Goal: Task Accomplishment & Management: Manage account settings

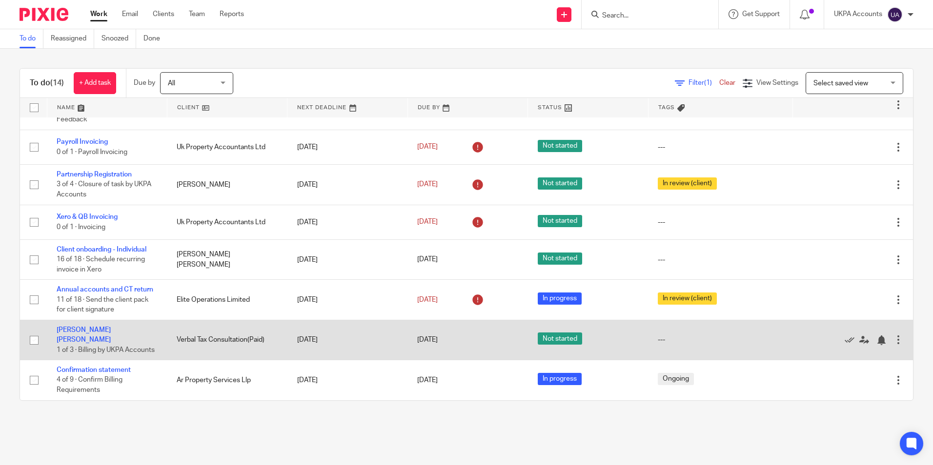
scroll to position [299, 0]
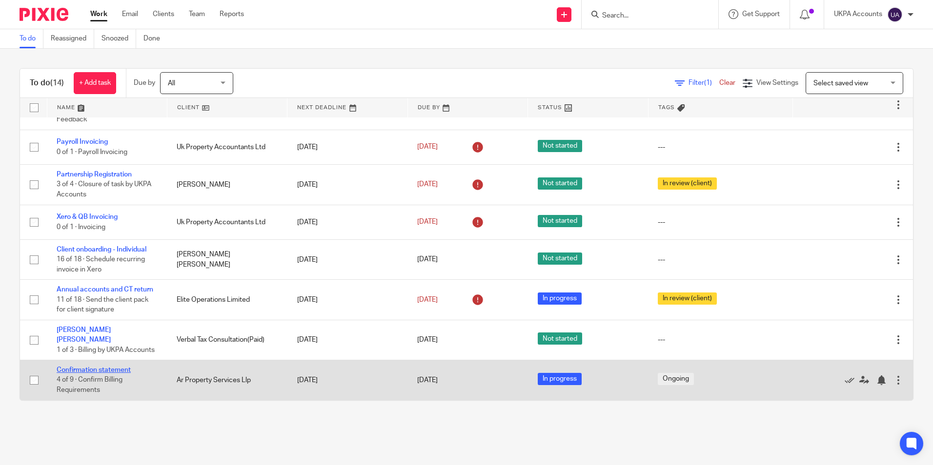
click at [110, 371] on link "Confirmation statement" at bounding box center [94, 370] width 74 height 7
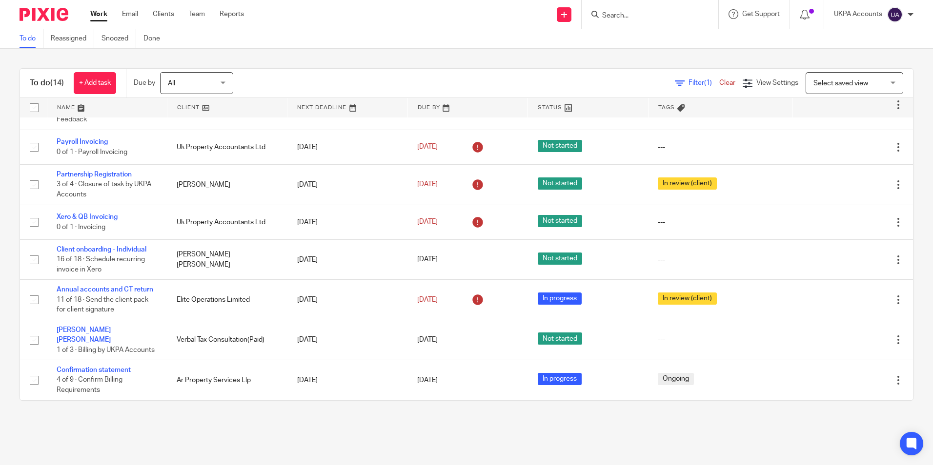
click at [33, 44] on link "To do" at bounding box center [32, 38] width 24 height 19
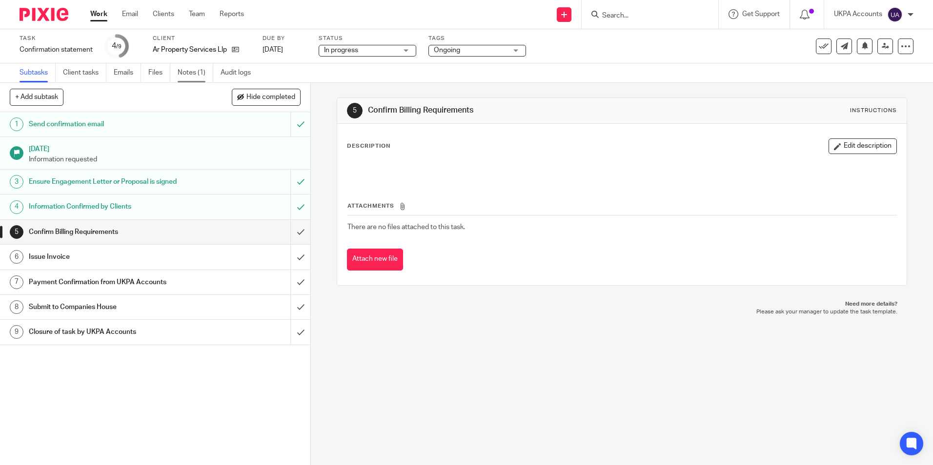
click at [198, 71] on link "Notes (1)" at bounding box center [196, 72] width 36 height 19
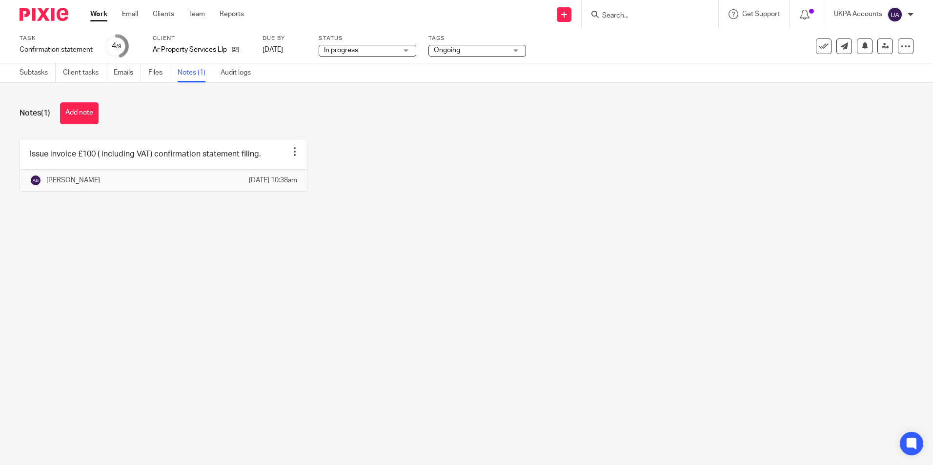
click at [451, 386] on main "Task Confirmation statement Save Confirmation statement 4 /9 Client Ar Property…" at bounding box center [466, 232] width 933 height 465
click at [413, 259] on main "Task Confirmation statement Save Confirmation statement 4 /9 Client Ar Property…" at bounding box center [466, 232] width 933 height 465
click at [237, 50] on icon at bounding box center [235, 49] width 7 height 7
drag, startPoint x: 92, startPoint y: 114, endPoint x: 117, endPoint y: 114, distance: 24.9
click at [92, 114] on button "Add note" at bounding box center [79, 113] width 39 height 22
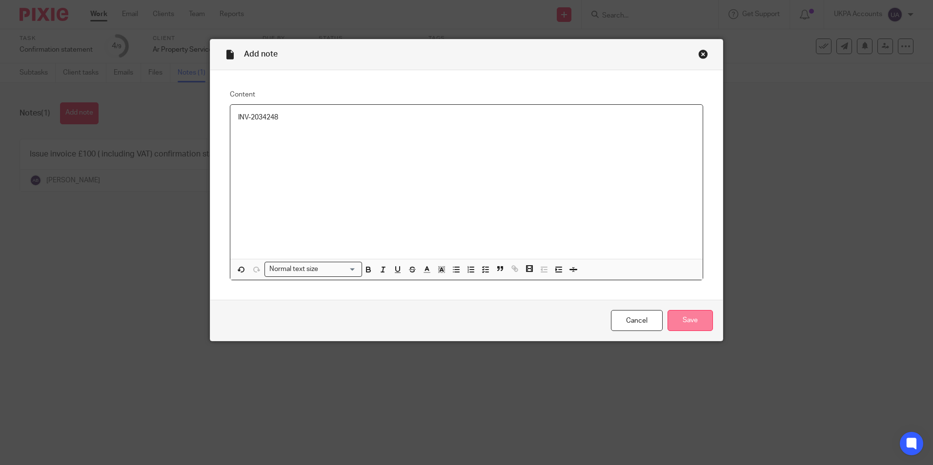
click at [680, 320] on input "Save" at bounding box center [689, 320] width 45 height 21
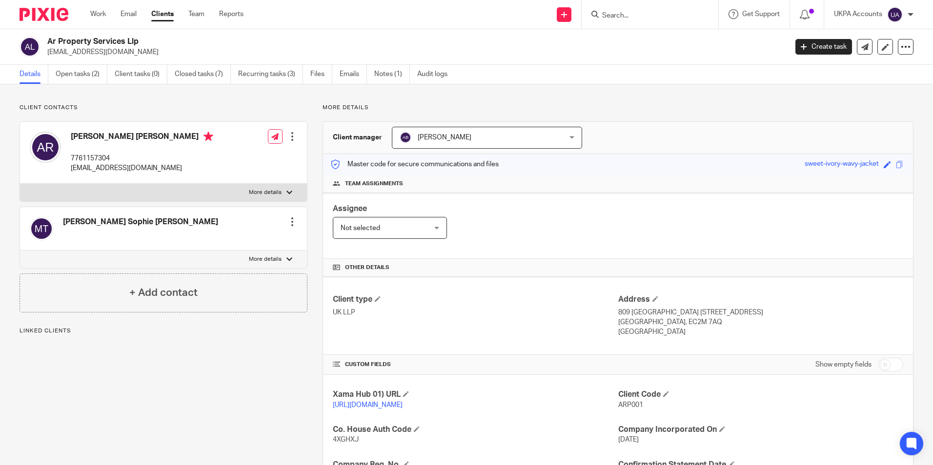
scroll to position [146, 0]
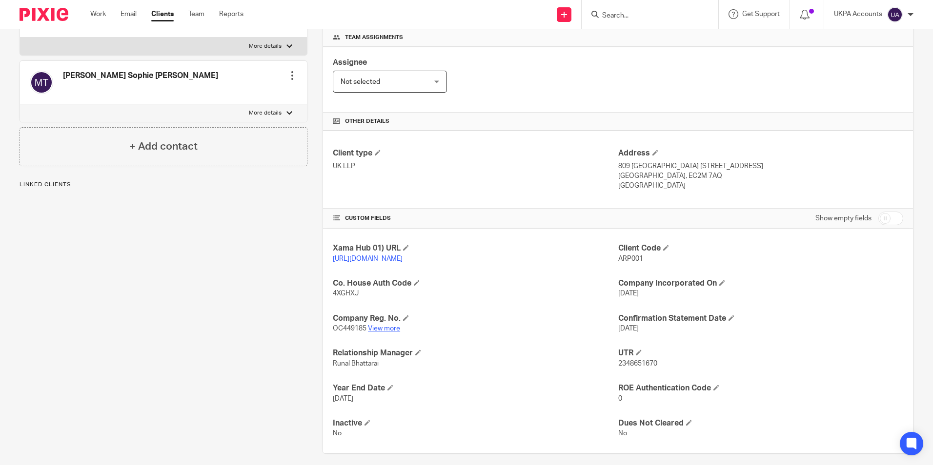
click at [388, 332] on link "View more" at bounding box center [384, 328] width 32 height 7
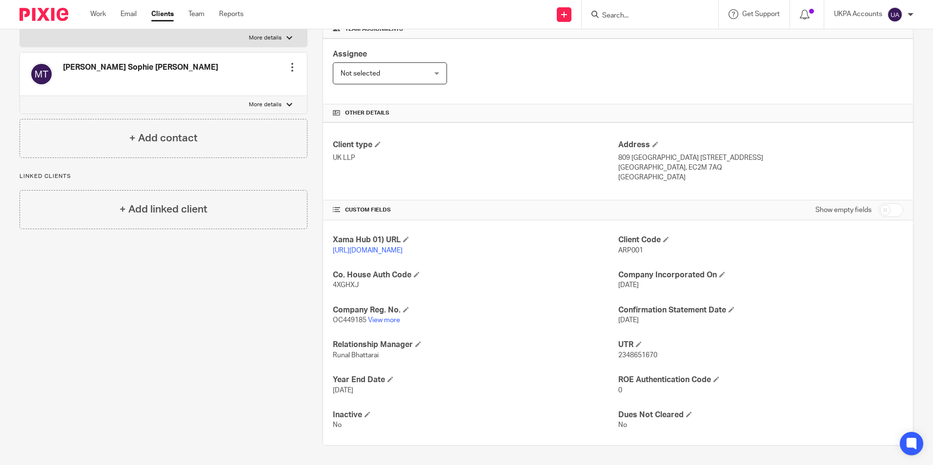
scroll to position [164, 0]
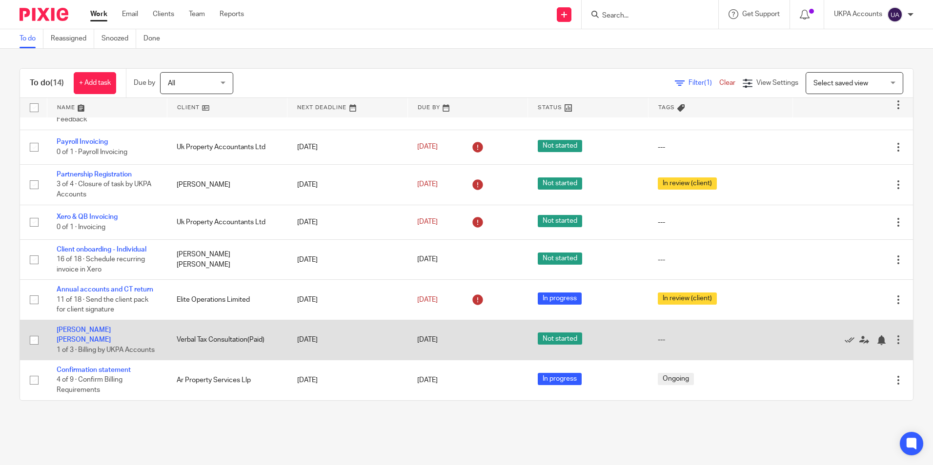
scroll to position [299, 0]
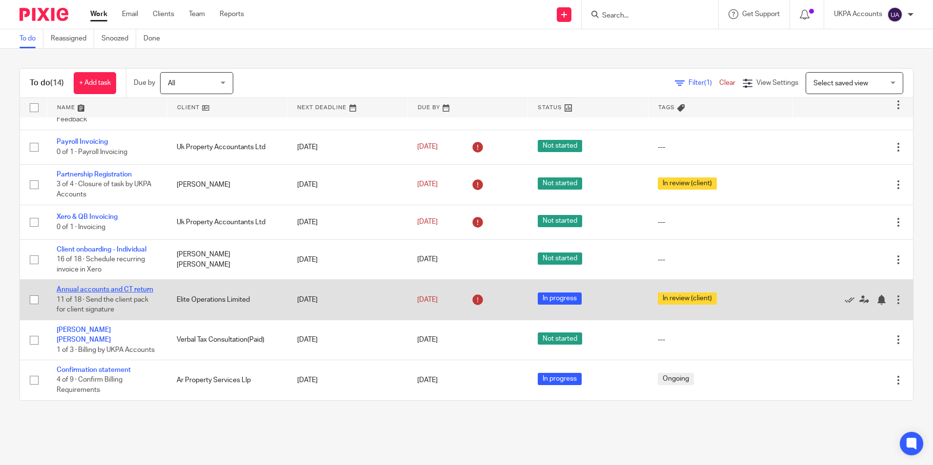
click at [120, 287] on link "Annual accounts and CT return" at bounding box center [105, 289] width 97 height 7
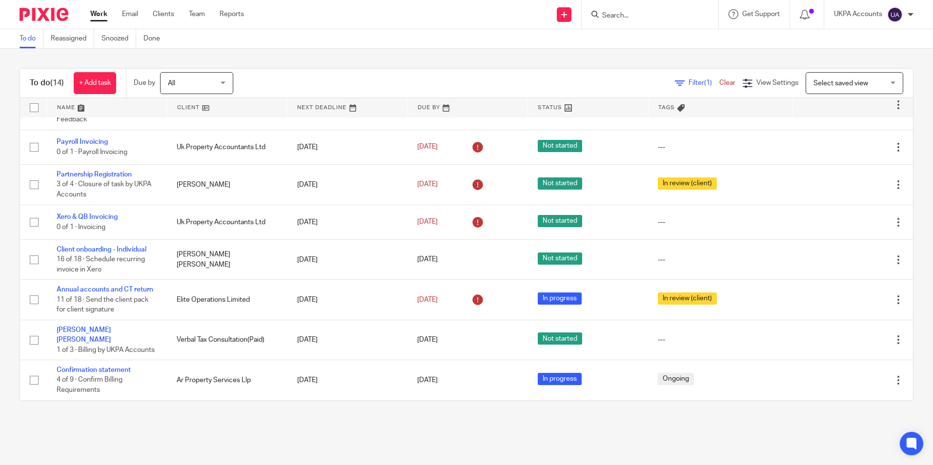
click at [30, 41] on link "To do" at bounding box center [32, 38] width 24 height 19
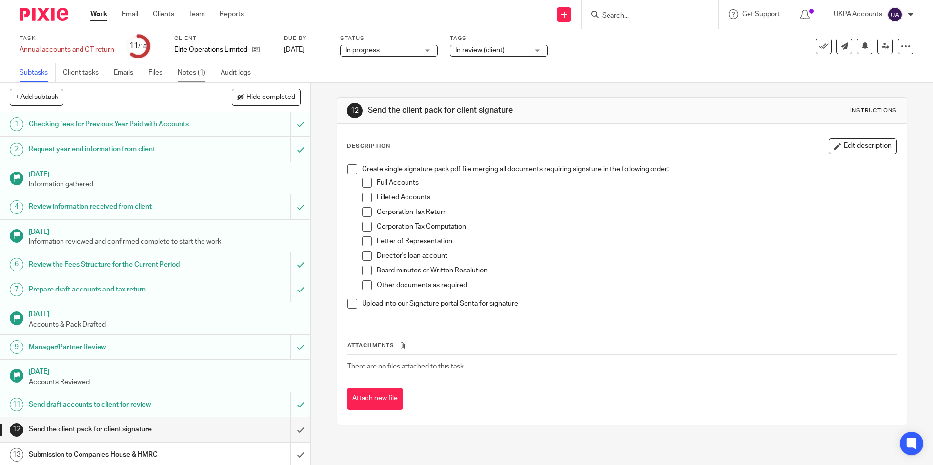
click at [201, 73] on link "Notes (1)" at bounding box center [196, 72] width 36 height 19
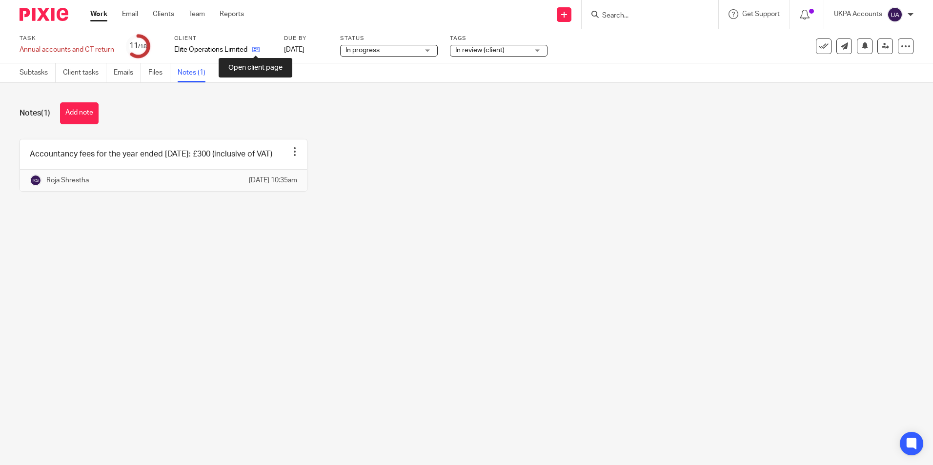
click at [257, 50] on icon at bounding box center [255, 49] width 7 height 7
click at [87, 120] on button "Add note" at bounding box center [79, 113] width 39 height 22
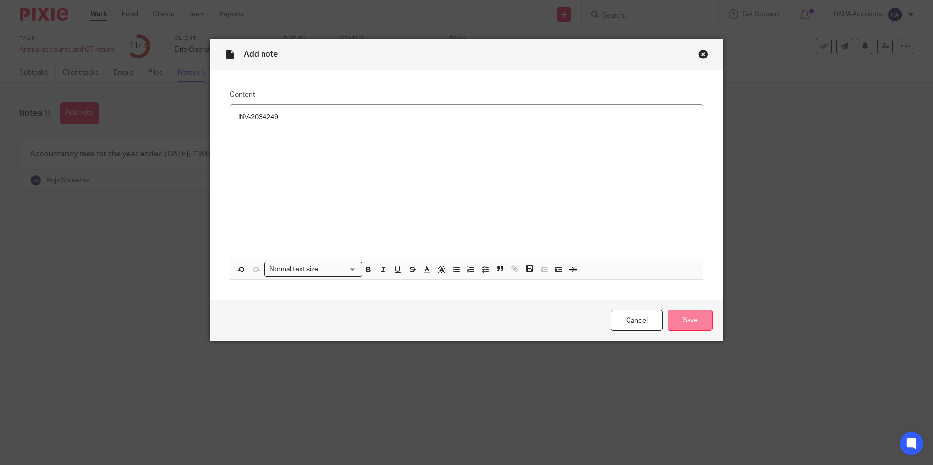
click at [674, 320] on input "Save" at bounding box center [689, 320] width 45 height 21
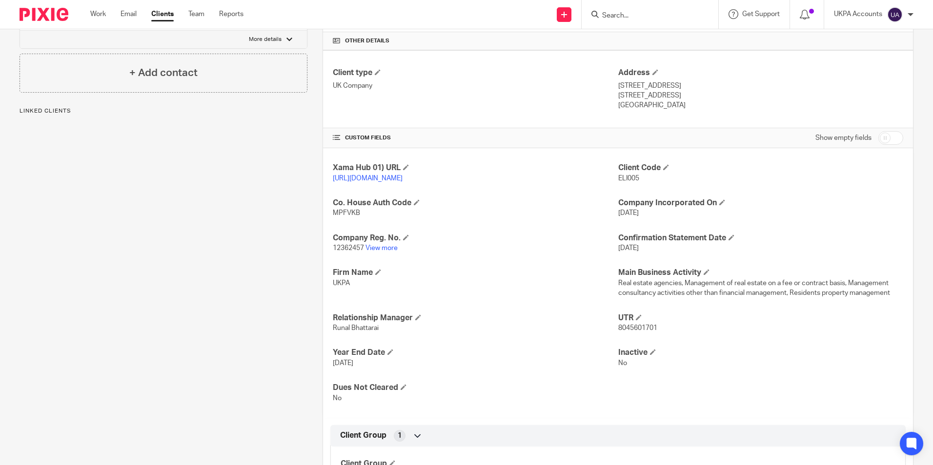
scroll to position [244, 0]
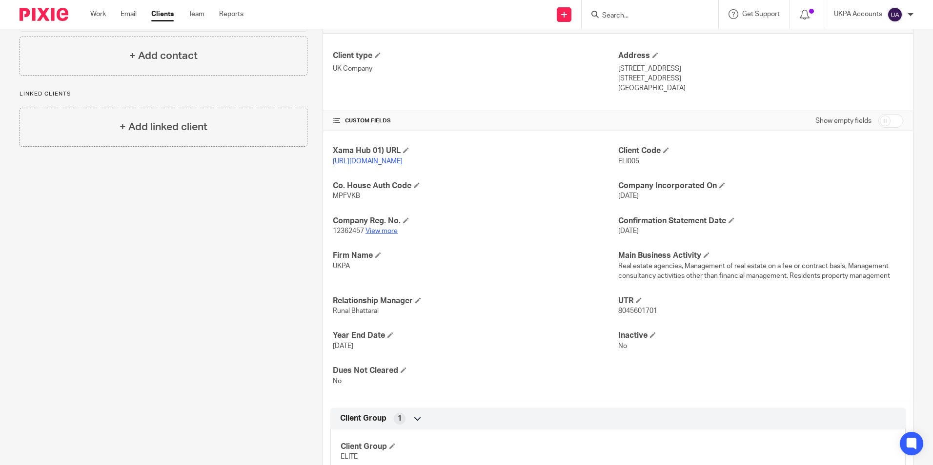
click at [386, 235] on link "View more" at bounding box center [381, 231] width 32 height 7
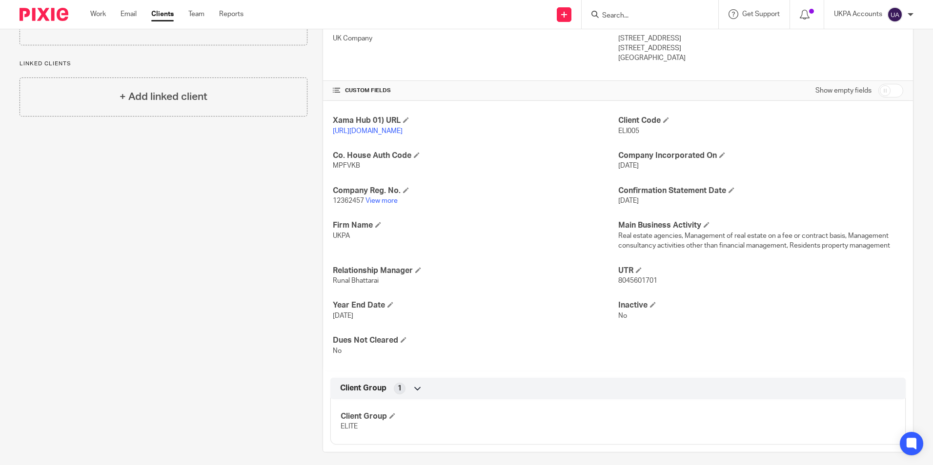
scroll to position [291, 0]
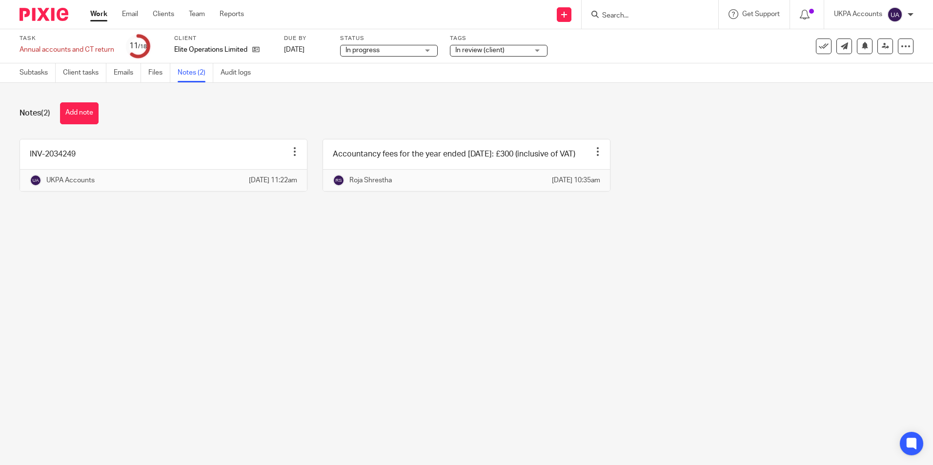
click at [619, 18] on input "Search" at bounding box center [645, 16] width 88 height 9
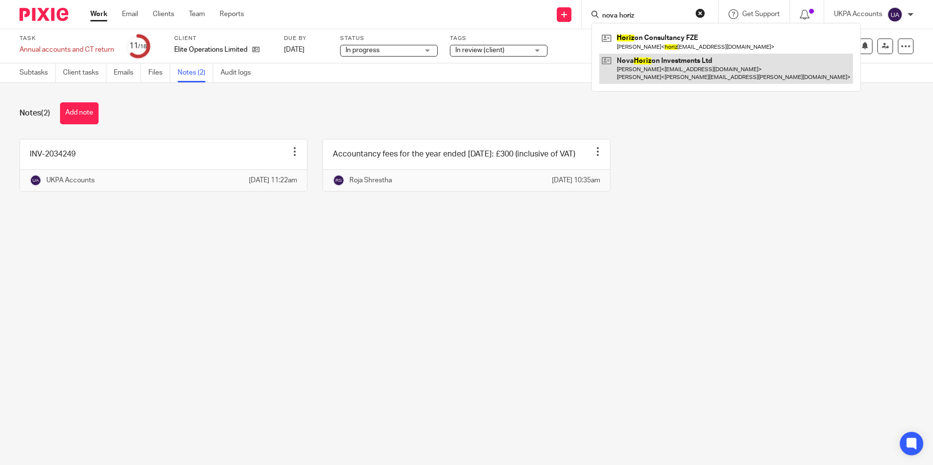
type input "nova horiz"
click at [649, 77] on link at bounding box center [726, 69] width 254 height 30
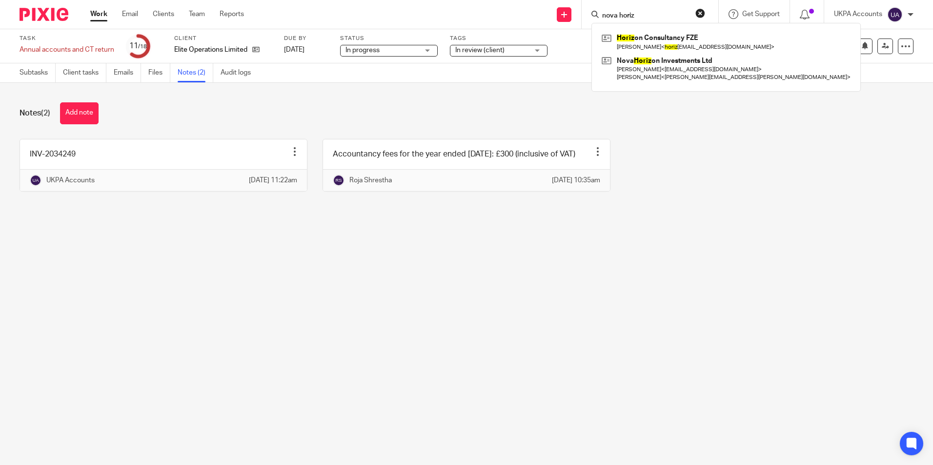
click at [314, 330] on main "Task Annual accounts and CT return Save Annual accounts and CT return 11 /18 Cl…" at bounding box center [466, 232] width 933 height 465
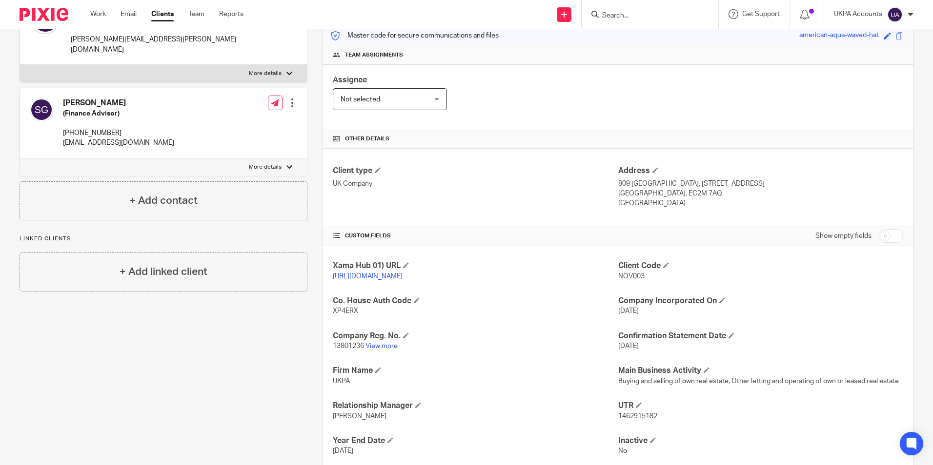
scroll to position [146, 0]
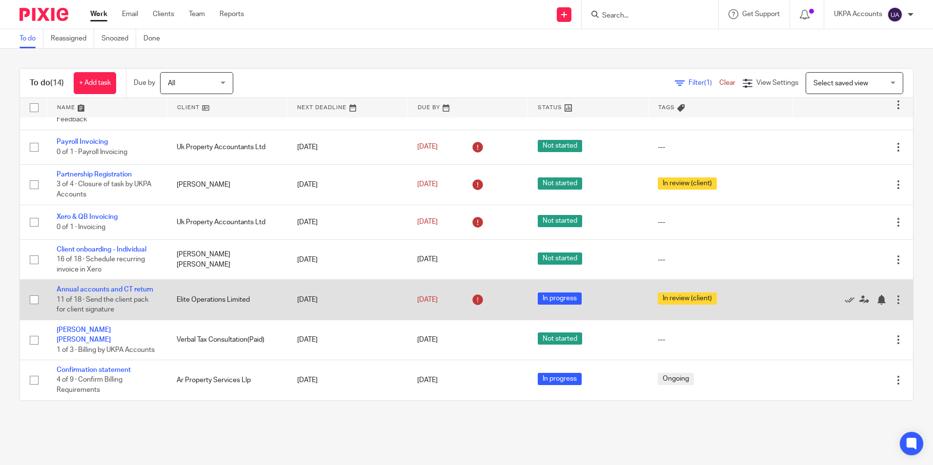
scroll to position [299, 0]
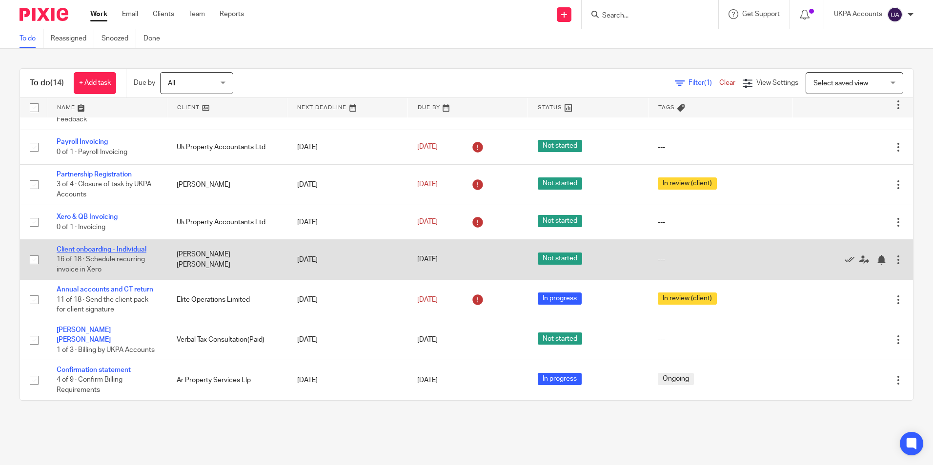
click at [124, 249] on link "Client onboarding - Individual" at bounding box center [102, 249] width 90 height 7
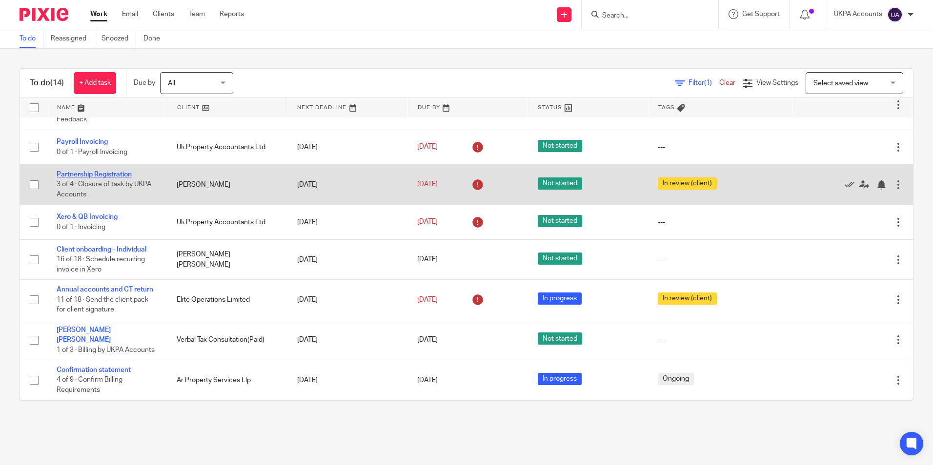
click at [105, 175] on link "Partnership Registration" at bounding box center [94, 174] width 75 height 7
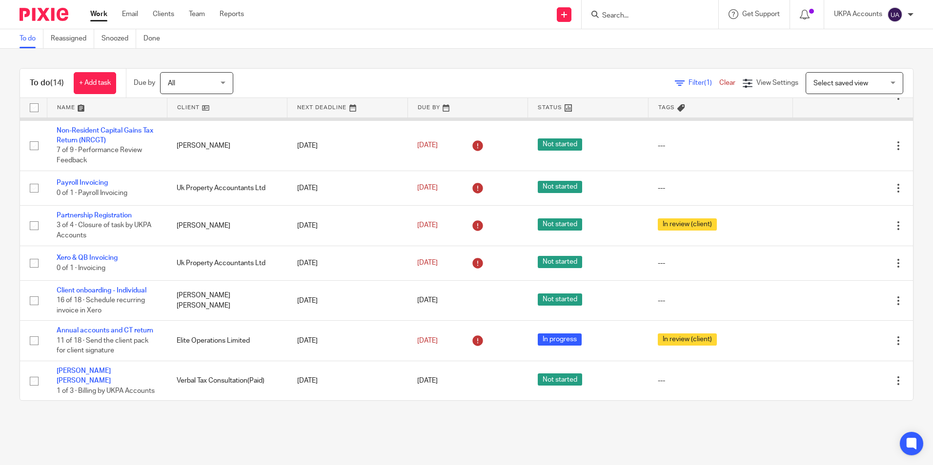
scroll to position [201, 0]
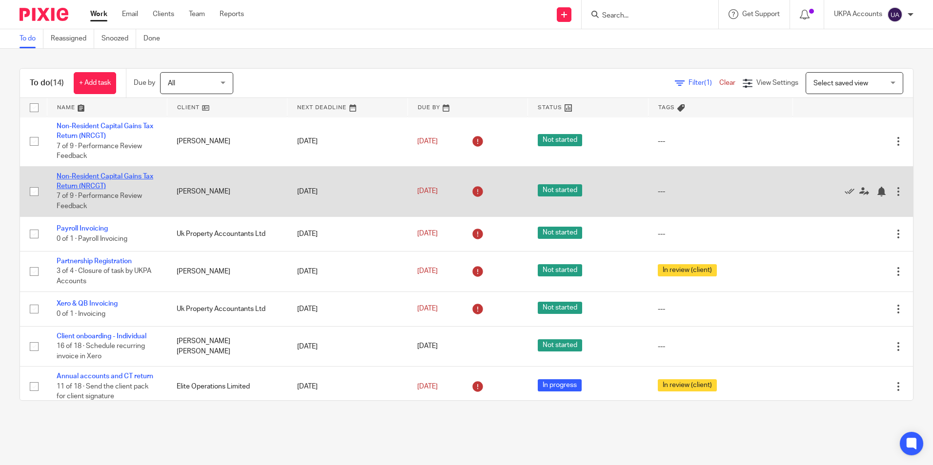
click at [112, 186] on link "Non-Resident Capital Gains Tax Return (NRCGT)" at bounding box center [105, 181] width 97 height 17
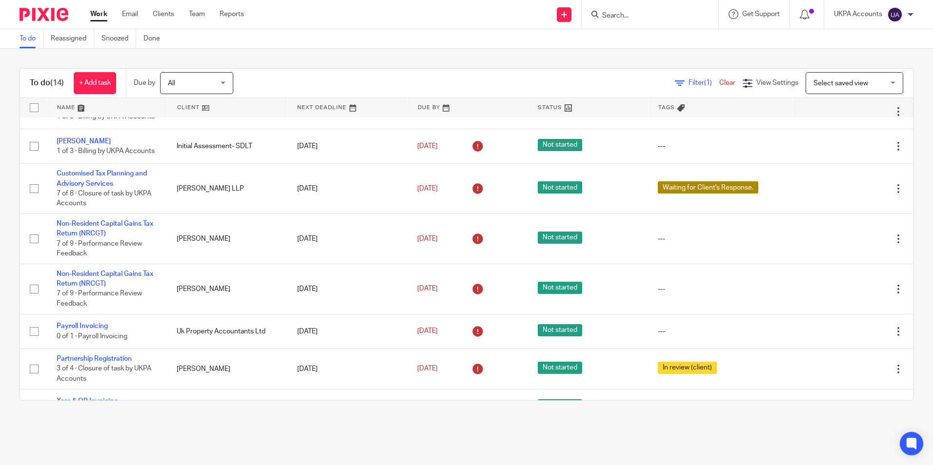
click at [31, 40] on link "To do" at bounding box center [32, 38] width 24 height 19
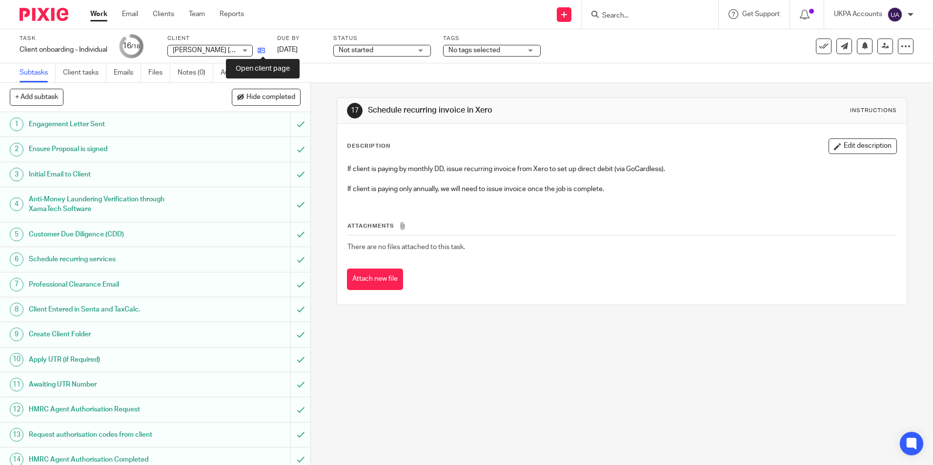
click at [265, 52] on icon at bounding box center [261, 50] width 7 height 7
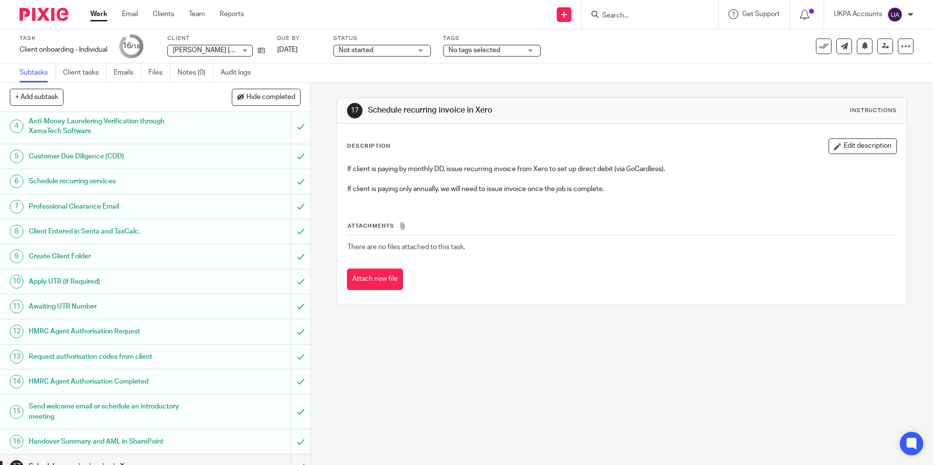
scroll to position [118, 0]
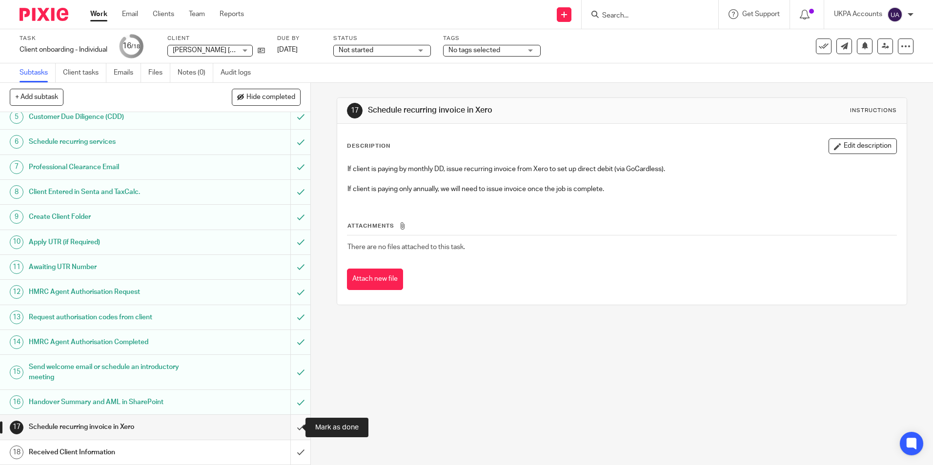
click at [290, 428] on input "submit" at bounding box center [155, 427] width 310 height 24
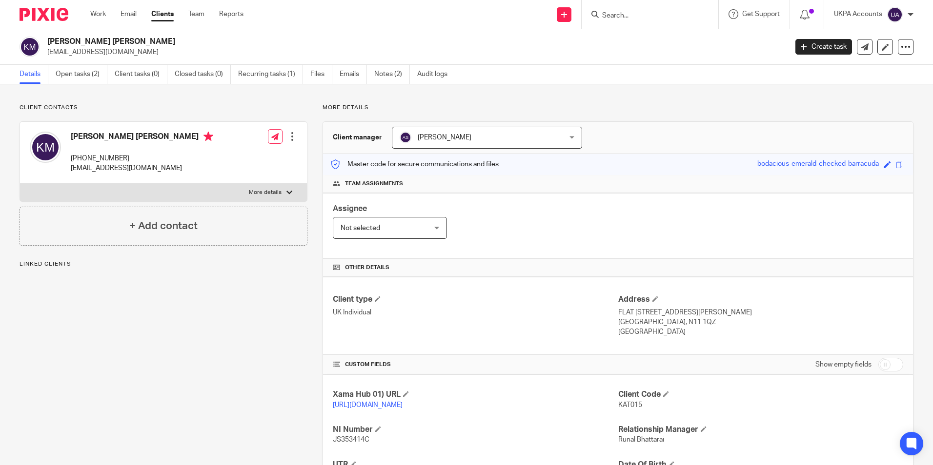
drag, startPoint x: 130, startPoint y: 41, endPoint x: 48, endPoint y: 37, distance: 82.1
click at [48, 37] on h2 "[PERSON_NAME] [PERSON_NAME]" at bounding box center [340, 42] width 586 height 10
copy h2 "[PERSON_NAME] [PERSON_NAME]"
drag, startPoint x: 637, startPoint y: 406, endPoint x: 615, endPoint y: 405, distance: 21.5
click at [618, 405] on span "KAT015" at bounding box center [630, 405] width 24 height 7
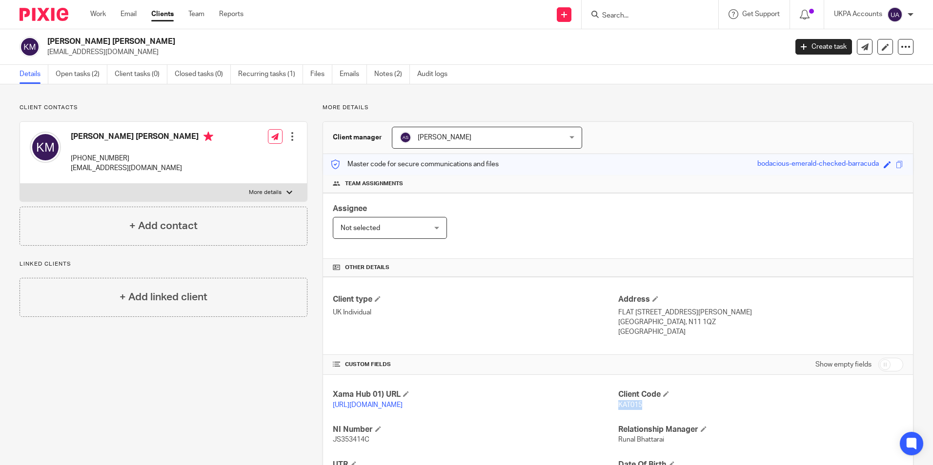
copy span "KAT015"
drag, startPoint x: 48, startPoint y: 53, endPoint x: 135, endPoint y: 60, distance: 87.6
click at [135, 60] on div "[PERSON_NAME] [PERSON_NAME] [EMAIL_ADDRESS][DOMAIN_NAME] Create task Update fro…" at bounding box center [466, 47] width 933 height 36
copy p "[EMAIL_ADDRESS][DOMAIN_NAME]"
drag, startPoint x: 71, startPoint y: 159, endPoint x: 82, endPoint y: 161, distance: 11.5
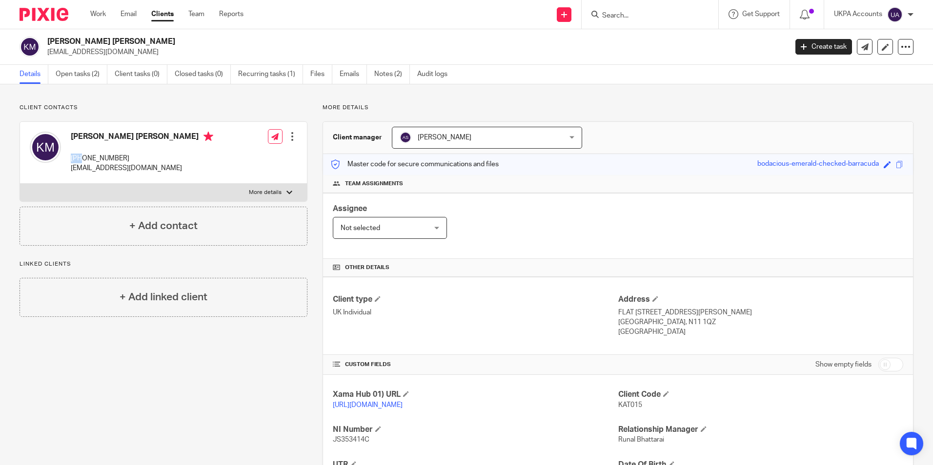
click at [82, 161] on p "[PHONE_NUMBER]" at bounding box center [142, 159] width 142 height 10
copy p "+44"
drag, startPoint x: 190, startPoint y: 161, endPoint x: 156, endPoint y: 162, distance: 34.2
click at [188, 162] on div "[PERSON_NAME] [PERSON_NAME] [PHONE_NUMBER] [EMAIL_ADDRESS][DOMAIN_NAME] Edit co…" at bounding box center [163, 153] width 287 height 62
drag, startPoint x: 85, startPoint y: 157, endPoint x: 101, endPoint y: 159, distance: 16.2
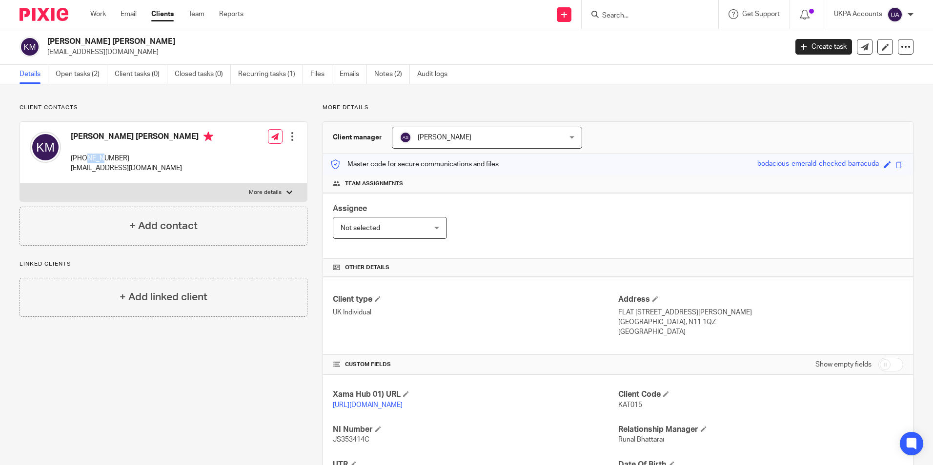
click at [101, 159] on p "[PHONE_NUMBER]" at bounding box center [142, 159] width 142 height 10
drag, startPoint x: 101, startPoint y: 159, endPoint x: 126, endPoint y: 162, distance: 25.5
click at [126, 162] on p "[PHONE_NUMBER]" at bounding box center [142, 159] width 142 height 10
copy p "7590490592"
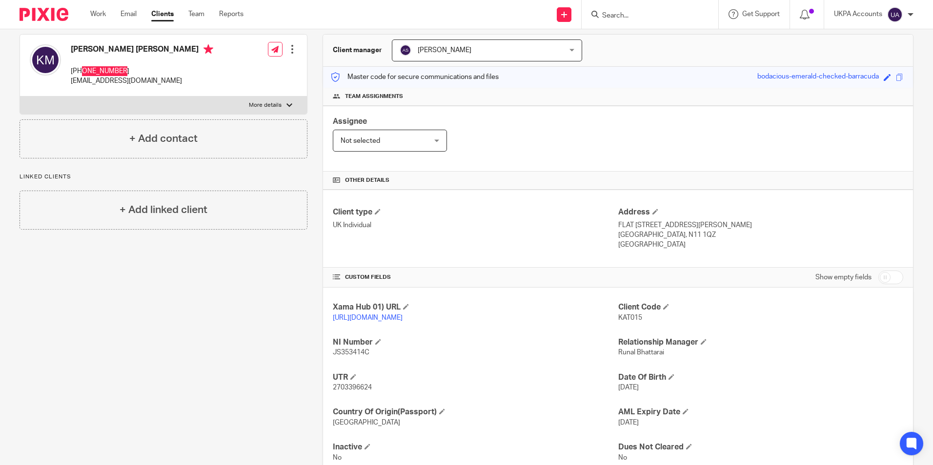
scroll to position [98, 0]
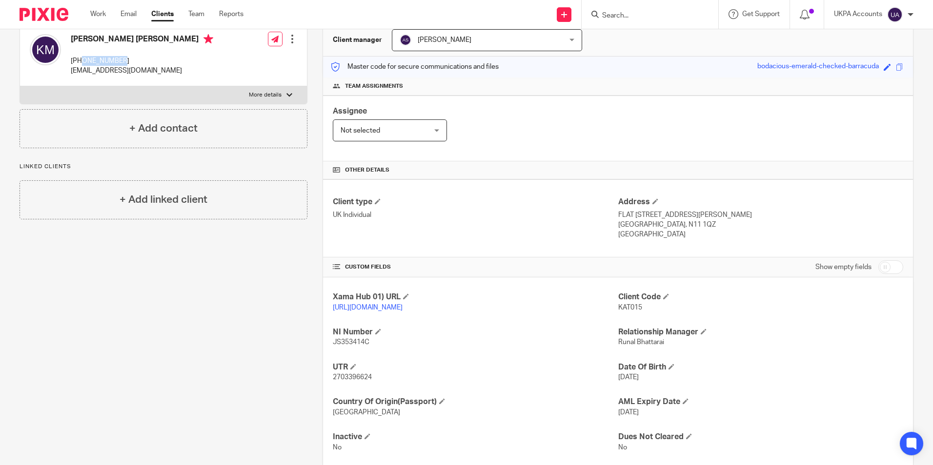
drag, startPoint x: 613, startPoint y: 214, endPoint x: 688, endPoint y: 245, distance: 80.7
click at [688, 245] on div "Client type UK Individual Address FLAT 17 FRANCIS COURT, 1 WELD PLACE LONDON, N…" at bounding box center [618, 219] width 590 height 78
copy div "FLAT 17 FRANCIS COURT, 1 WELD PLACE LONDON, N11 1QZ UNITED KINGDOM"
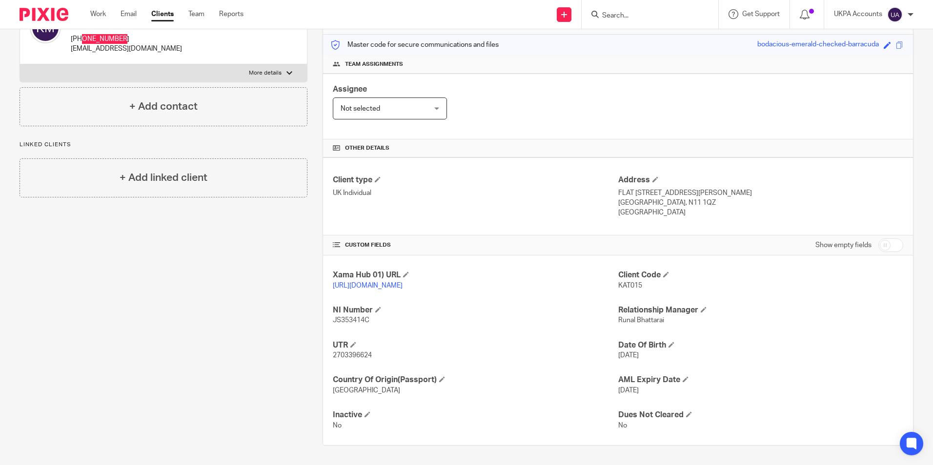
scroll to position [0, 0]
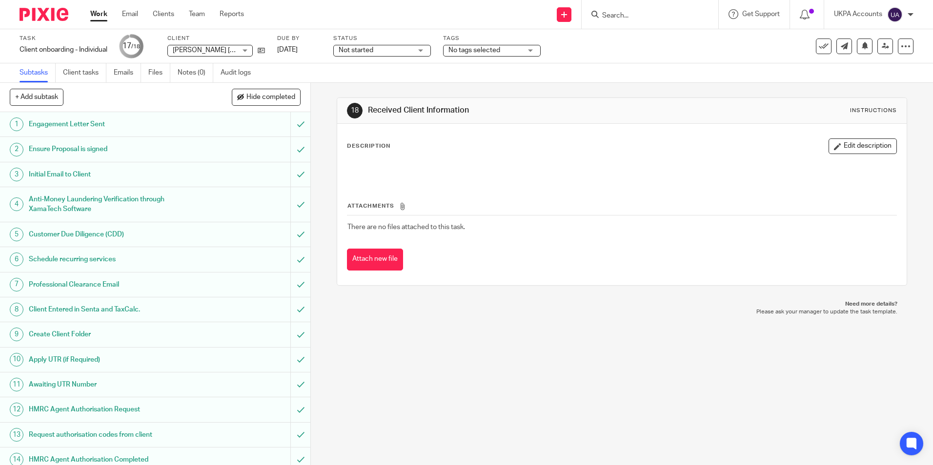
scroll to position [118, 0]
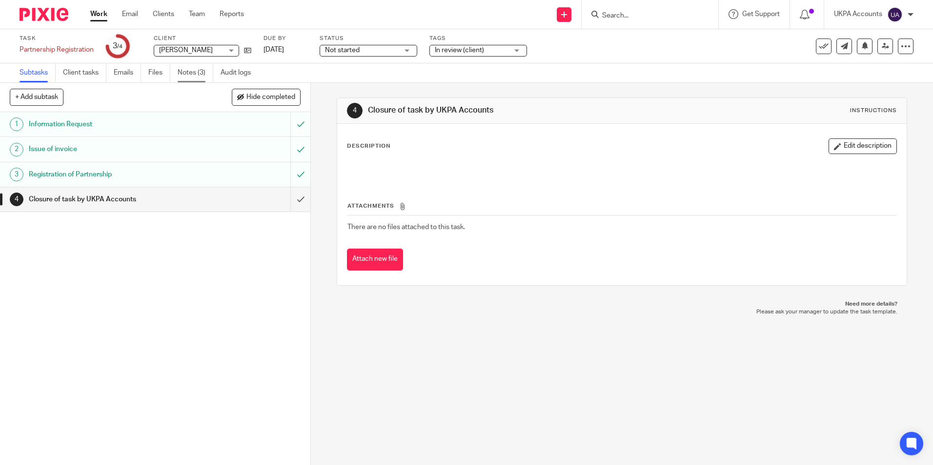
click at [191, 72] on link "Notes (3)" at bounding box center [196, 72] width 36 height 19
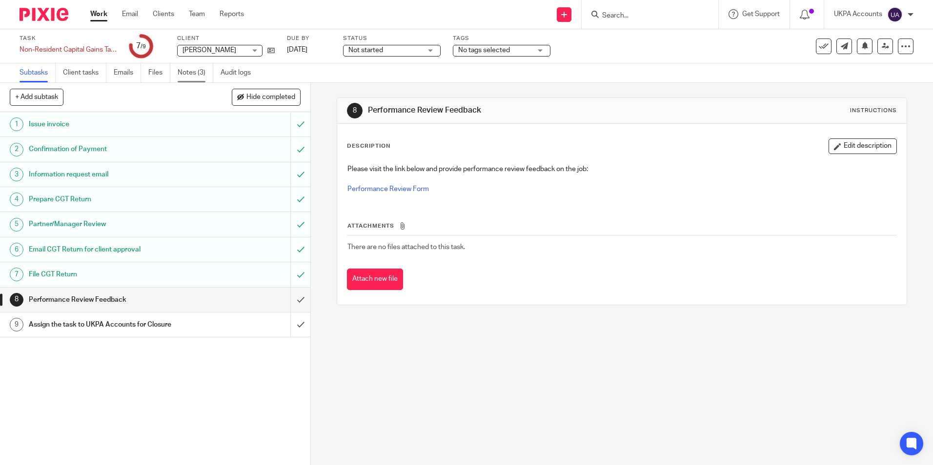
click at [185, 75] on link "Notes (3)" at bounding box center [196, 72] width 36 height 19
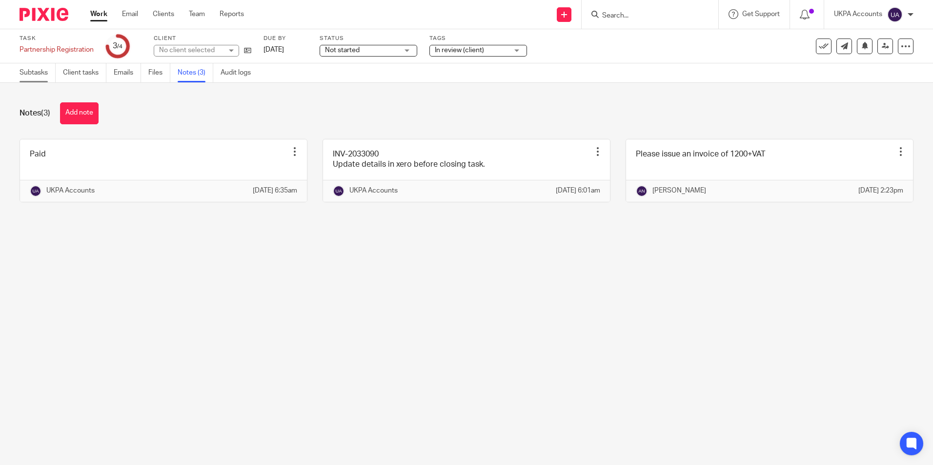
click at [34, 77] on link "Subtasks" at bounding box center [38, 72] width 36 height 19
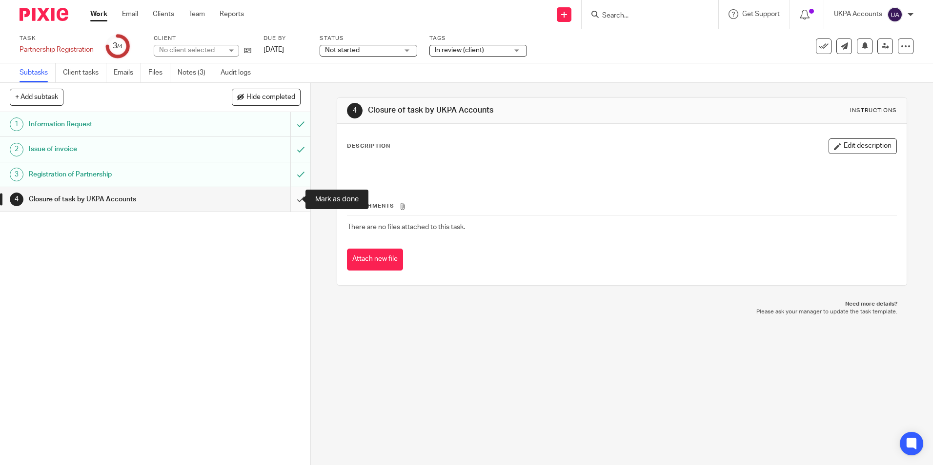
click at [293, 199] on input "submit" at bounding box center [155, 199] width 310 height 24
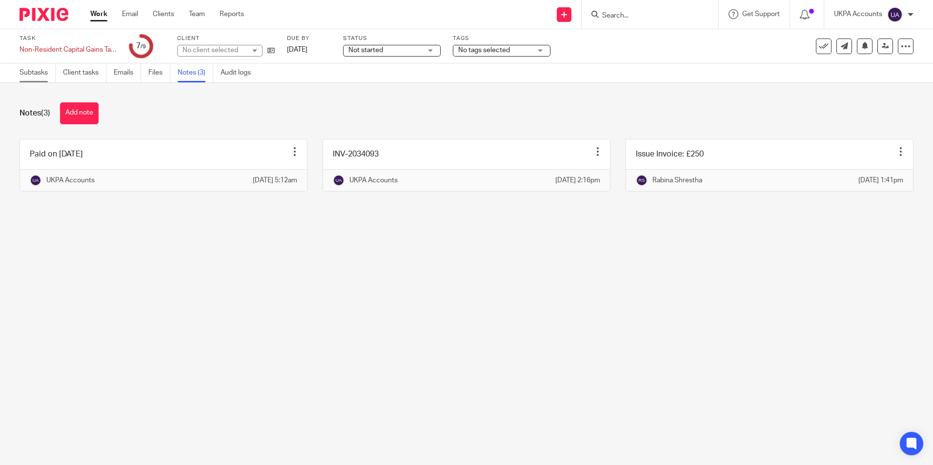
click at [27, 75] on link "Subtasks" at bounding box center [38, 72] width 36 height 19
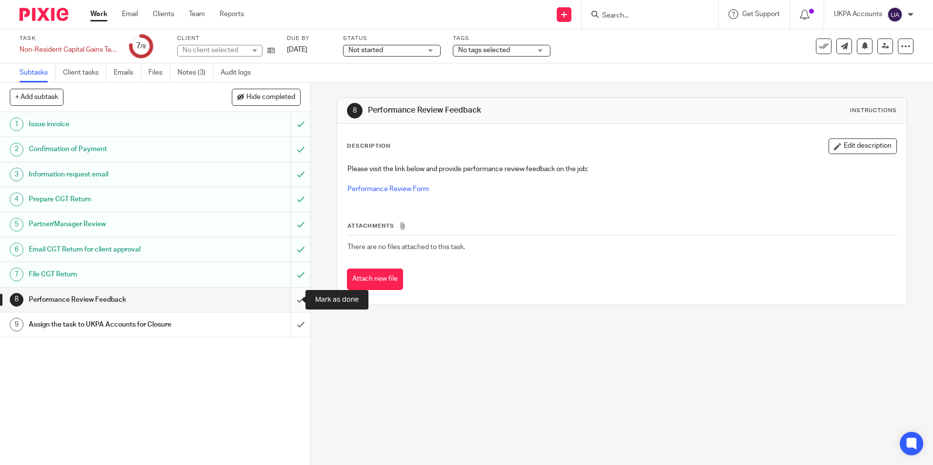
click at [289, 300] on input "submit" at bounding box center [155, 300] width 310 height 24
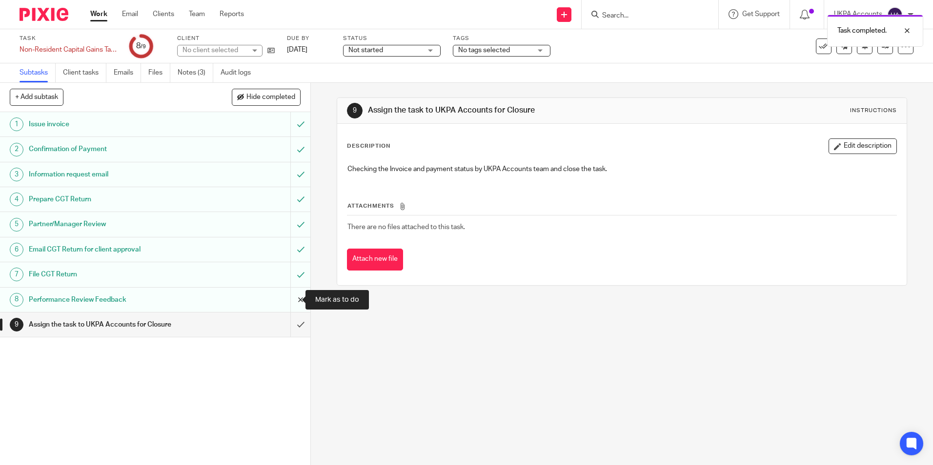
click at [290, 300] on input "submit" at bounding box center [155, 300] width 310 height 24
click at [292, 326] on input "submit" at bounding box center [155, 325] width 310 height 24
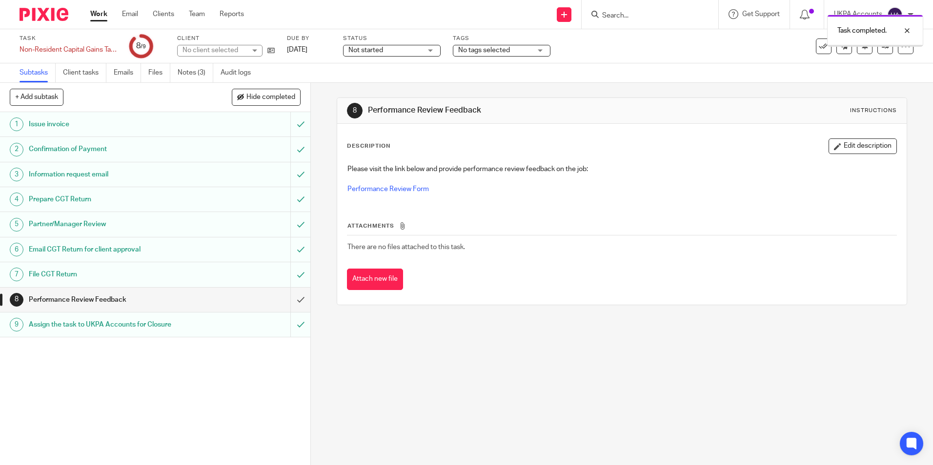
click at [291, 300] on input "submit" at bounding box center [155, 300] width 310 height 24
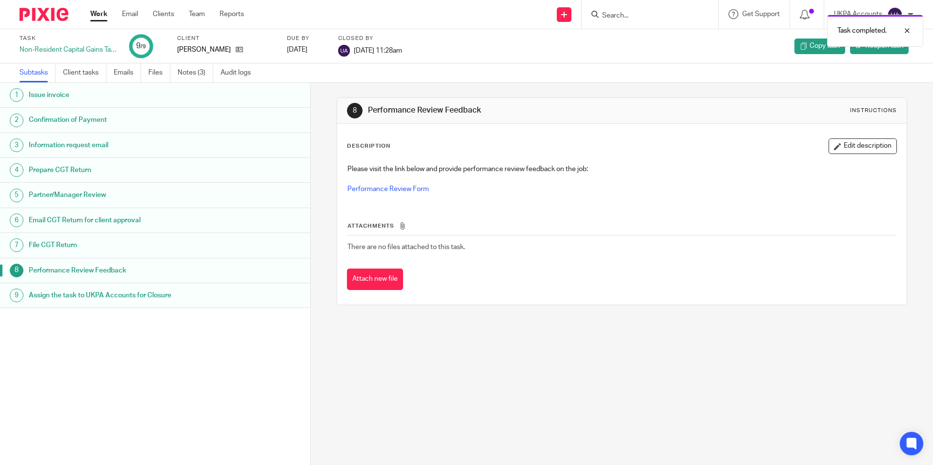
click at [288, 273] on div "Performance Review Feedback" at bounding box center [165, 270] width 272 height 15
click at [66, 271] on h1 "Performance Review Feedback" at bounding box center [119, 270] width 181 height 15
click at [855, 47] on icon at bounding box center [858, 45] width 7 height 7
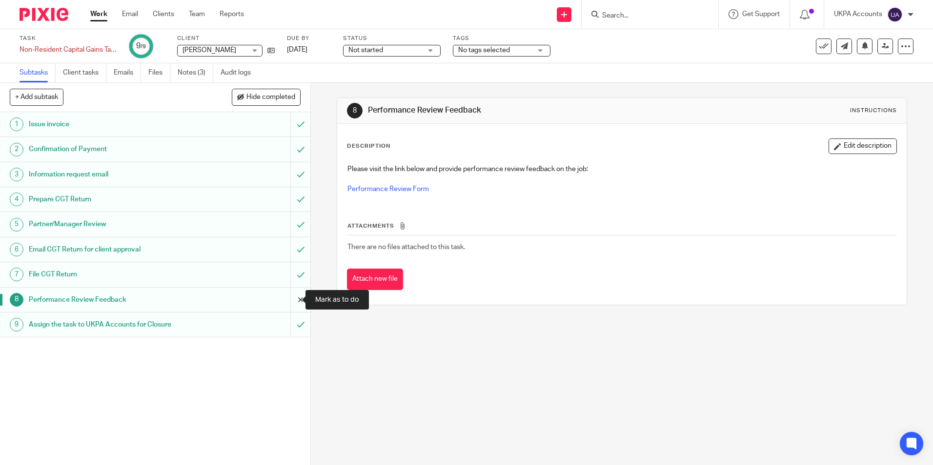
click at [289, 304] on input "submit" at bounding box center [155, 300] width 310 height 24
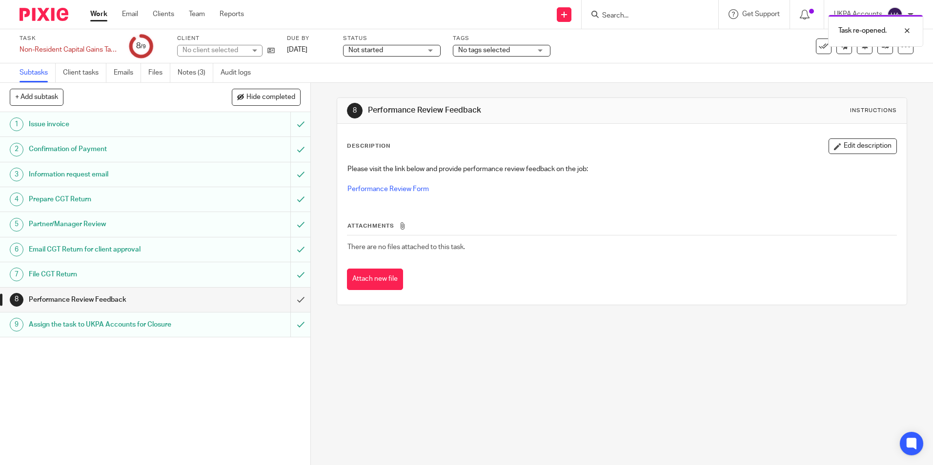
click at [811, 46] on div "Task re-opened." at bounding box center [694, 28] width 457 height 37
click at [819, 50] on icon at bounding box center [824, 46] width 10 height 10
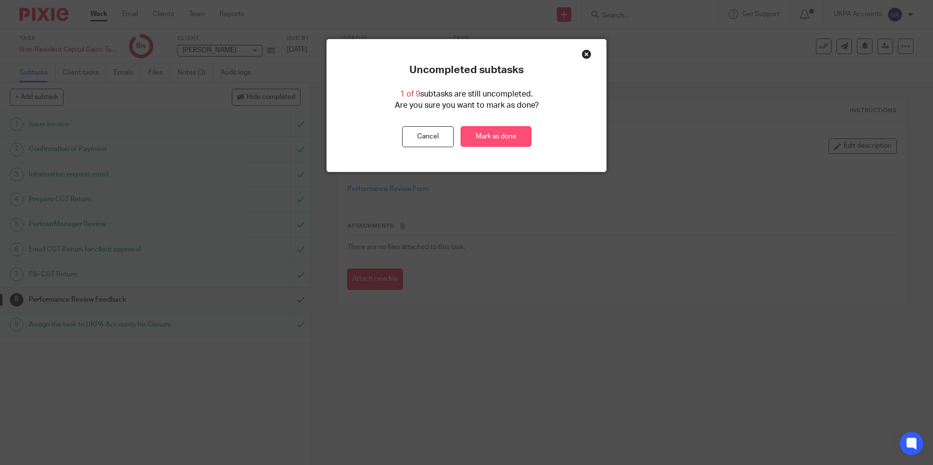
click at [502, 138] on link "Mark as done" at bounding box center [495, 136] width 71 height 21
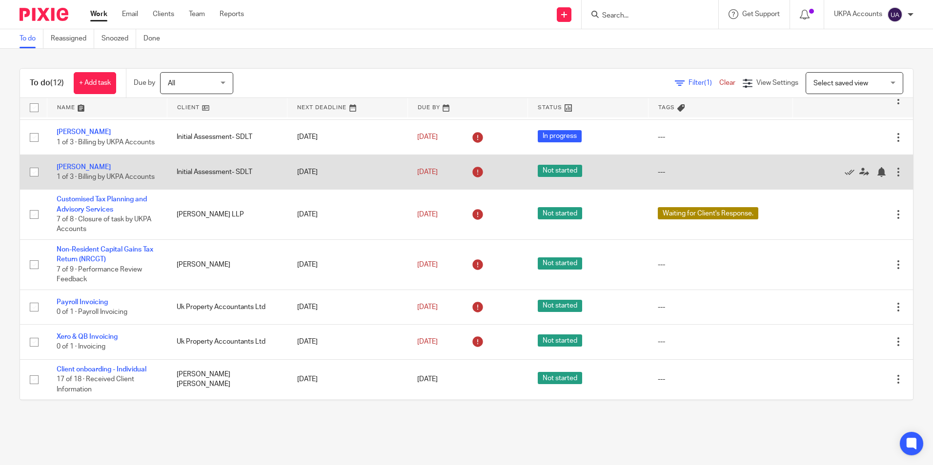
scroll to position [62, 0]
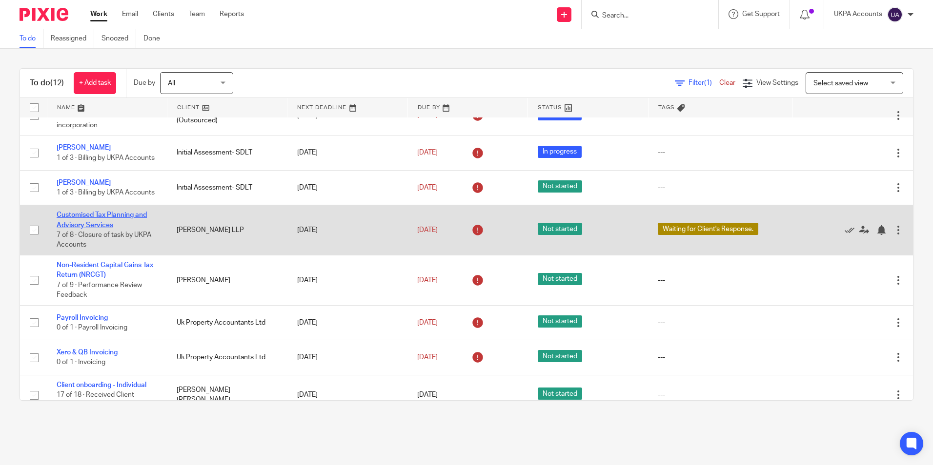
click at [118, 227] on link "Customised Tax Planning and Advisory Services" at bounding box center [102, 220] width 90 height 17
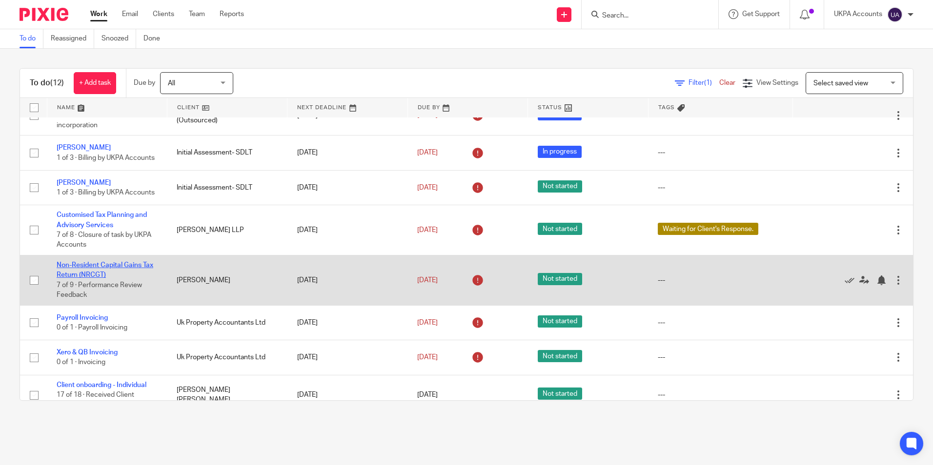
click at [127, 278] on link "Non-Resident Capital Gains Tax Return (NRCGT)" at bounding box center [105, 270] width 97 height 17
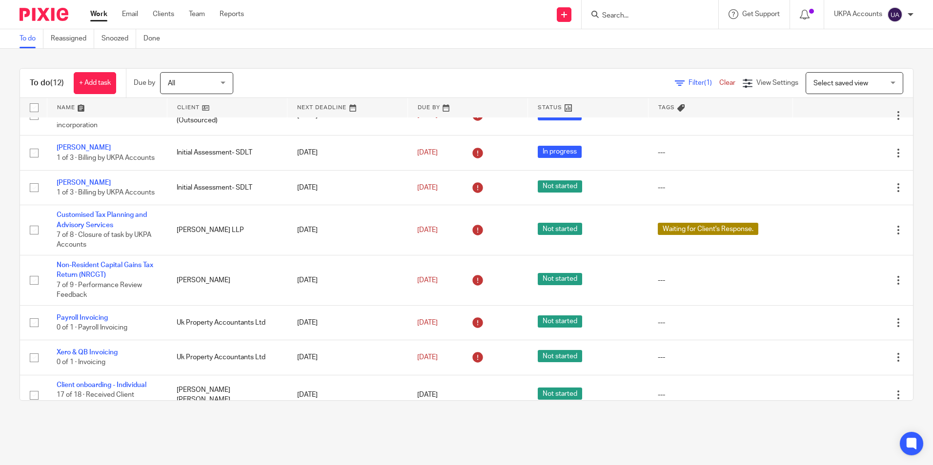
click at [30, 42] on link "To do" at bounding box center [32, 38] width 24 height 19
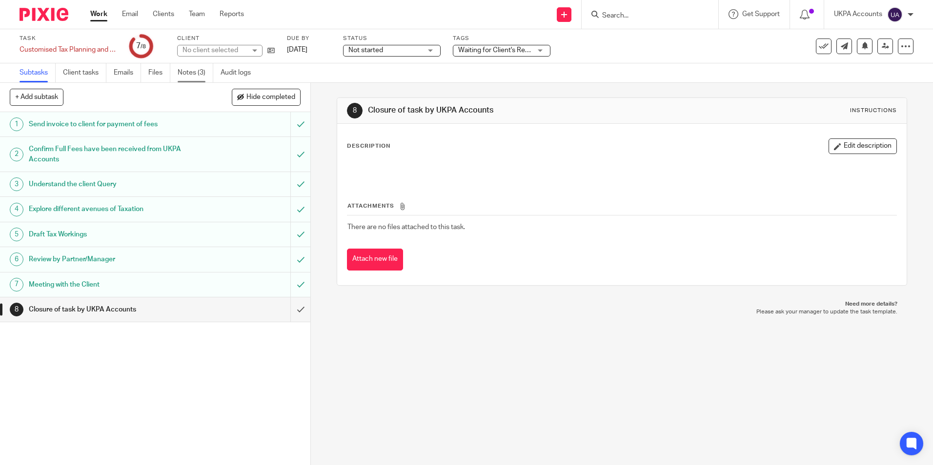
click at [194, 70] on link "Notes (3)" at bounding box center [196, 72] width 36 height 19
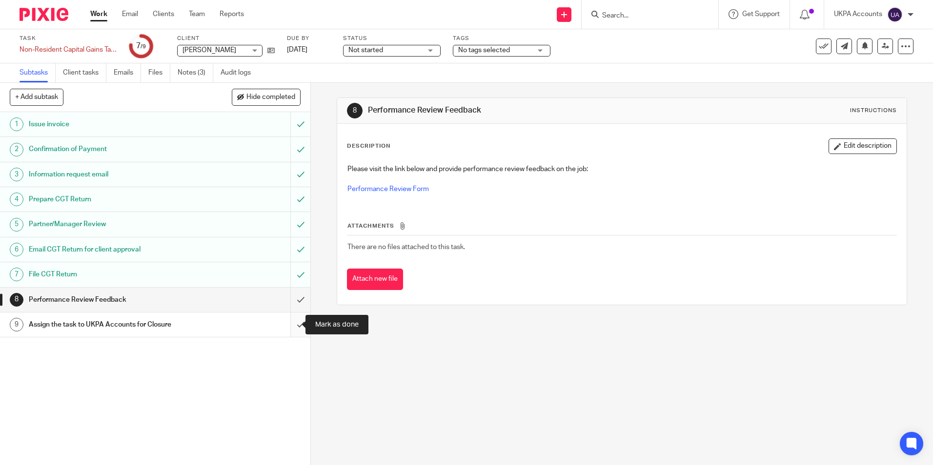
click at [288, 325] on input "submit" at bounding box center [155, 325] width 310 height 24
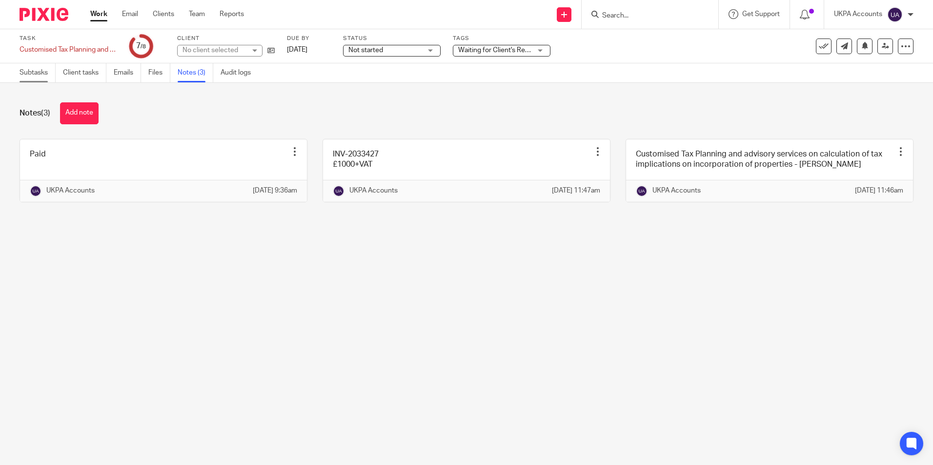
click at [26, 75] on link "Subtasks" at bounding box center [38, 72] width 36 height 19
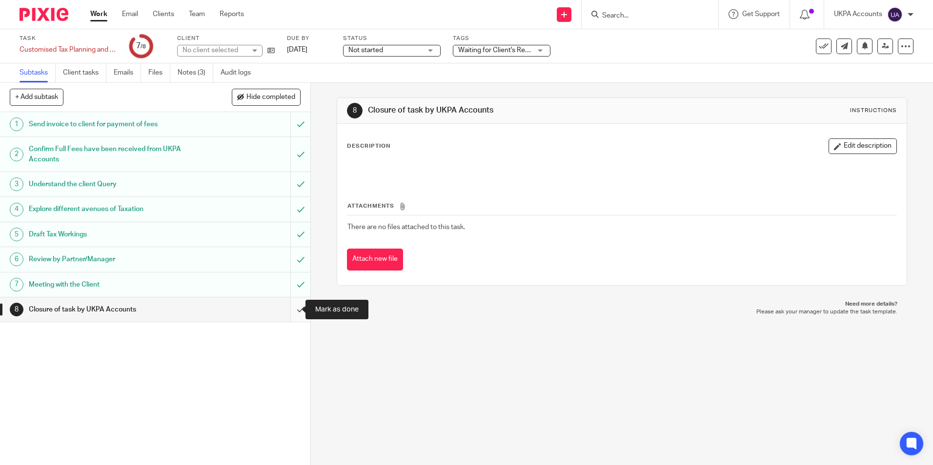
click at [291, 311] on input "submit" at bounding box center [155, 310] width 310 height 24
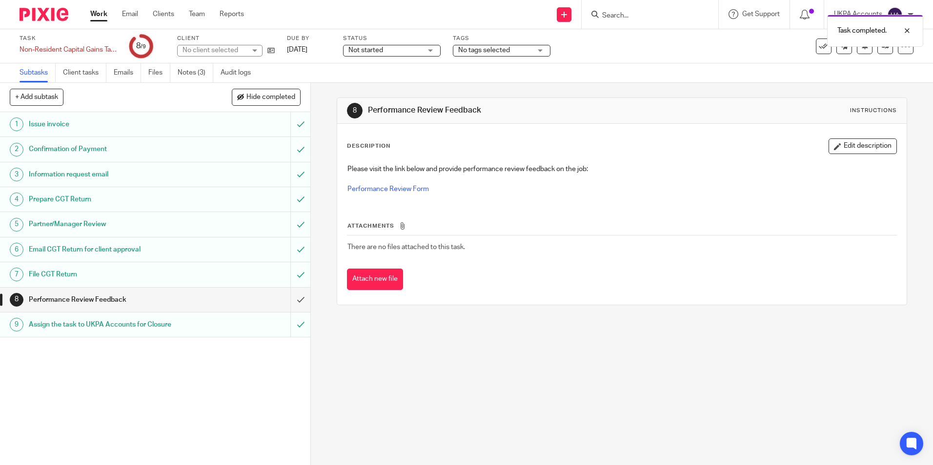
click at [819, 50] on icon at bounding box center [824, 46] width 10 height 10
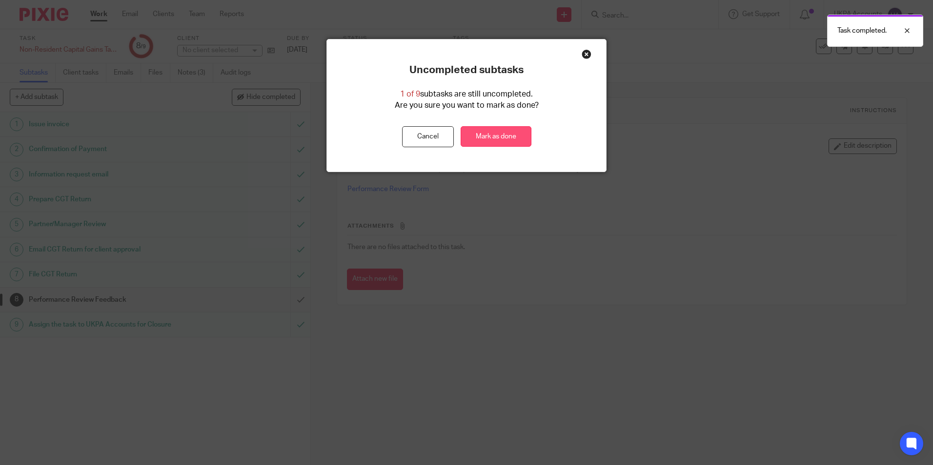
click at [492, 144] on link "Mark as done" at bounding box center [495, 136] width 71 height 21
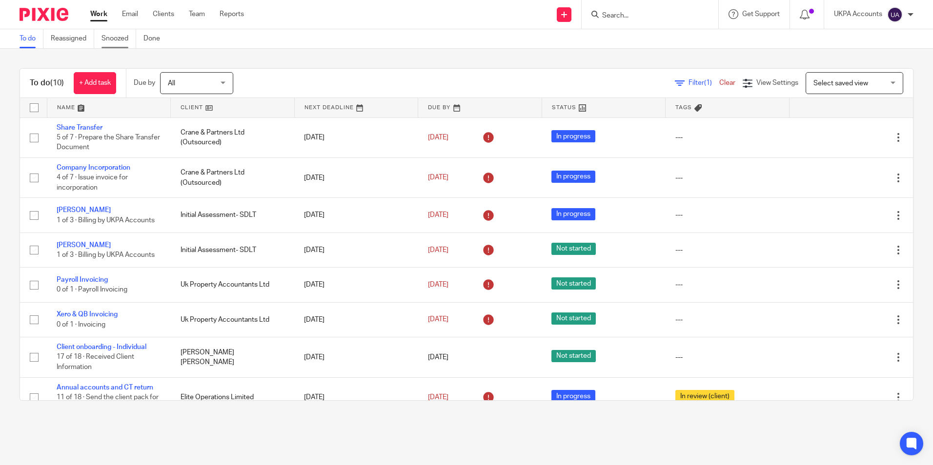
click at [119, 36] on link "Snoozed" at bounding box center [118, 38] width 35 height 19
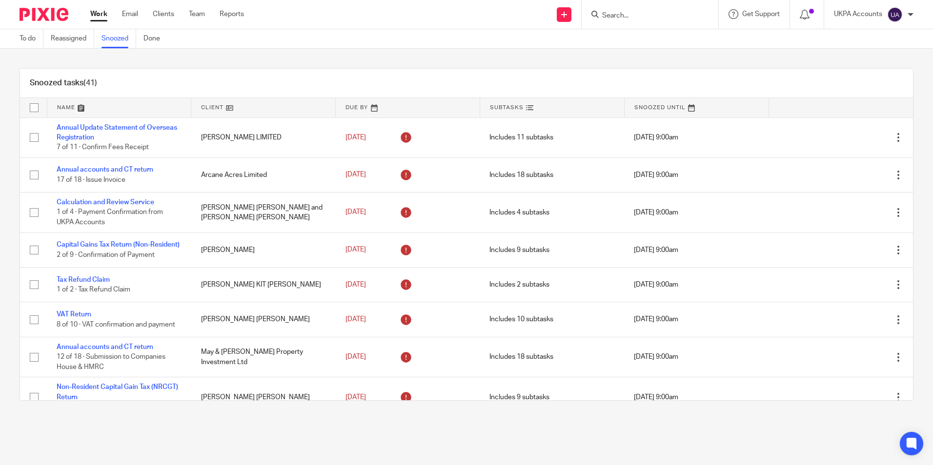
click at [293, 84] on div "Snoozed tasks (41)" at bounding box center [466, 83] width 893 height 29
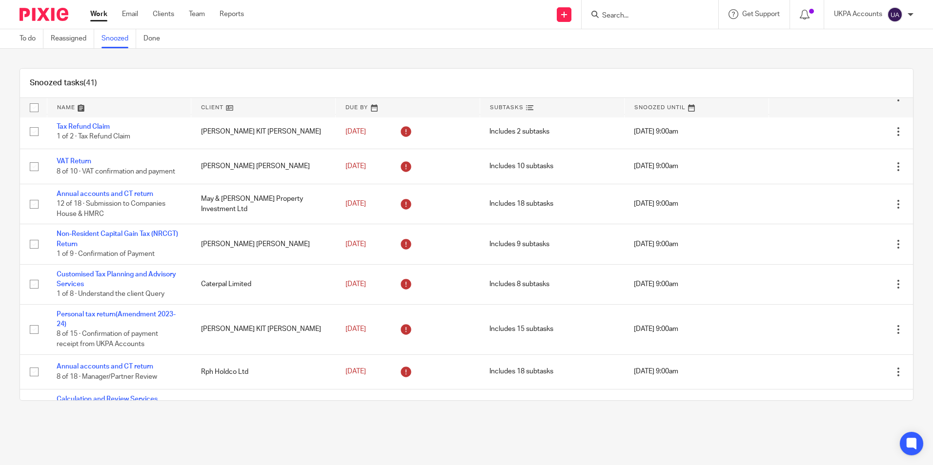
scroll to position [710, 0]
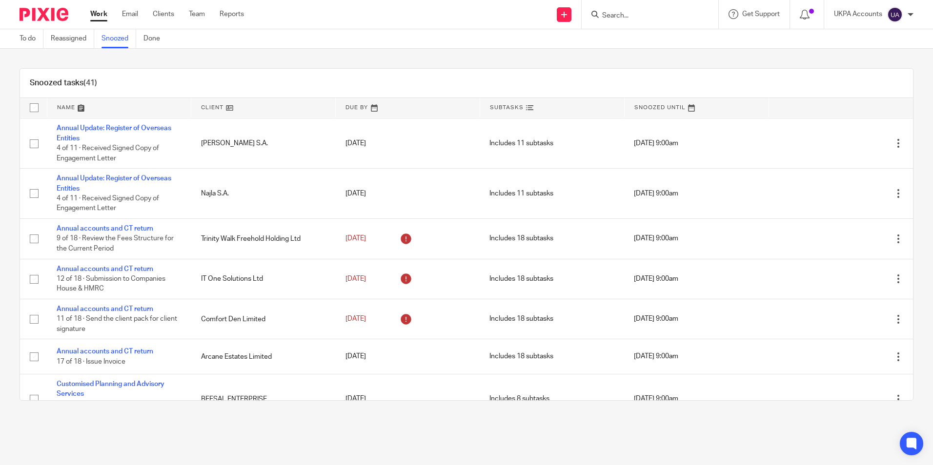
drag, startPoint x: 103, startPoint y: 55, endPoint x: 115, endPoint y: 56, distance: 11.7
click at [103, 55] on div "Snoozed tasks (41) Name Client Due By Subtasks Snoozed Until Annual Update Stat…" at bounding box center [466, 235] width 933 height 372
click at [118, 40] on link "Snoozed" at bounding box center [118, 38] width 35 height 19
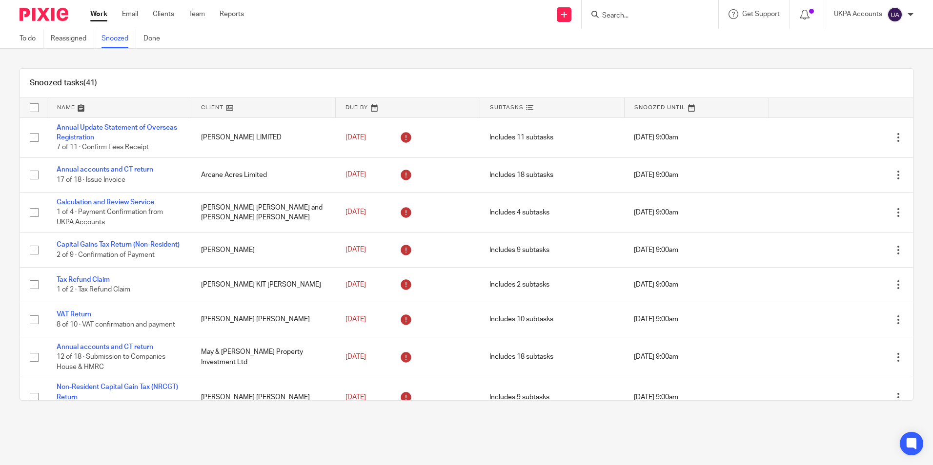
scroll to position [750, 0]
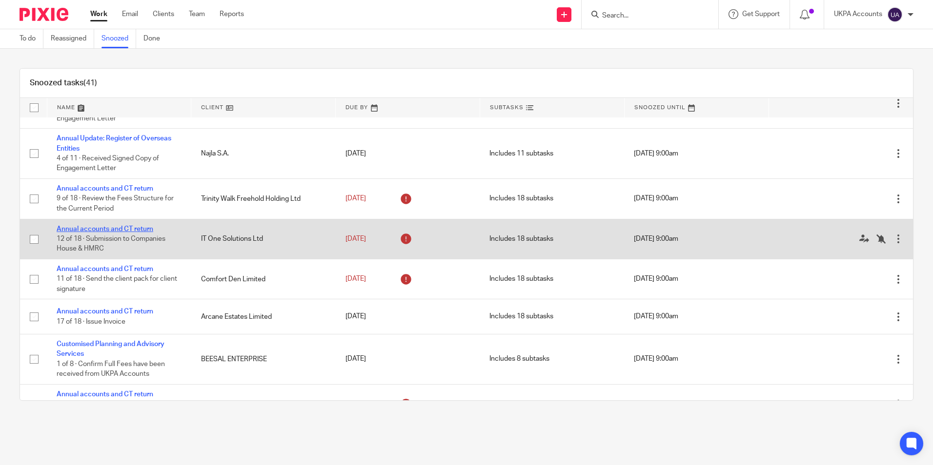
click at [107, 233] on link "Annual accounts and CT return" at bounding box center [105, 229] width 97 height 7
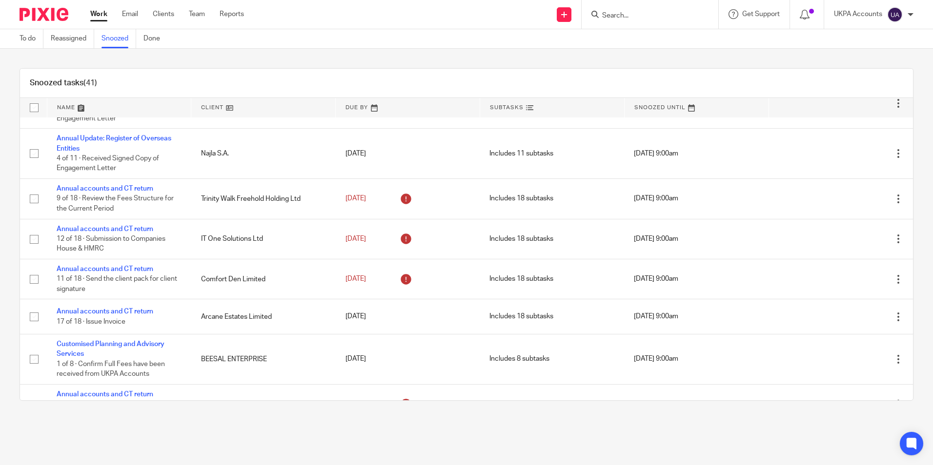
click at [130, 38] on link "Snoozed" at bounding box center [118, 38] width 35 height 19
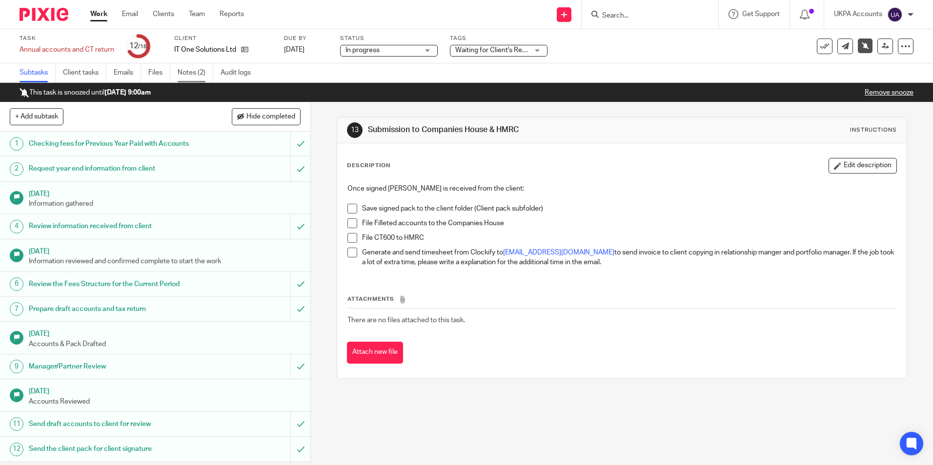
click at [206, 72] on link "Notes (2)" at bounding box center [196, 72] width 36 height 19
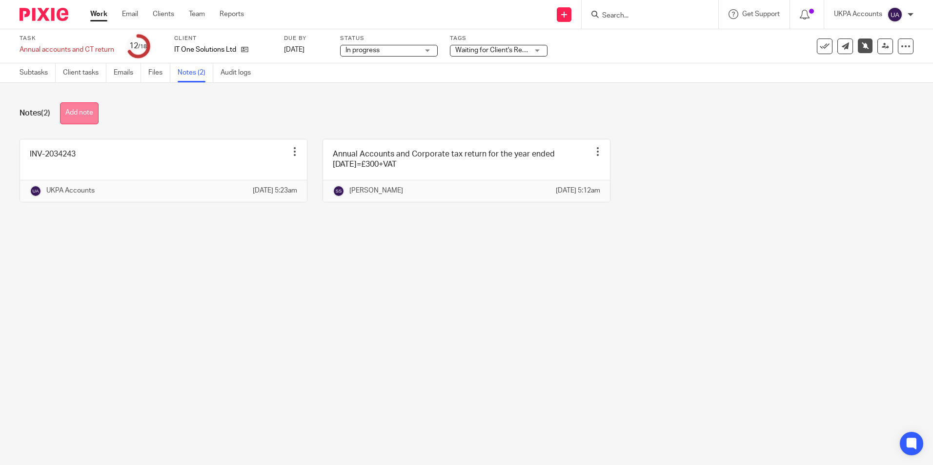
click at [91, 110] on button "Add note" at bounding box center [79, 113] width 39 height 22
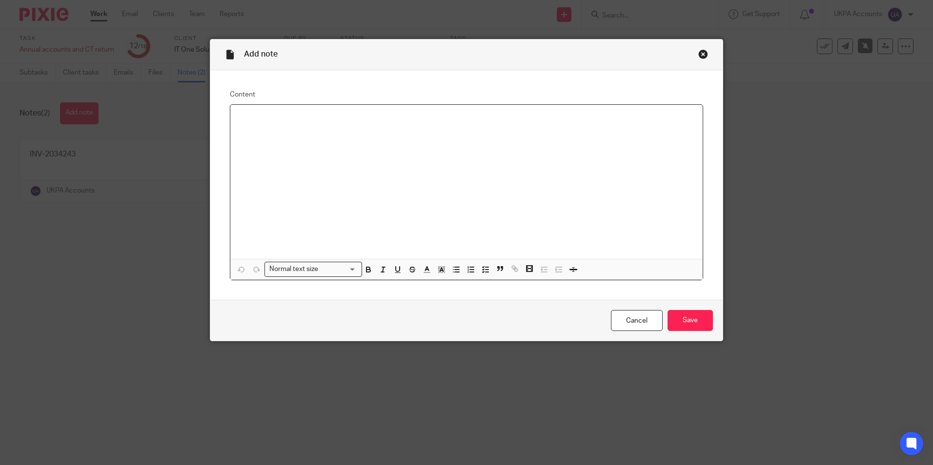
click at [343, 122] on p at bounding box center [466, 118] width 457 height 10
click at [685, 321] on input "Save" at bounding box center [689, 320] width 45 height 21
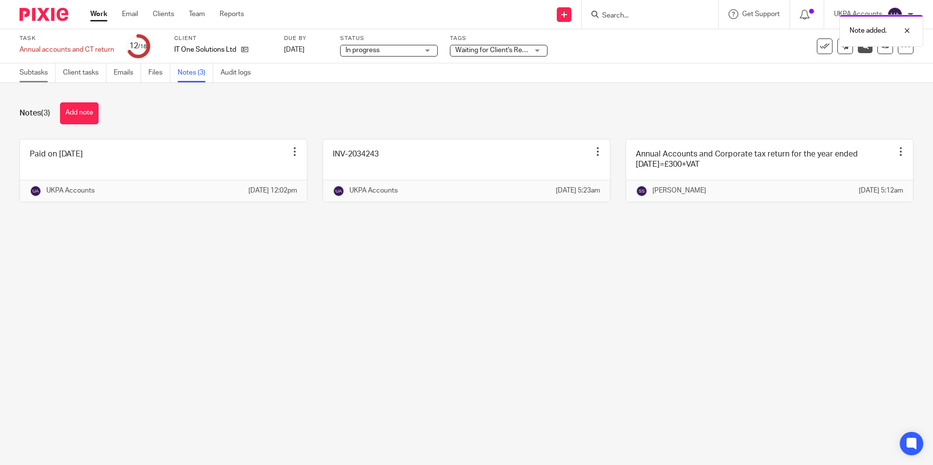
click at [40, 79] on link "Subtasks" at bounding box center [38, 72] width 36 height 19
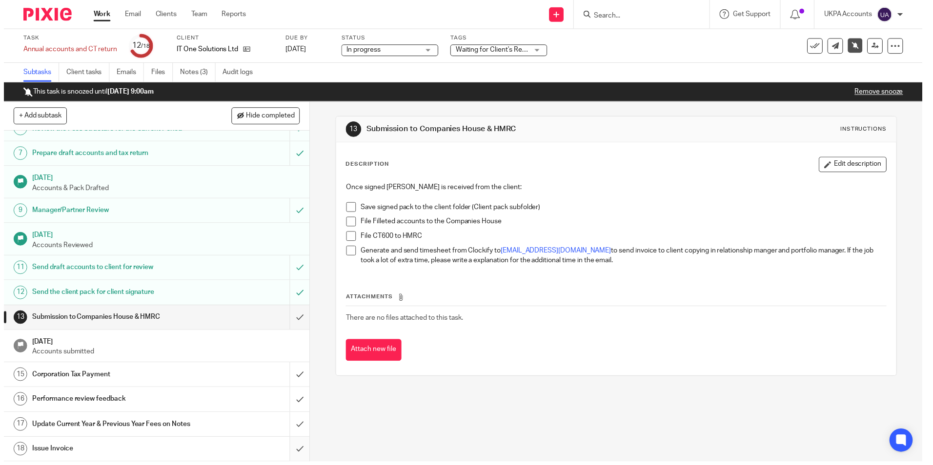
scroll to position [165, 0]
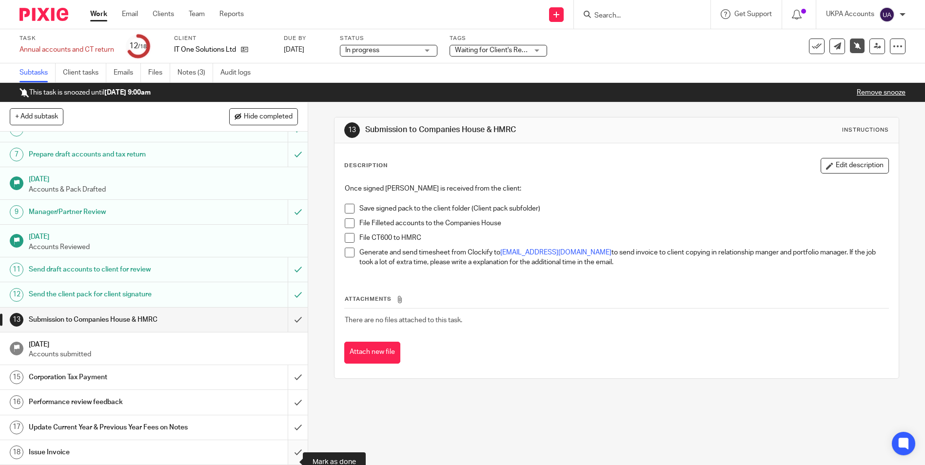
click at [289, 460] on input "submit" at bounding box center [154, 452] width 308 height 24
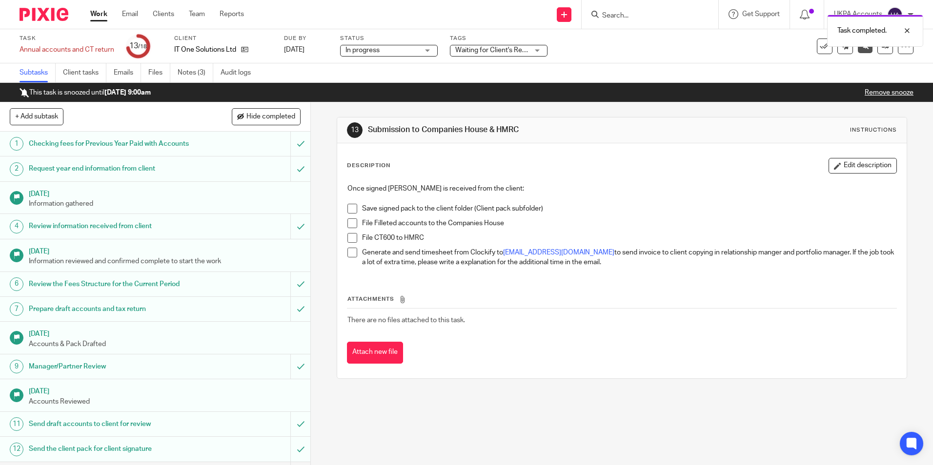
click at [905, 92] on div "This task is snoozed until 28 Sep 2025 9:00am Remove snooze" at bounding box center [466, 93] width 933 height 20
click at [888, 92] on link "Remove snooze" at bounding box center [888, 92] width 49 height 7
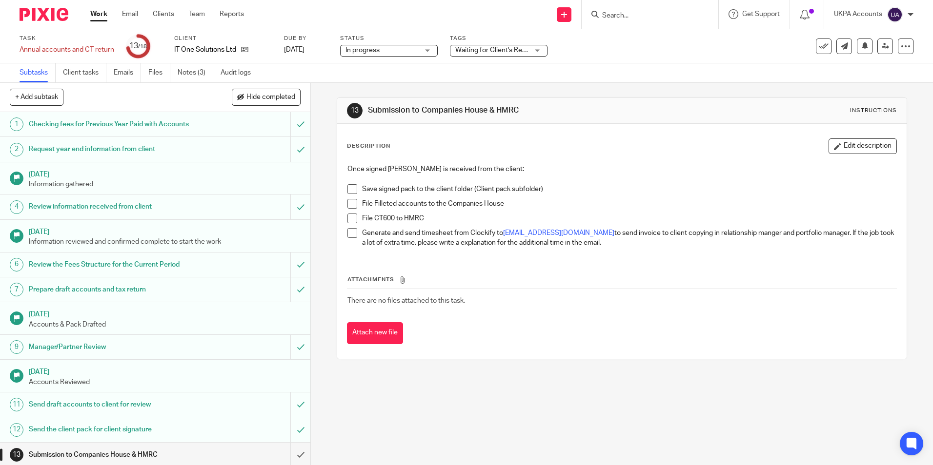
click at [394, 426] on div "13 Submission to Companies House & HMRC Instructions Description Edit descripti…" at bounding box center [622, 274] width 622 height 382
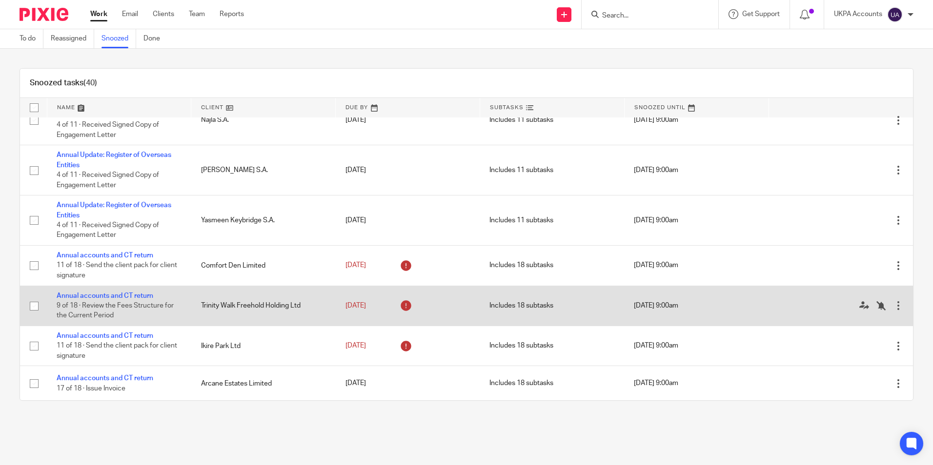
scroll to position [829, 0]
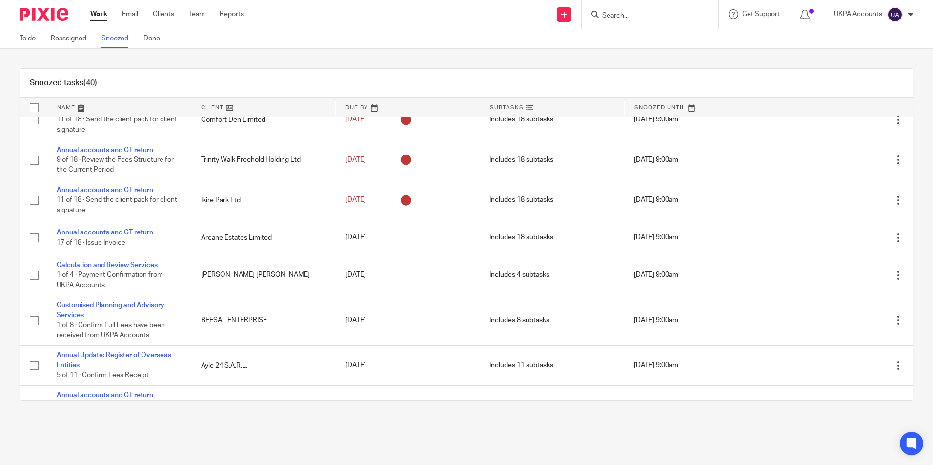
click at [241, 57] on div "Snoozed tasks (40) Name Client Due By Subtasks Snoozed Until Annual Update Stat…" at bounding box center [466, 235] width 933 height 372
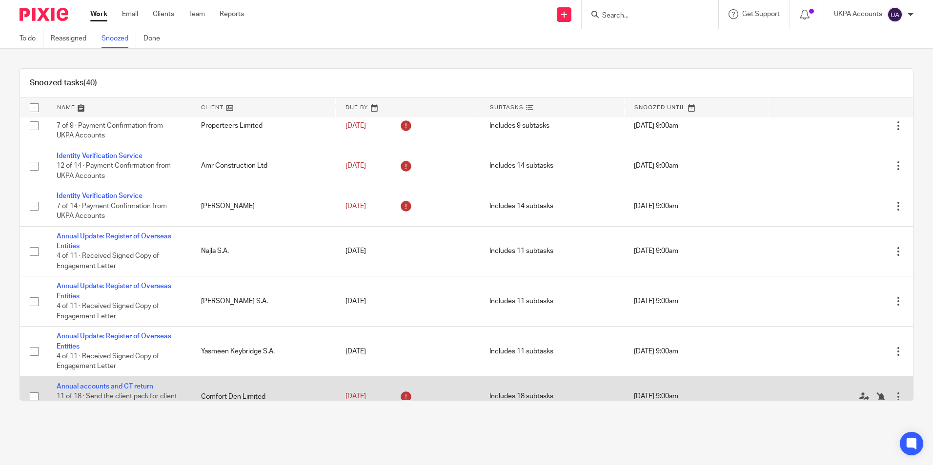
scroll to position [537, 0]
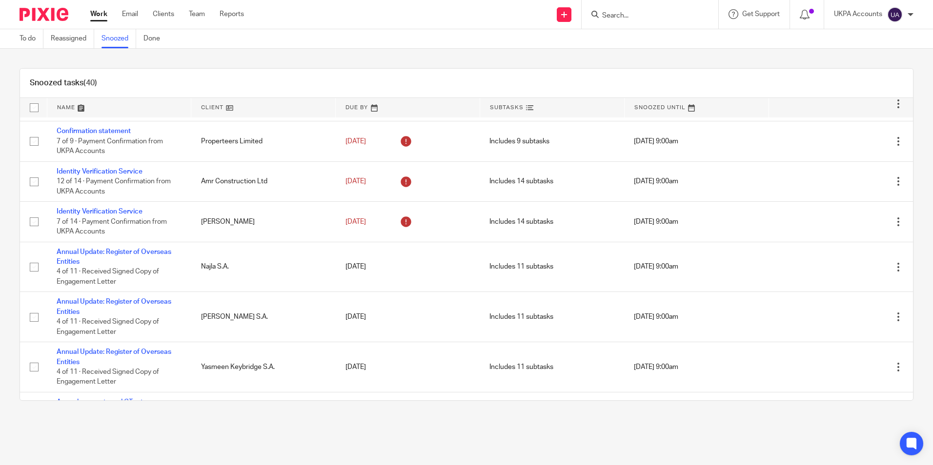
click at [182, 68] on div "Snoozed tasks (40) Name Client Due By Subtasks Snoozed Until Annual Update Stat…" at bounding box center [466, 235] width 933 height 372
click at [124, 65] on div "Snoozed tasks (40) Name Client Due By Subtasks Snoozed Until Annual Update Stat…" at bounding box center [466, 235] width 933 height 372
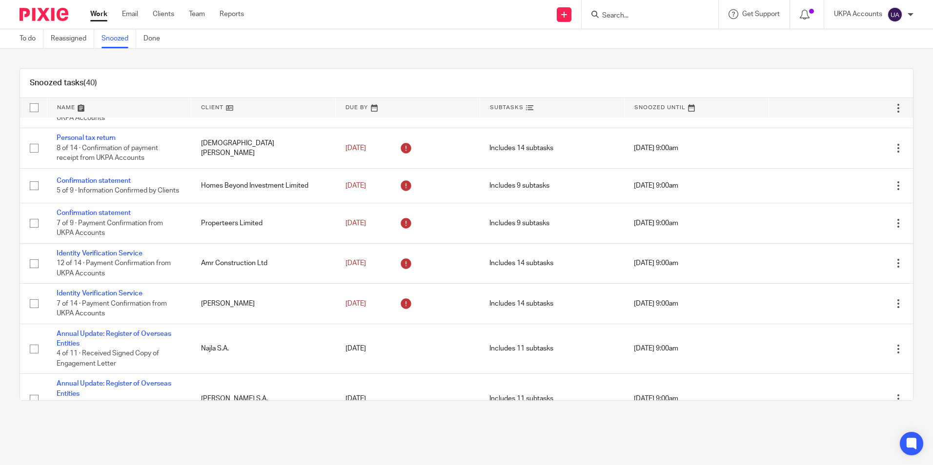
scroll to position [439, 0]
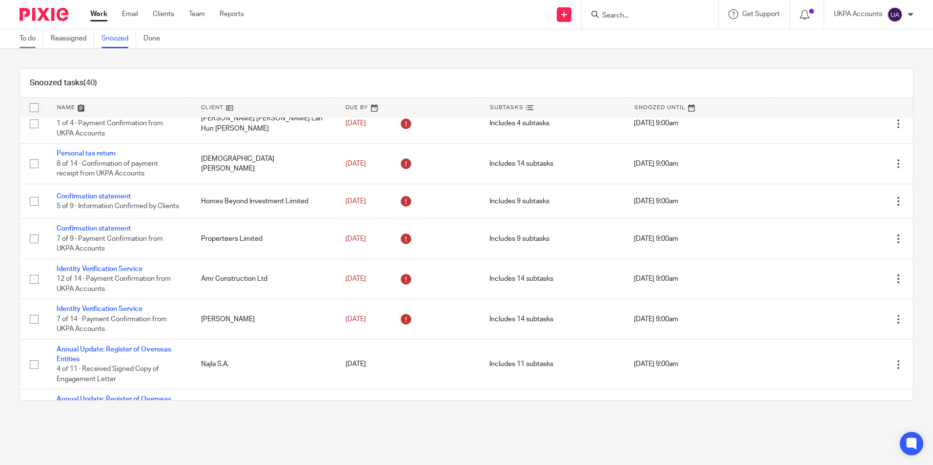
click at [30, 37] on link "To do" at bounding box center [32, 38] width 24 height 19
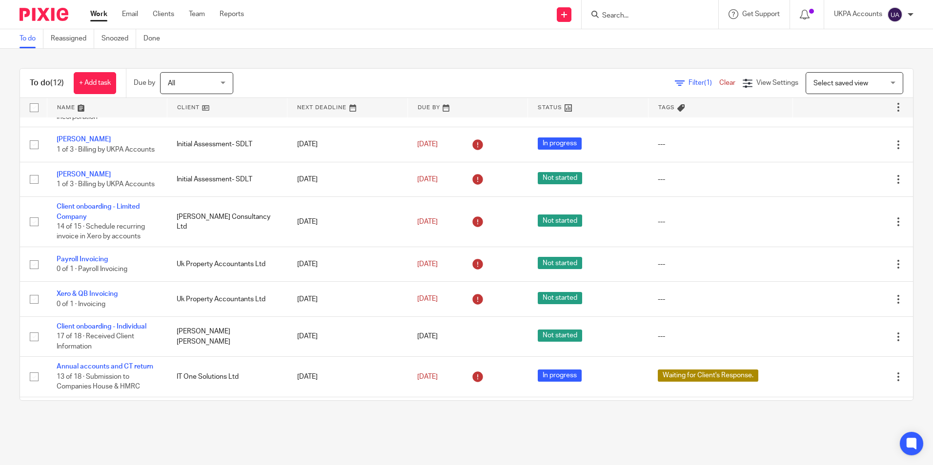
scroll to position [199, 0]
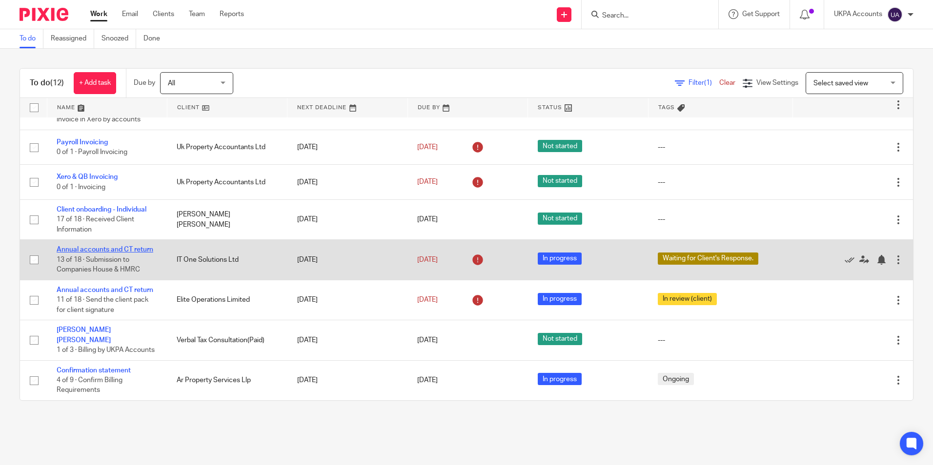
click at [142, 249] on link "Annual accounts and CT return" at bounding box center [105, 249] width 97 height 7
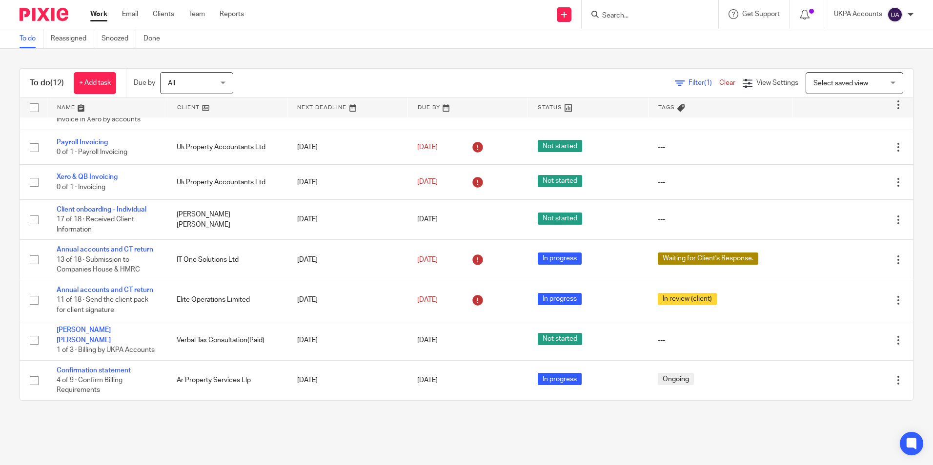
click at [30, 40] on link "To do" at bounding box center [32, 38] width 24 height 19
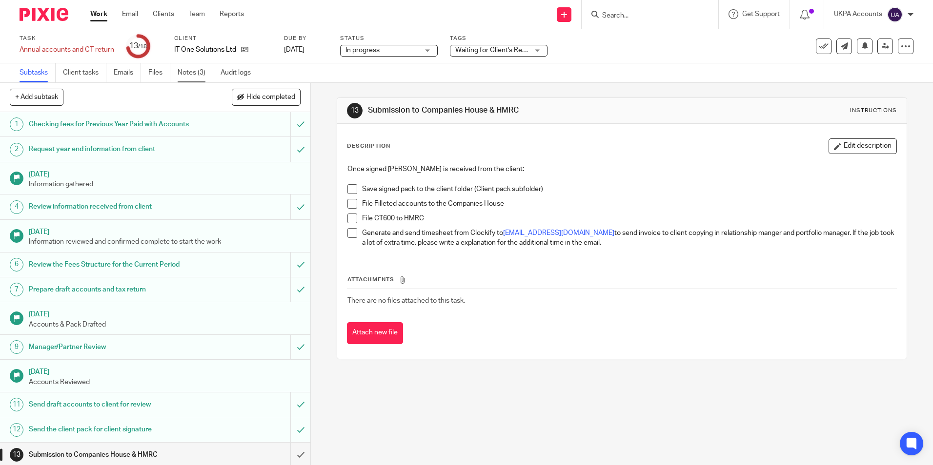
click at [202, 70] on link "Notes (3)" at bounding box center [196, 72] width 36 height 19
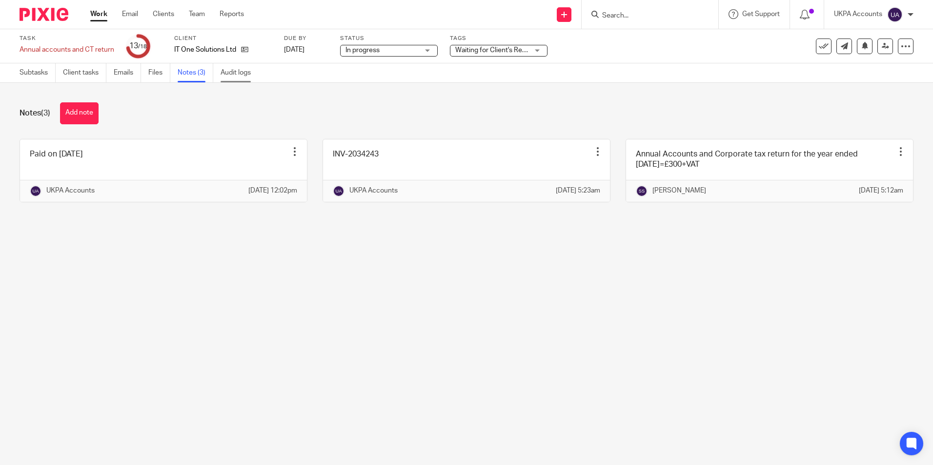
click at [233, 75] on link "Audit logs" at bounding box center [239, 72] width 38 height 19
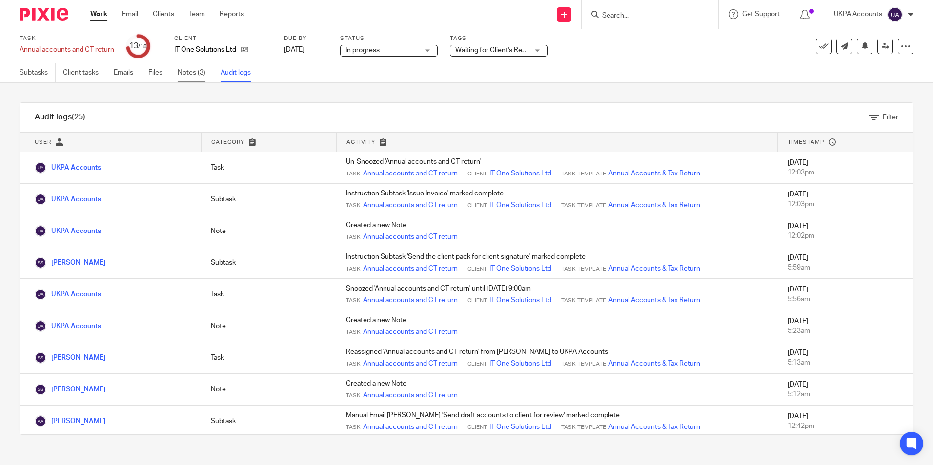
click at [201, 71] on link "Notes (3)" at bounding box center [196, 72] width 36 height 19
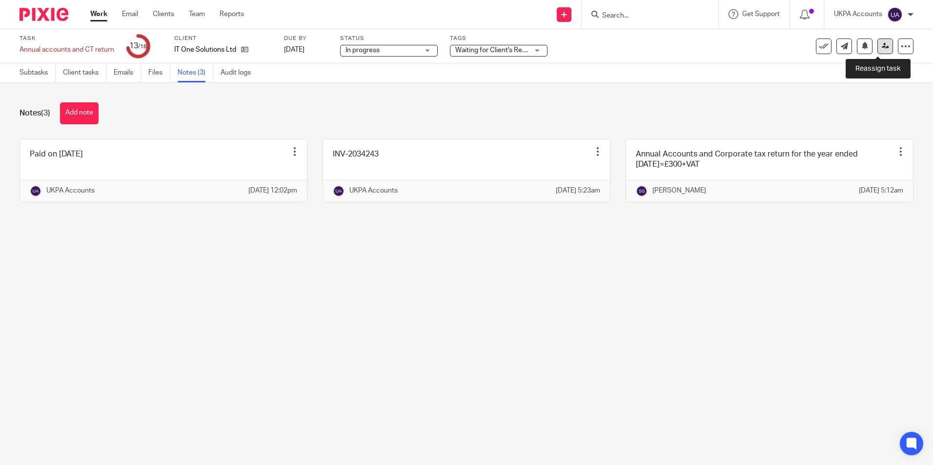
click at [881, 46] on icon at bounding box center [884, 45] width 7 height 7
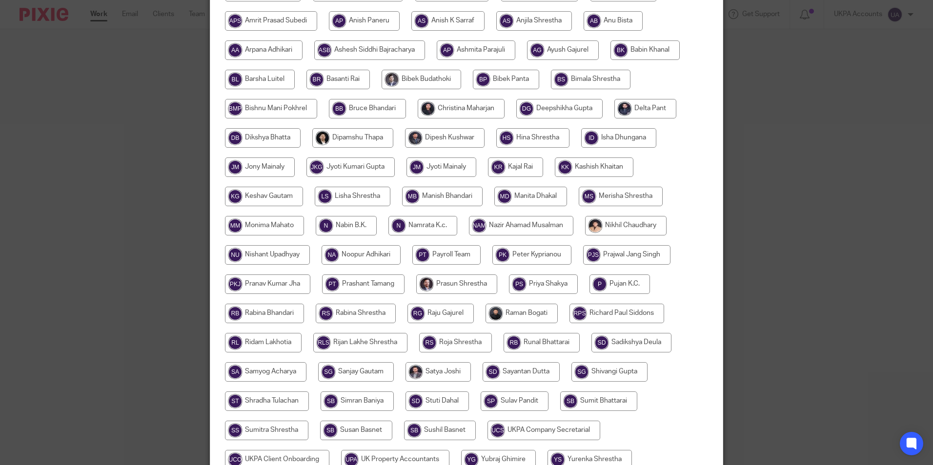
scroll to position [290, 0]
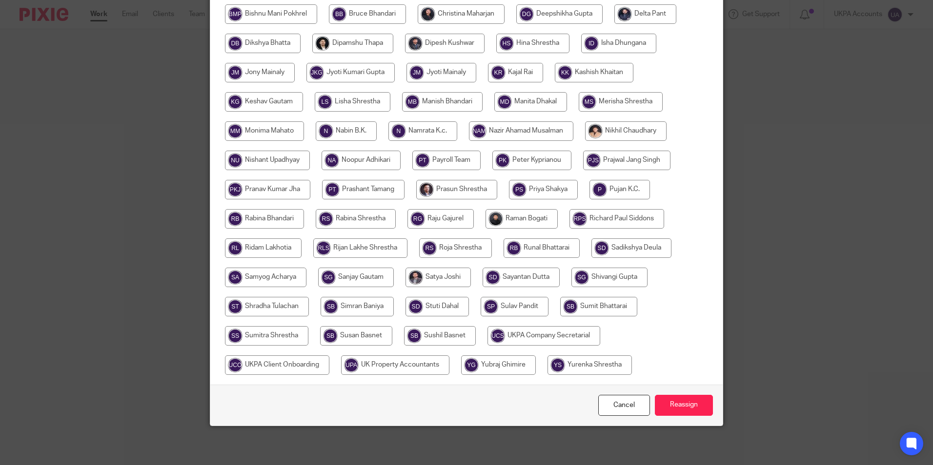
click at [275, 336] on input "radio" at bounding box center [266, 336] width 83 height 20
radio input "true"
click at [689, 408] on input "Reassign" at bounding box center [684, 405] width 58 height 21
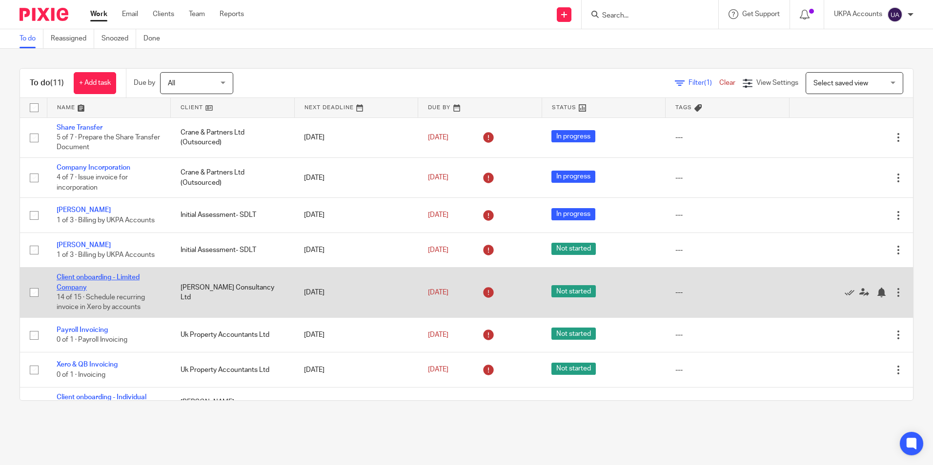
click at [116, 276] on link "Client onboarding - Limited Company" at bounding box center [98, 282] width 83 height 17
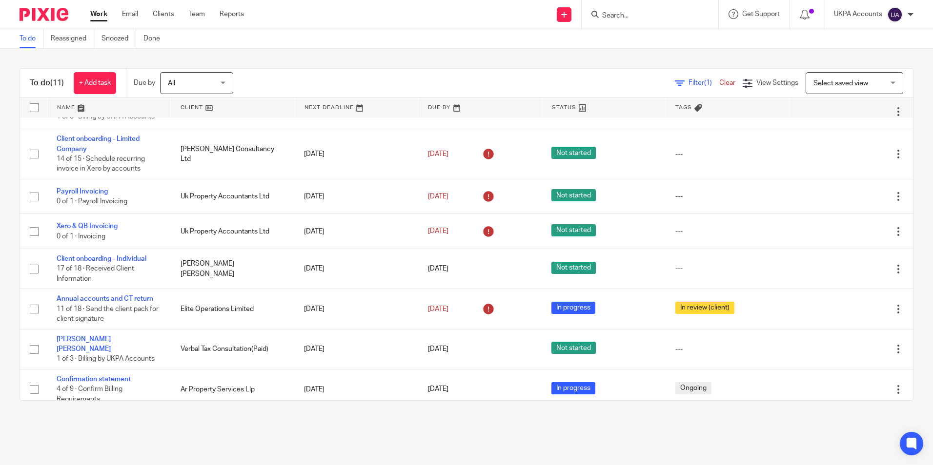
scroll to position [142, 0]
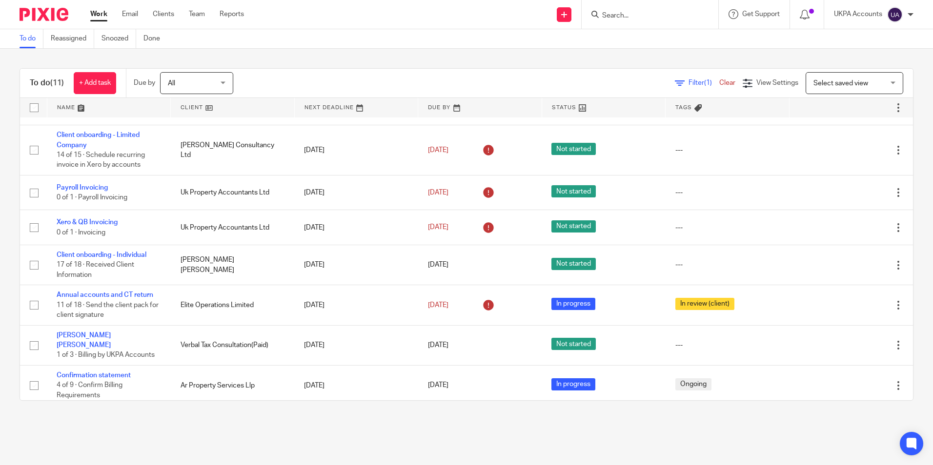
click at [30, 40] on link "To do" at bounding box center [32, 38] width 24 height 19
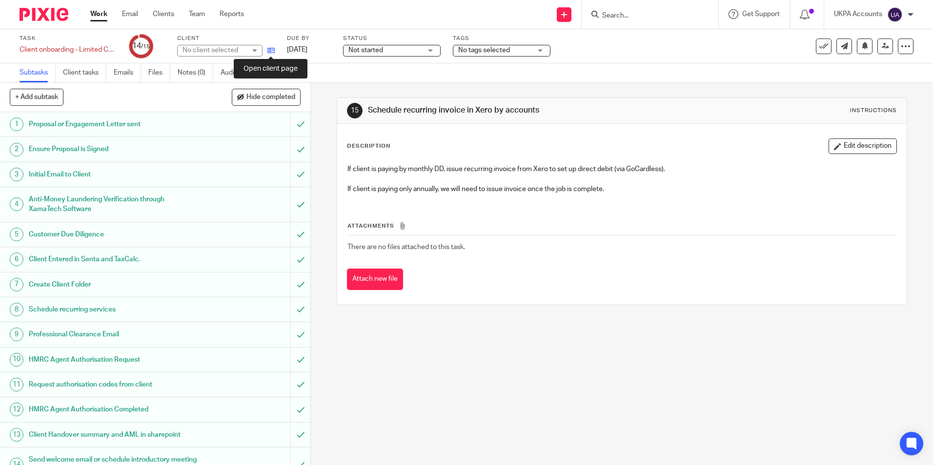
click at [273, 52] on icon at bounding box center [270, 50] width 7 height 7
click at [271, 53] on icon at bounding box center [270, 50] width 7 height 7
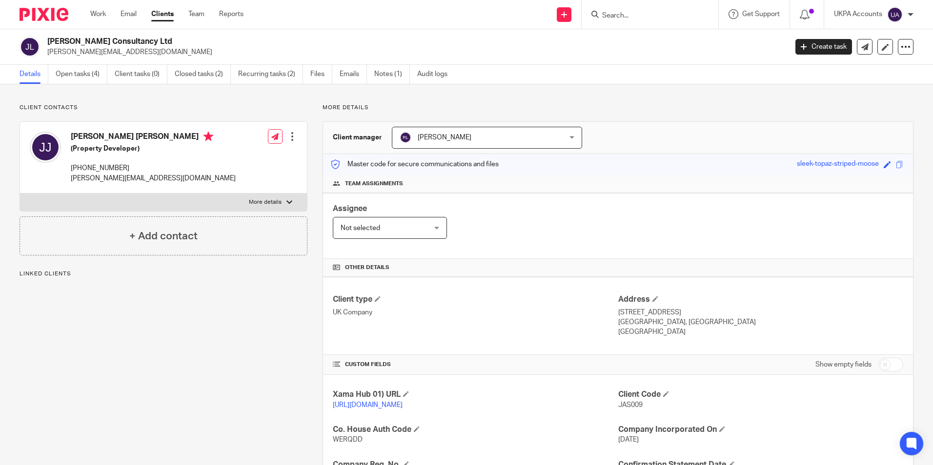
drag, startPoint x: 0, startPoint y: 0, endPoint x: 46, endPoint y: 39, distance: 59.9
click at [46, 39] on div "Jason Jouan Consultancy Ltd jason@jouanproperties.co.uk" at bounding box center [400, 47] width 761 height 20
copy h2 "[PERSON_NAME] Consultancy Ltd"
click at [393, 71] on link "Notes (1)" at bounding box center [392, 74] width 36 height 19
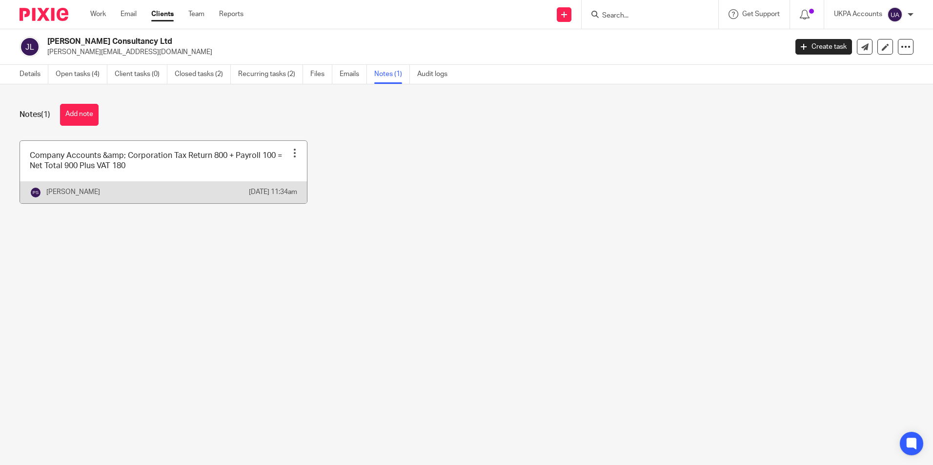
click at [149, 171] on link at bounding box center [163, 172] width 287 height 62
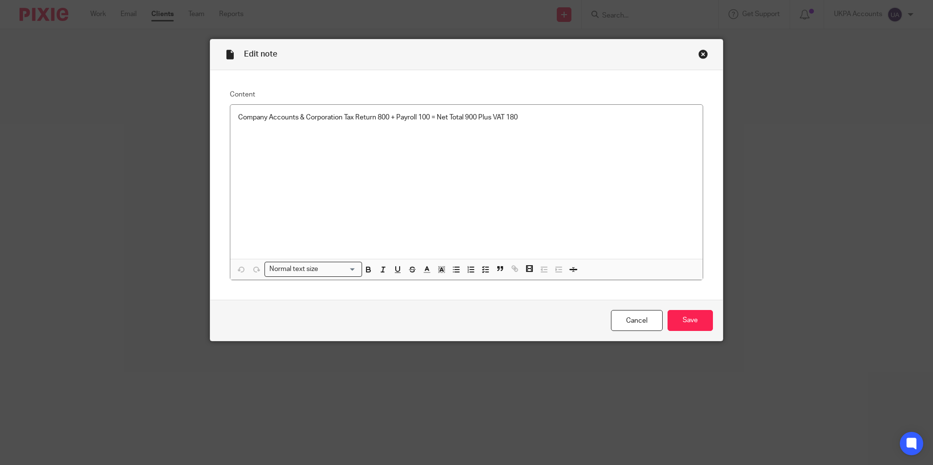
click at [699, 54] on div "Close this dialog window" at bounding box center [703, 54] width 10 height 10
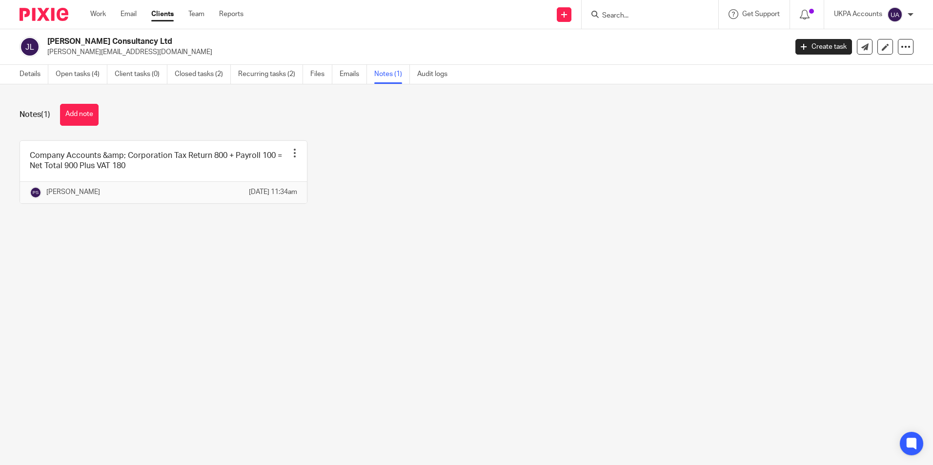
drag, startPoint x: 46, startPoint y: 51, endPoint x: 144, endPoint y: 57, distance: 98.7
click at [144, 57] on div "Jason Jouan Consultancy Ltd jason@jouanproperties.co.uk Create task Update from…" at bounding box center [466, 47] width 933 height 36
copy p "[PERSON_NAME][EMAIL_ADDRESS][DOMAIN_NAME]"
click at [72, 78] on link "Open tasks (4)" at bounding box center [82, 74] width 52 height 19
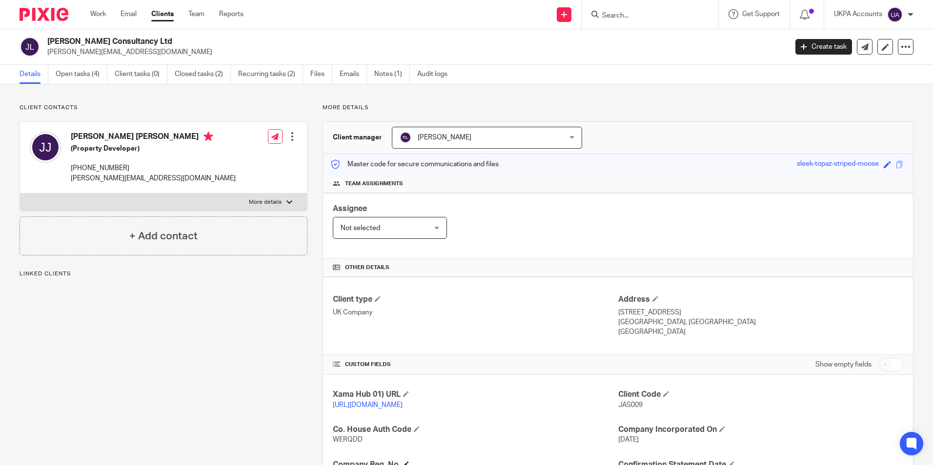
scroll to position [98, 0]
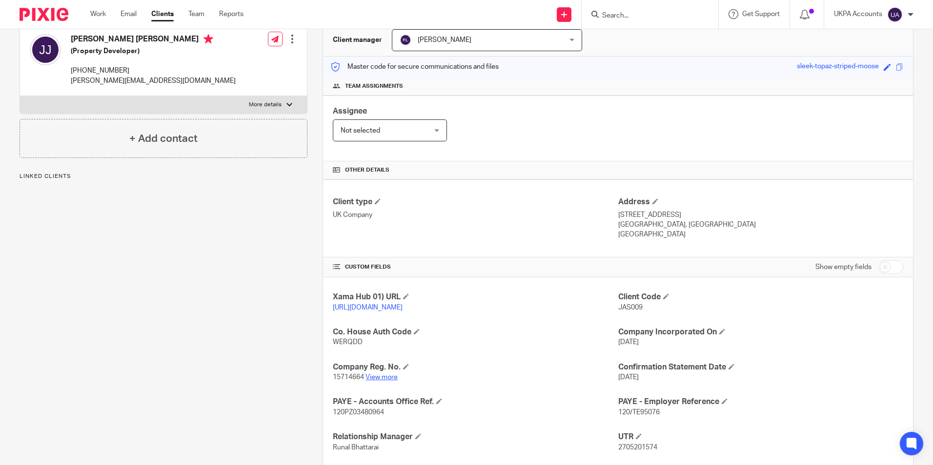
click at [382, 381] on link "View more" at bounding box center [381, 377] width 32 height 7
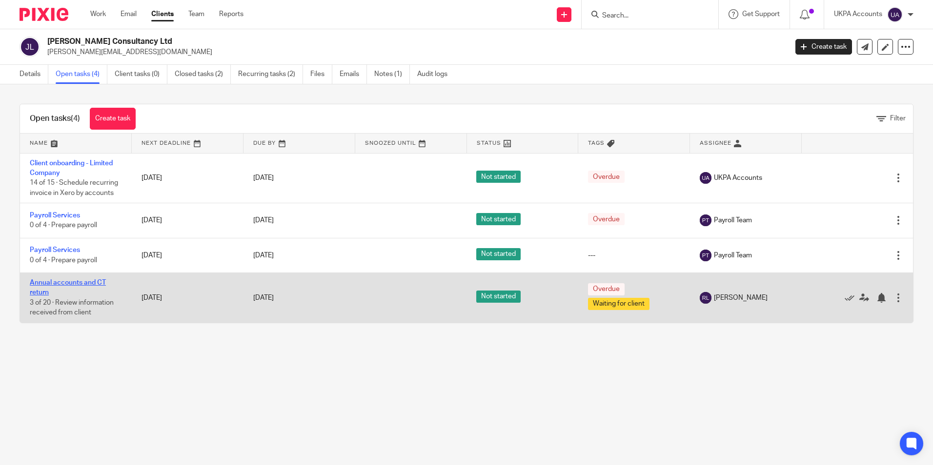
click at [87, 283] on link "Annual accounts and CT return" at bounding box center [68, 288] width 76 height 17
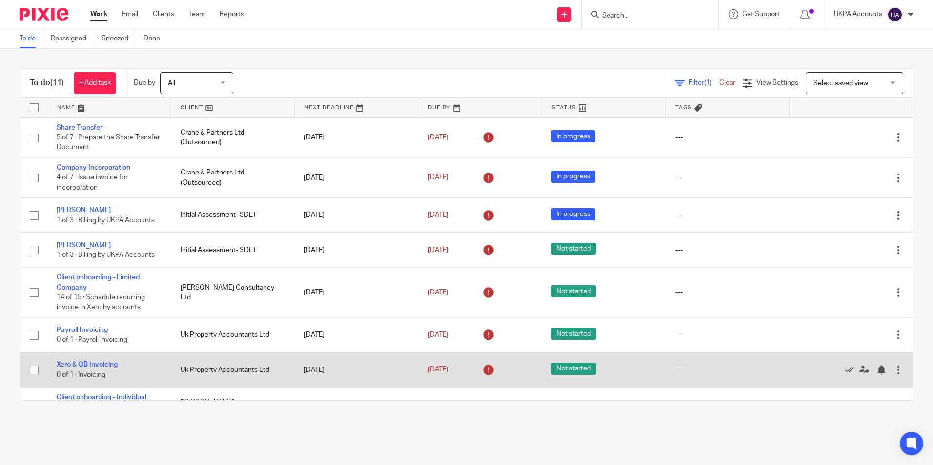
scroll to position [142, 0]
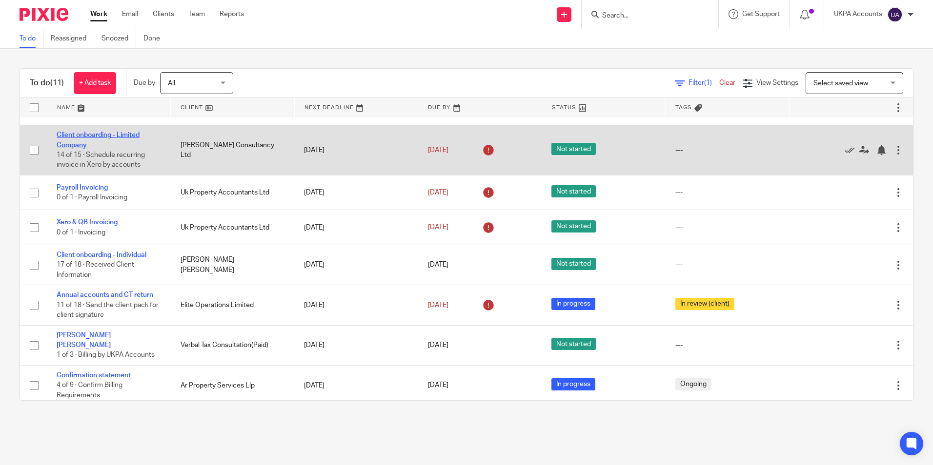
click at [122, 135] on link "Client onboarding - Limited Company" at bounding box center [98, 140] width 83 height 17
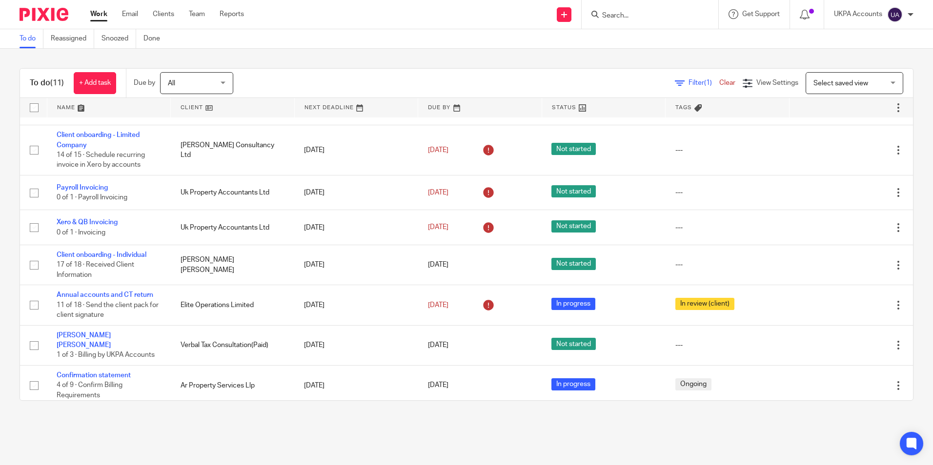
click at [38, 42] on link "To do" at bounding box center [32, 38] width 24 height 19
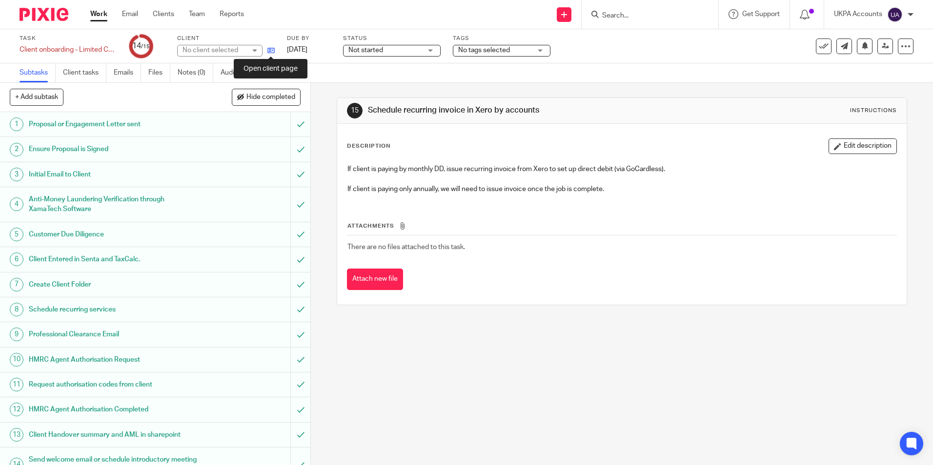
click at [272, 50] on icon at bounding box center [270, 50] width 7 height 7
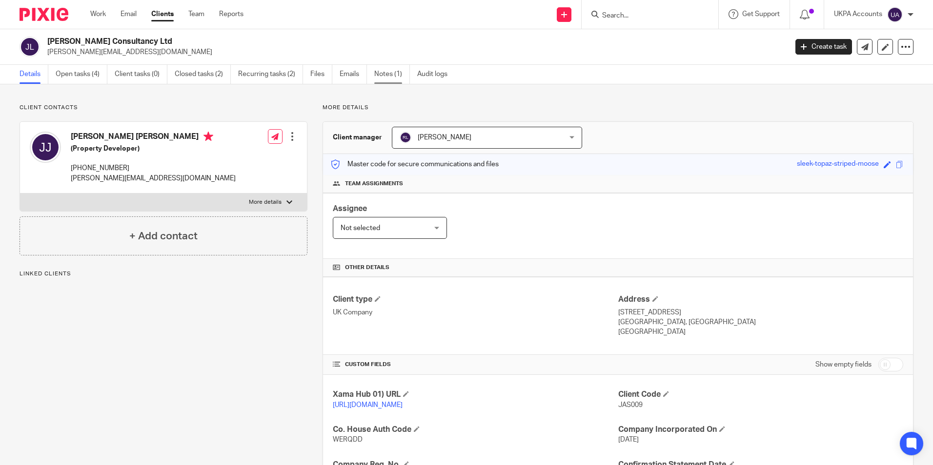
click at [389, 77] on link "Notes (1)" at bounding box center [392, 74] width 36 height 19
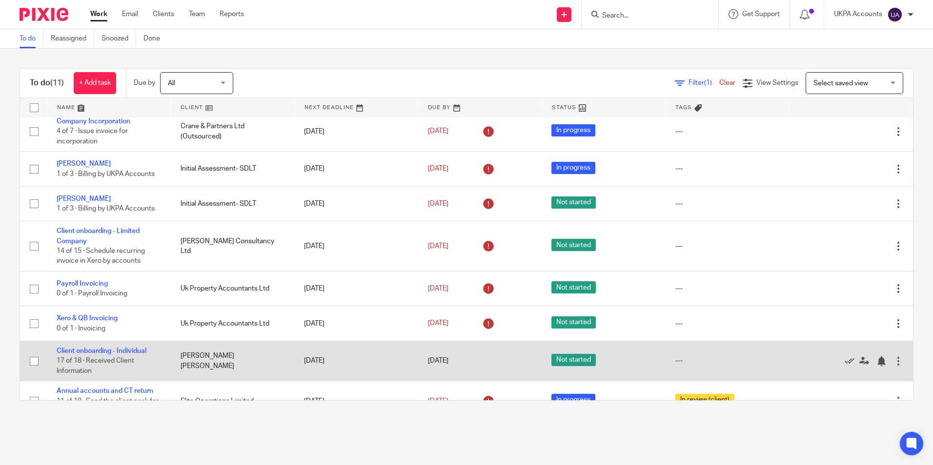
scroll to position [142, 0]
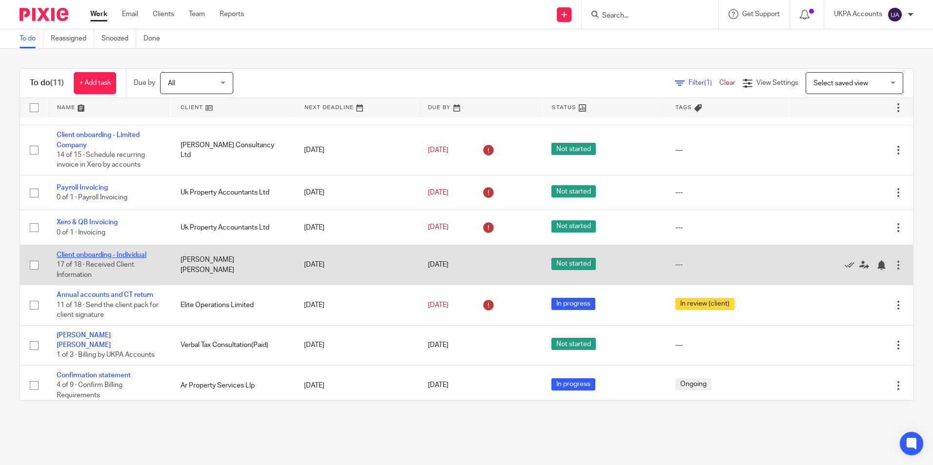
click at [136, 256] on link "Client onboarding - Individual" at bounding box center [102, 255] width 90 height 7
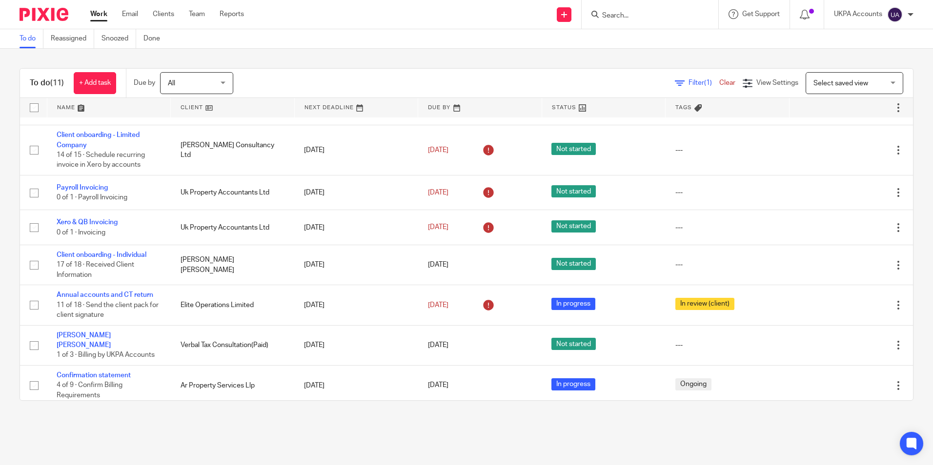
click at [28, 43] on link "To do" at bounding box center [32, 38] width 24 height 19
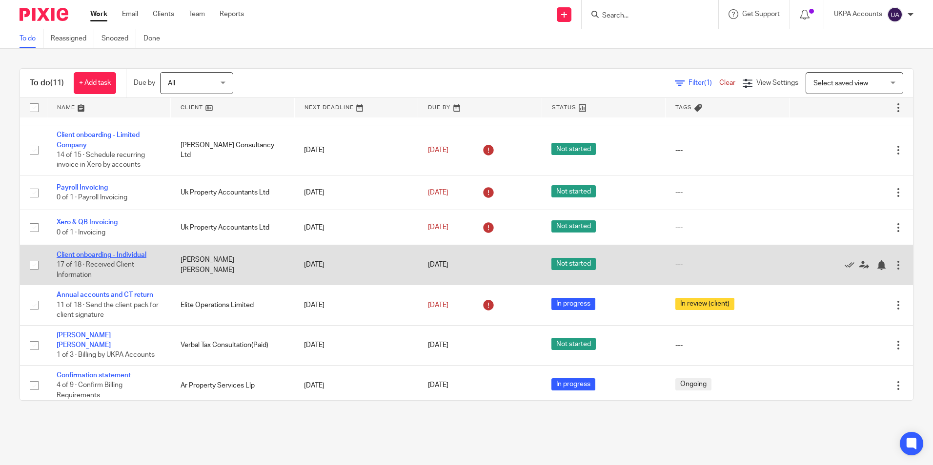
click at [100, 254] on link "Client onboarding - Individual" at bounding box center [102, 255] width 90 height 7
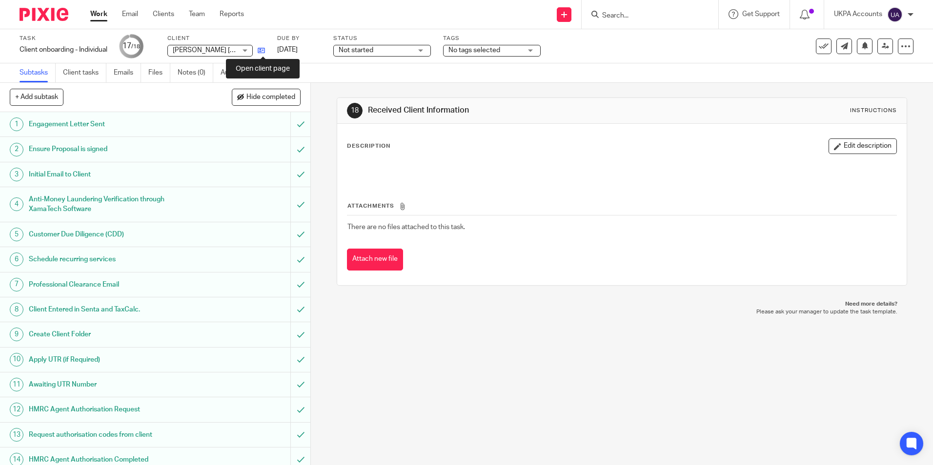
click at [263, 49] on icon at bounding box center [261, 50] width 7 height 7
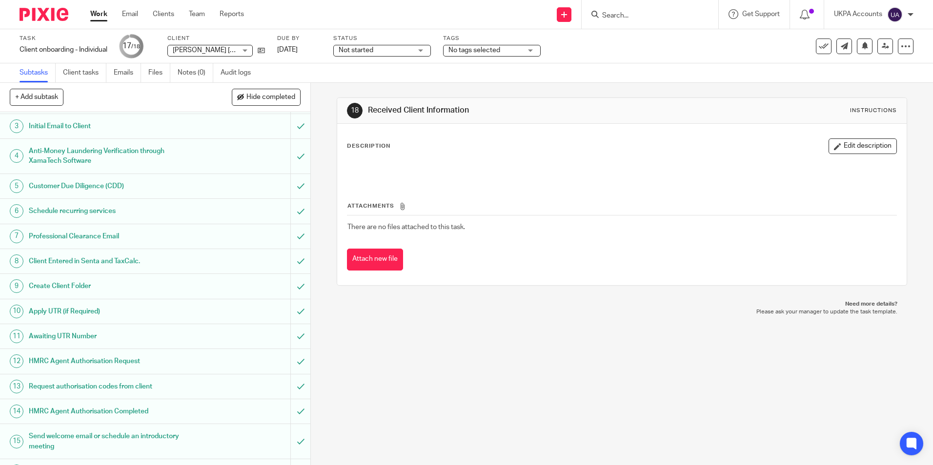
scroll to position [118, 0]
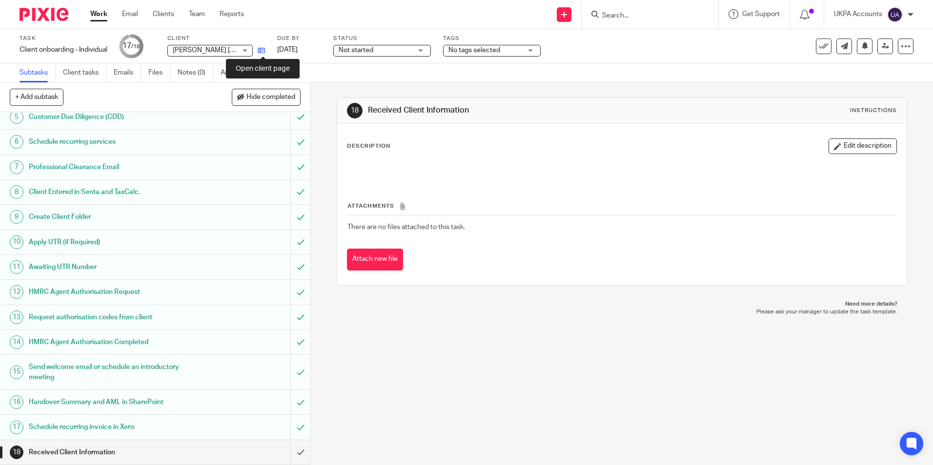
click at [262, 50] on icon at bounding box center [261, 50] width 7 height 7
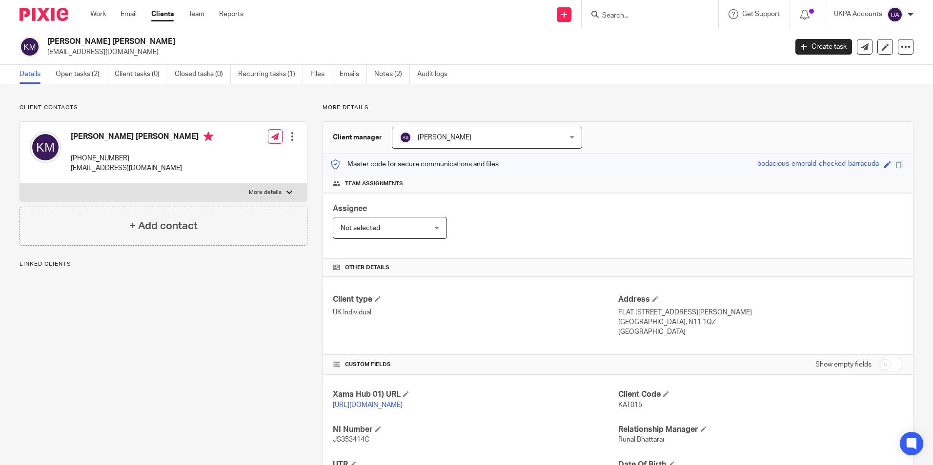
drag, startPoint x: 47, startPoint y: 41, endPoint x: 129, endPoint y: 41, distance: 82.0
click at [129, 41] on div "[PERSON_NAME] [PERSON_NAME] [EMAIL_ADDRESS][DOMAIN_NAME]" at bounding box center [400, 47] width 761 height 20
copy h2 "[PERSON_NAME] [PERSON_NAME]"
click at [87, 73] on link "Open tasks (2)" at bounding box center [82, 74] width 52 height 19
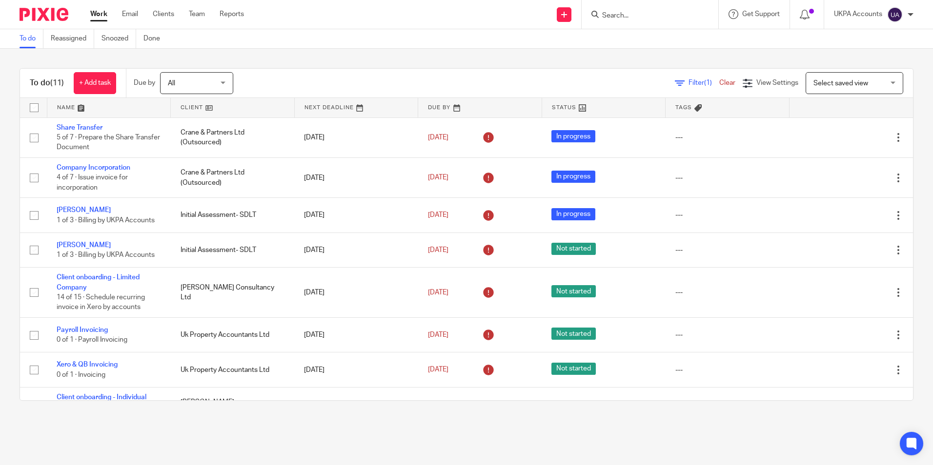
click at [28, 38] on link "To do" at bounding box center [32, 38] width 24 height 19
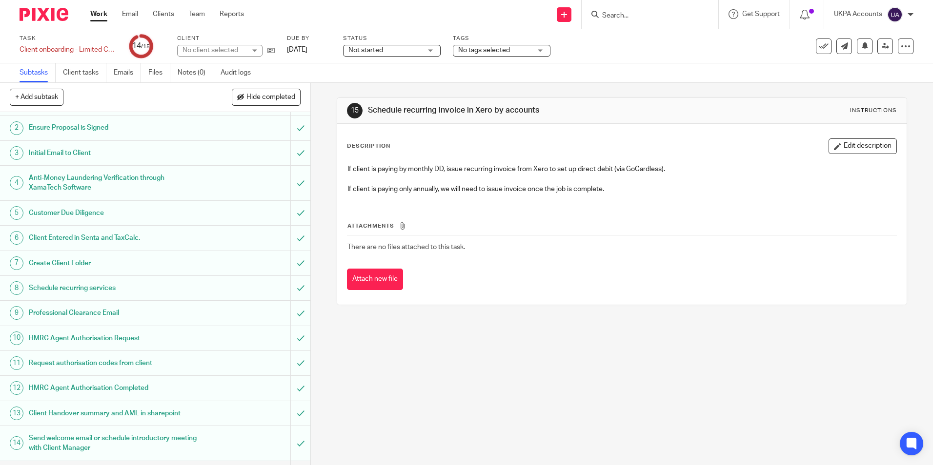
scroll to position [42, 0]
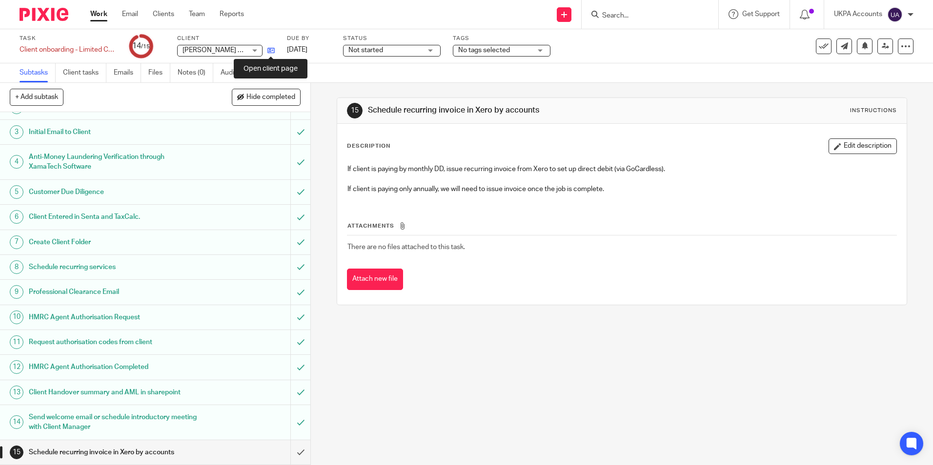
click at [270, 51] on icon at bounding box center [270, 50] width 7 height 7
click at [291, 453] on input "submit" at bounding box center [155, 452] width 310 height 24
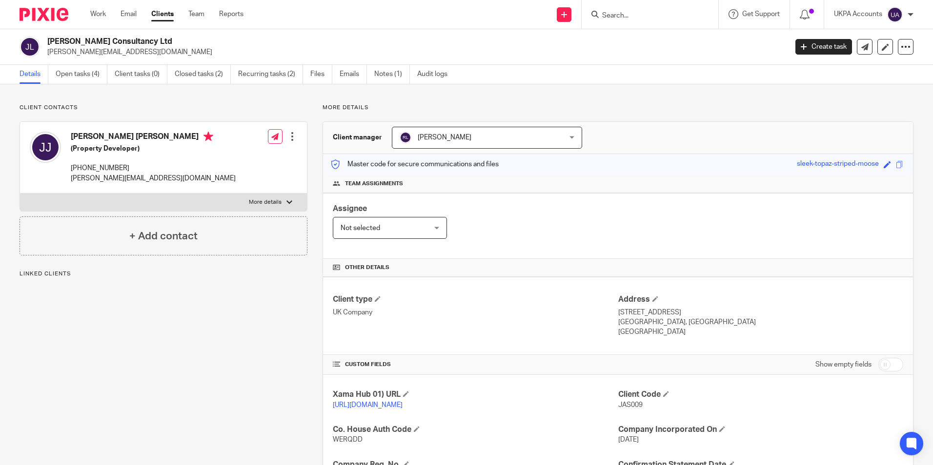
click at [23, 73] on link "Details" at bounding box center [34, 74] width 29 height 19
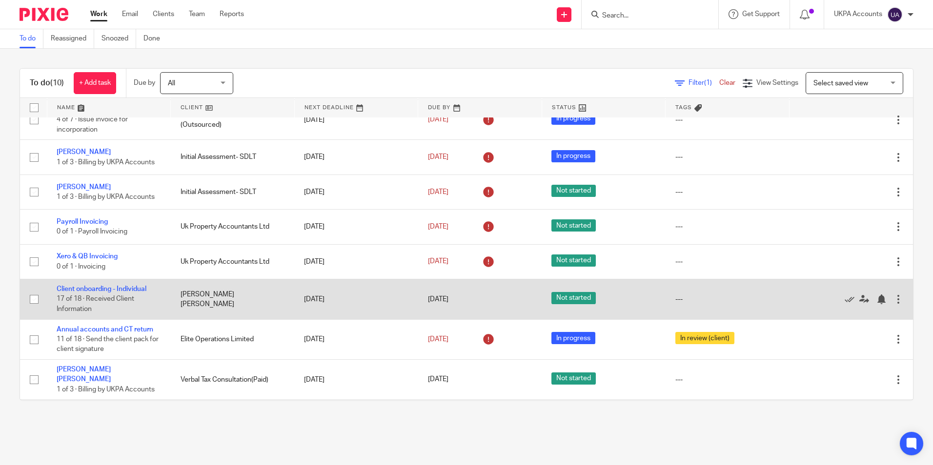
scroll to position [92, 0]
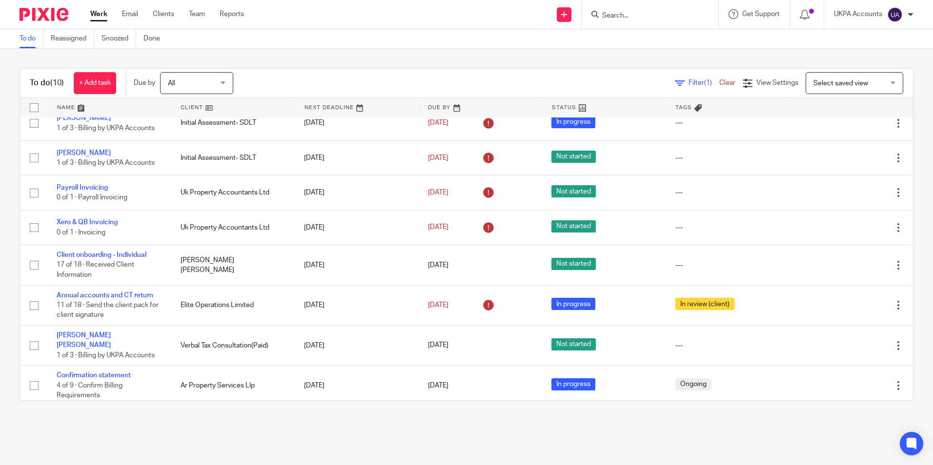
click at [213, 426] on main "To do Reassigned Snoozed Done To do (10) + Add task Due by All All [DATE] [DATE…" at bounding box center [466, 232] width 933 height 465
click at [35, 45] on link "To do" at bounding box center [32, 38] width 24 height 19
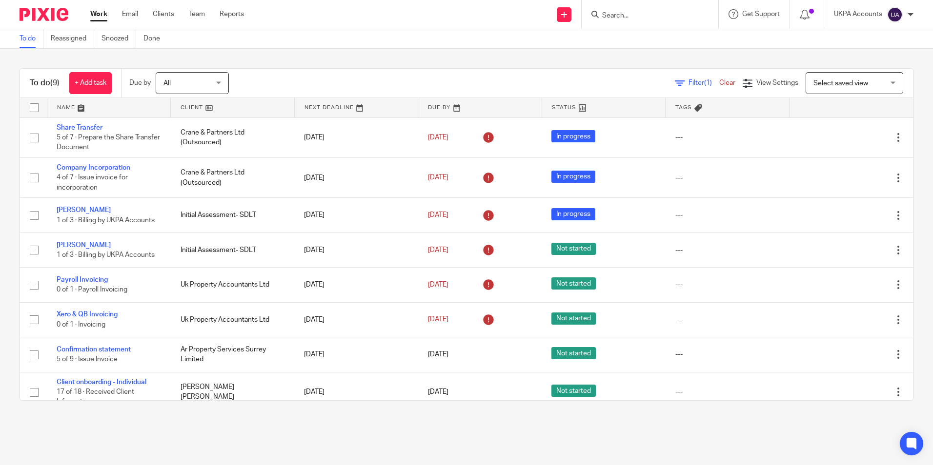
click at [30, 40] on link "To do" at bounding box center [32, 38] width 24 height 19
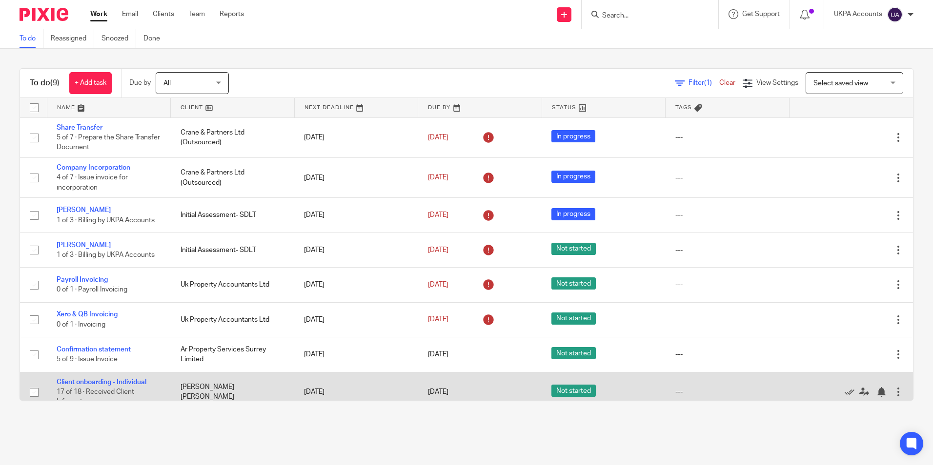
scroll to position [46, 0]
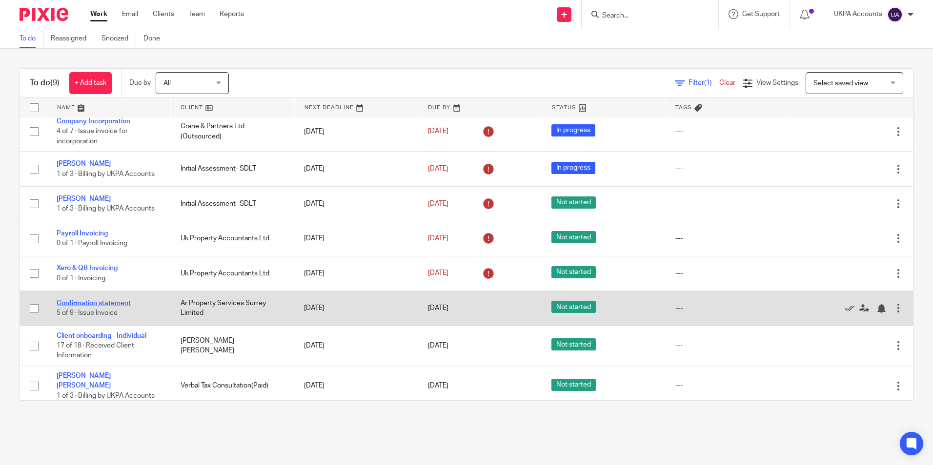
click at [120, 304] on link "Confirmation statement" at bounding box center [94, 303] width 74 height 7
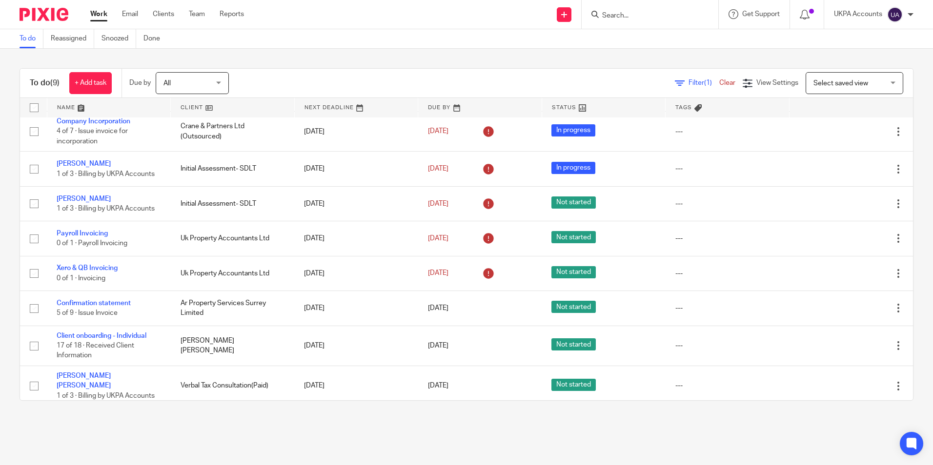
click at [25, 44] on link "To do" at bounding box center [32, 38] width 24 height 19
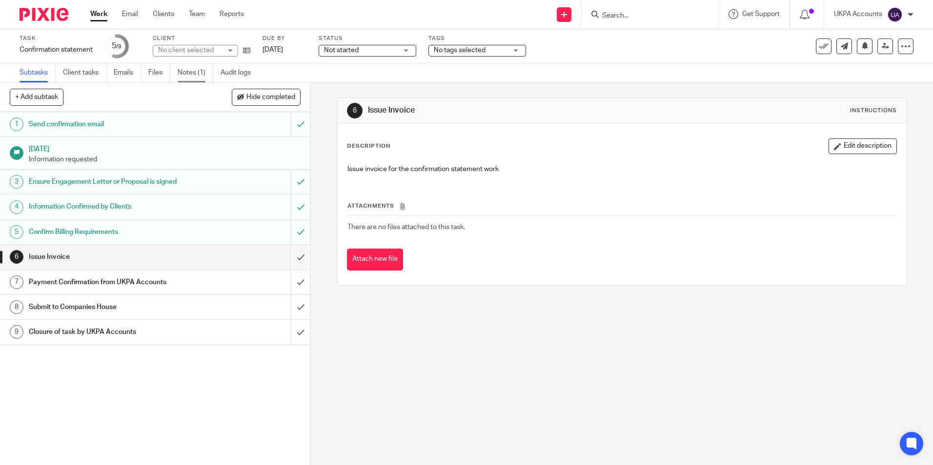
click at [198, 77] on link "Notes (1)" at bounding box center [196, 72] width 36 height 19
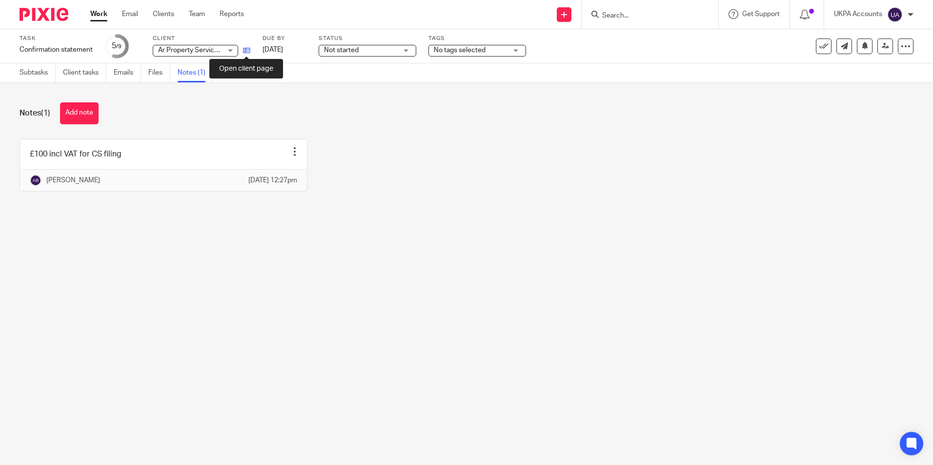
click at [248, 54] on icon at bounding box center [246, 50] width 7 height 7
drag, startPoint x: 83, startPoint y: 115, endPoint x: 146, endPoint y: 120, distance: 63.2
click at [83, 116] on button "Add note" at bounding box center [79, 113] width 39 height 22
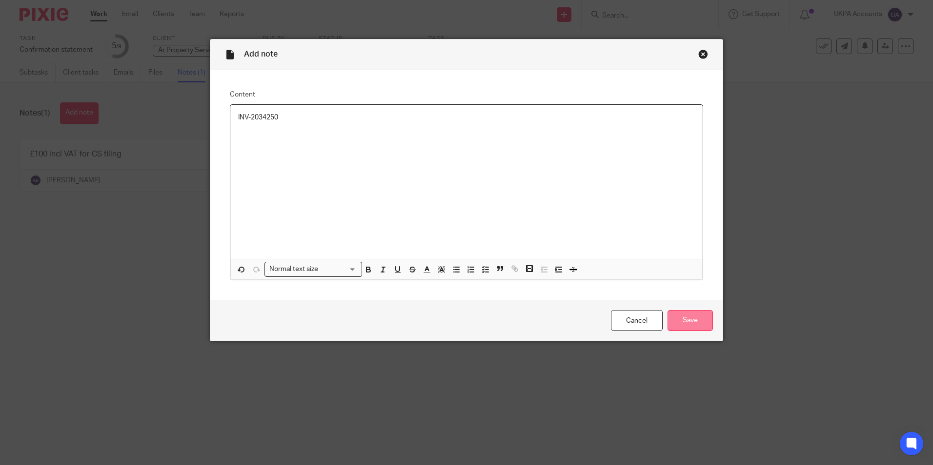
click at [688, 316] on input "Save" at bounding box center [689, 320] width 45 height 21
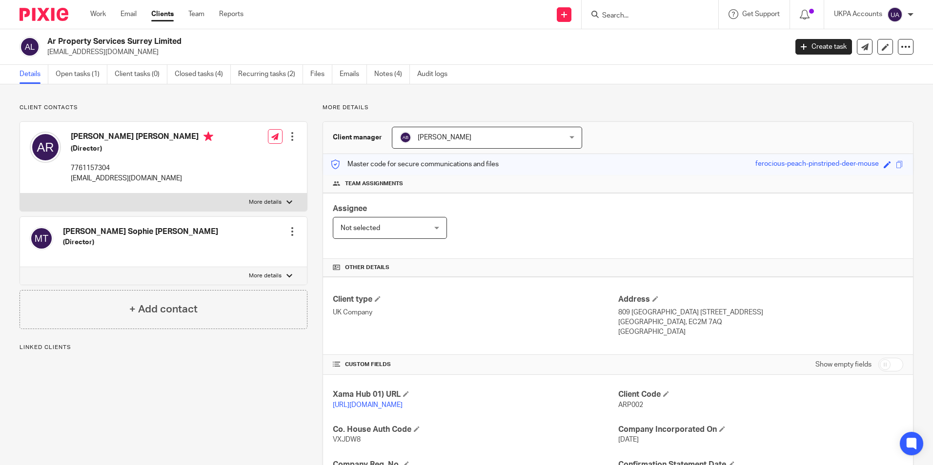
scroll to position [129, 0]
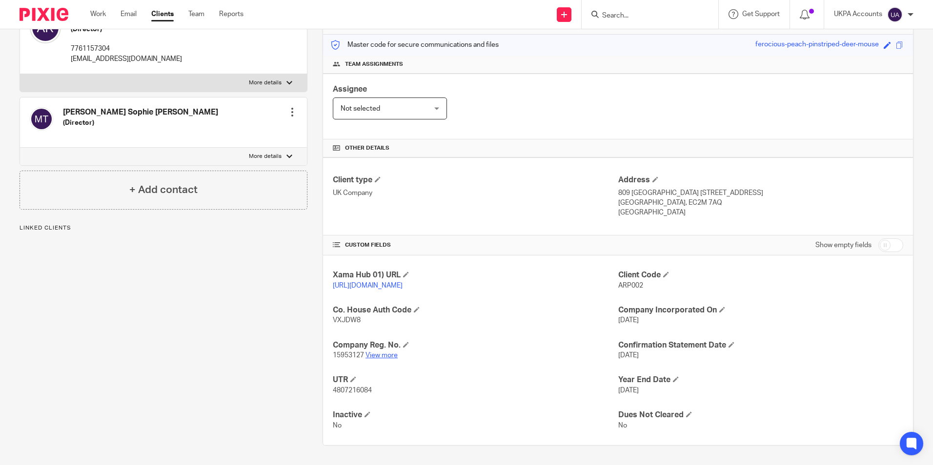
click at [382, 357] on link "View more" at bounding box center [381, 355] width 32 height 7
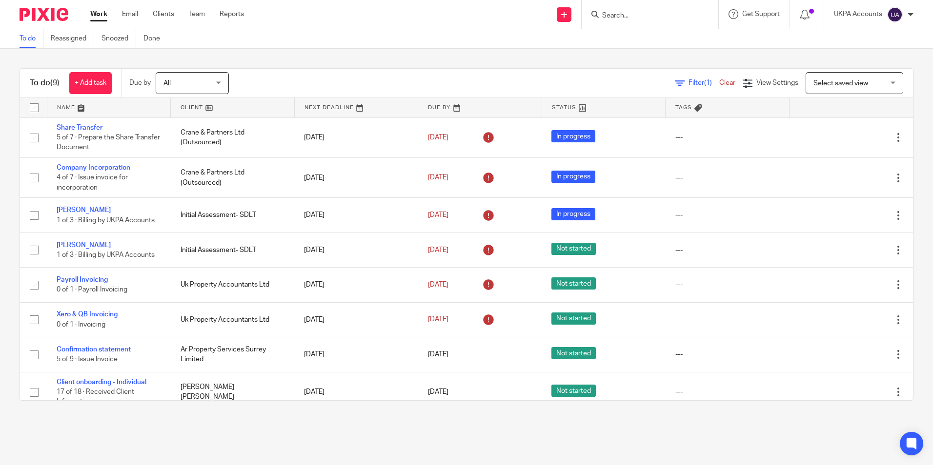
click at [426, 444] on main "To do Reassigned Snoozed Done To do (9) + Add task Due by All All [DATE] [DATE]…" at bounding box center [466, 232] width 933 height 465
click at [30, 38] on link "To do" at bounding box center [32, 38] width 24 height 19
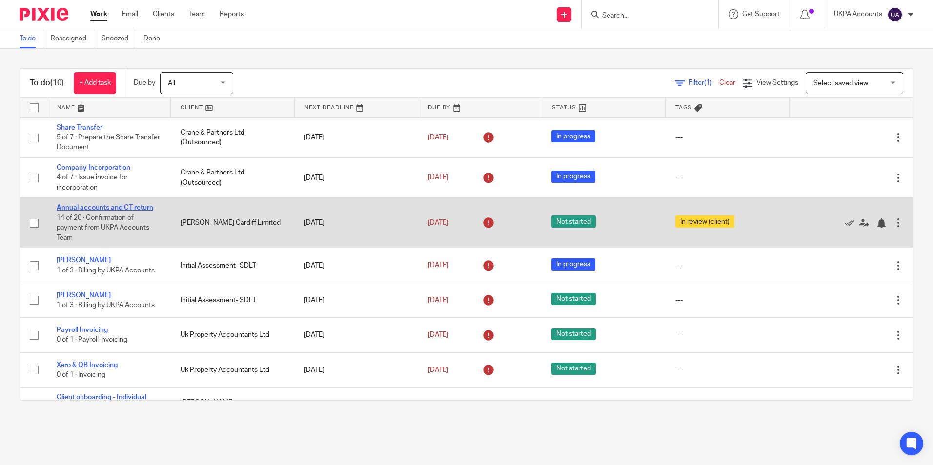
click at [145, 209] on link "Annual accounts and CT return" at bounding box center [105, 207] width 97 height 7
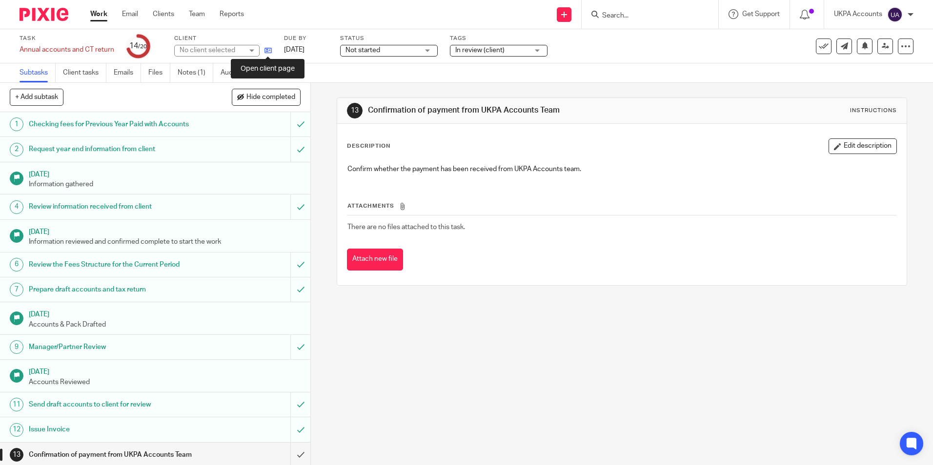
click at [271, 52] on icon at bounding box center [267, 50] width 7 height 7
click at [200, 73] on link "Notes (1)" at bounding box center [196, 72] width 36 height 19
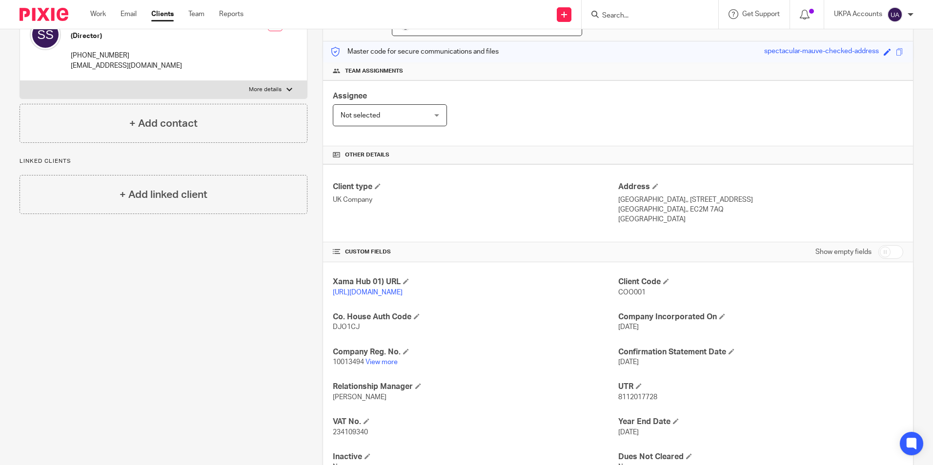
scroll to position [164, 0]
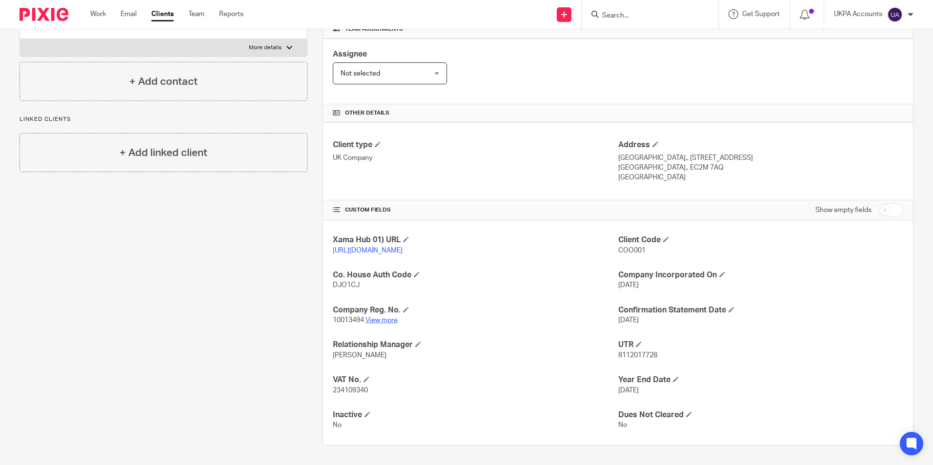
click at [385, 319] on link "View more" at bounding box center [381, 320] width 32 height 7
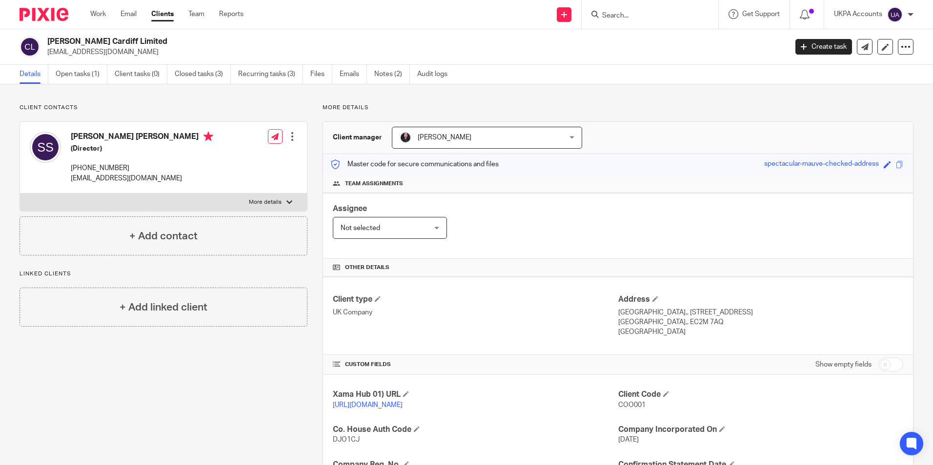
click at [216, 420] on div "Client contacts [PERSON_NAME] [PERSON_NAME] (Director) [PHONE_NUMBER] [EMAIL_AD…" at bounding box center [155, 352] width 303 height 497
click at [100, 18] on link "Work" at bounding box center [98, 14] width 16 height 10
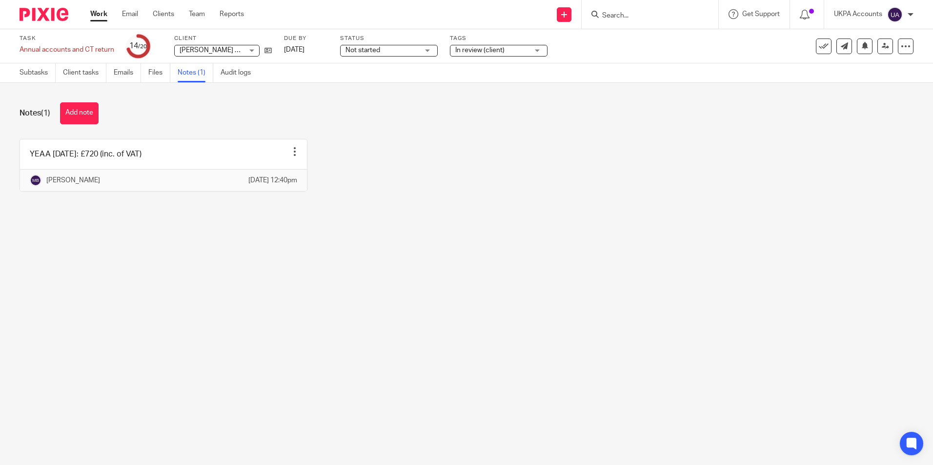
drag, startPoint x: 87, startPoint y: 112, endPoint x: 140, endPoint y: 116, distance: 52.4
click at [87, 112] on button "Add note" at bounding box center [79, 113] width 39 height 22
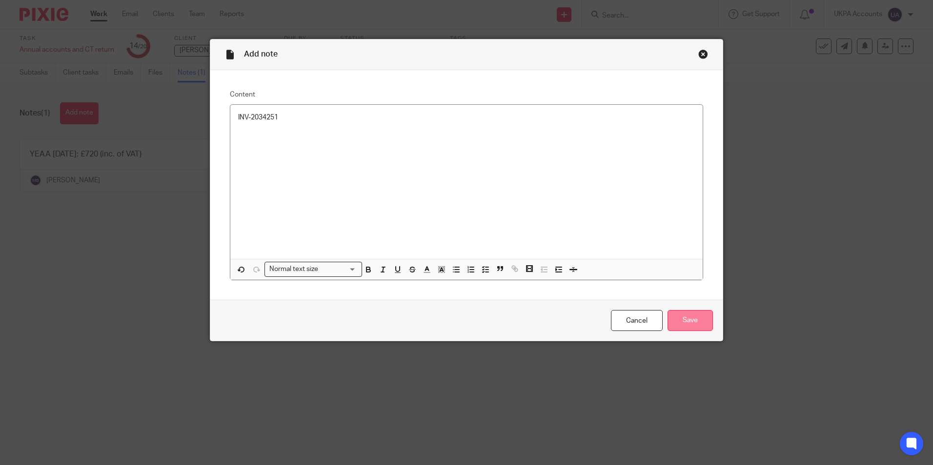
click at [685, 317] on input "Save" at bounding box center [689, 320] width 45 height 21
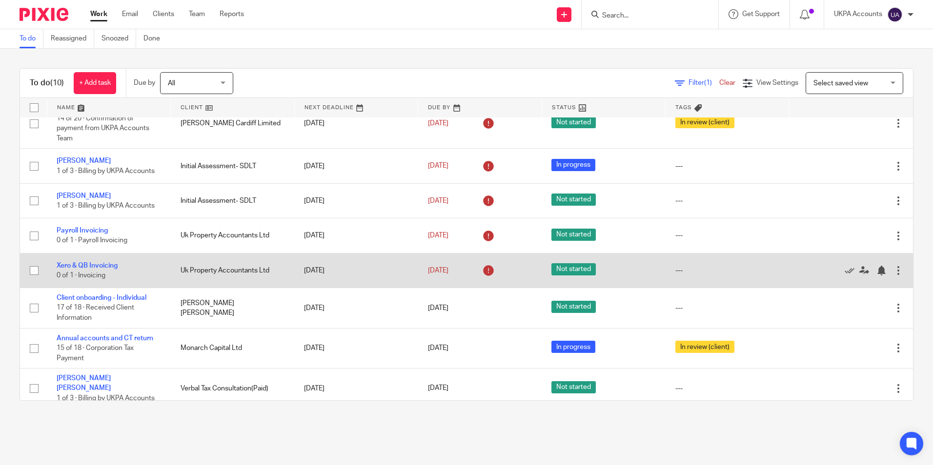
scroll to position [102, 0]
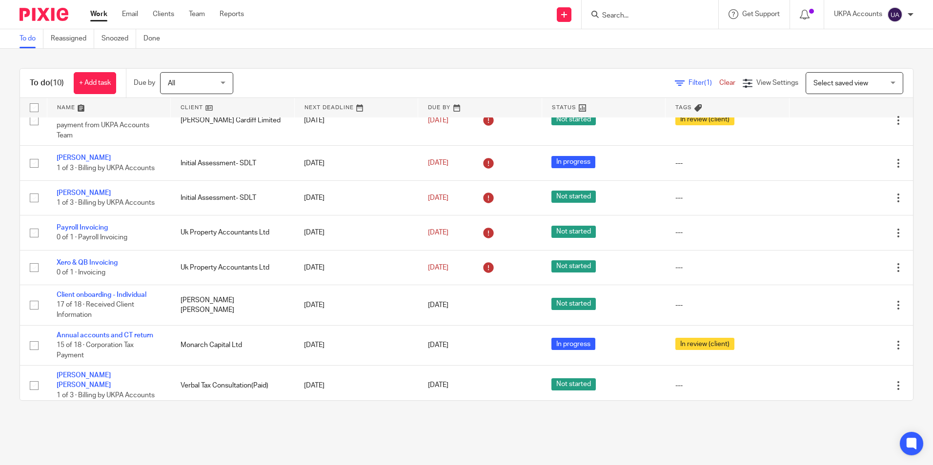
click at [32, 38] on link "To do" at bounding box center [32, 38] width 24 height 19
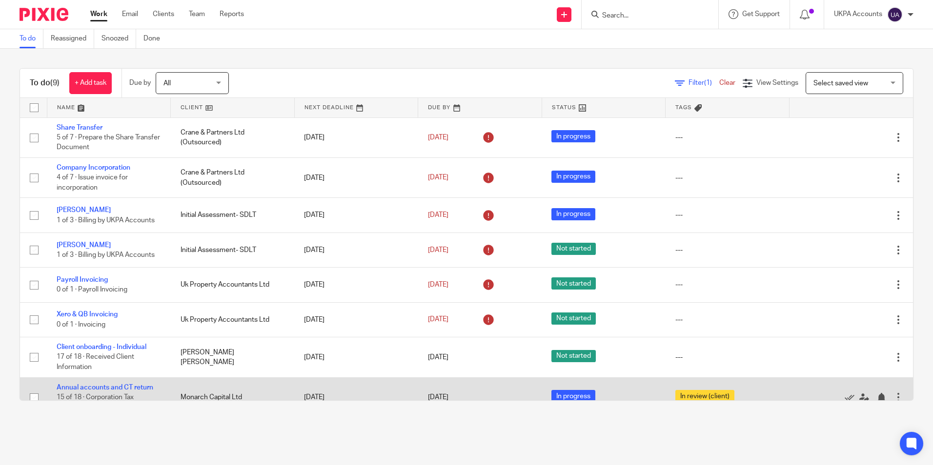
scroll to position [52, 0]
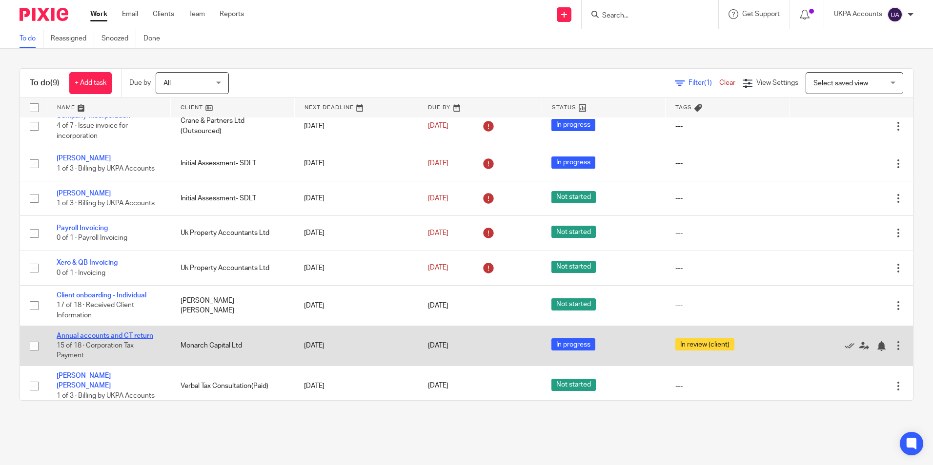
click at [92, 337] on link "Annual accounts and CT return" at bounding box center [105, 336] width 97 height 7
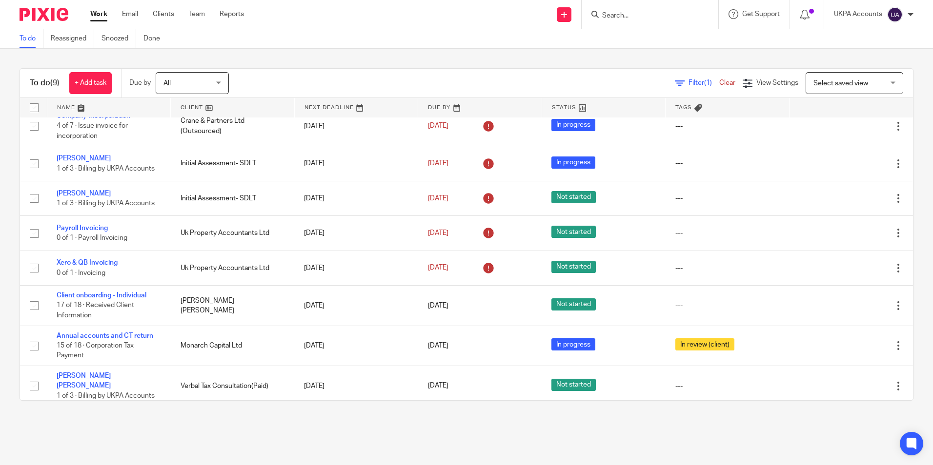
click at [35, 46] on link "To do" at bounding box center [32, 38] width 24 height 19
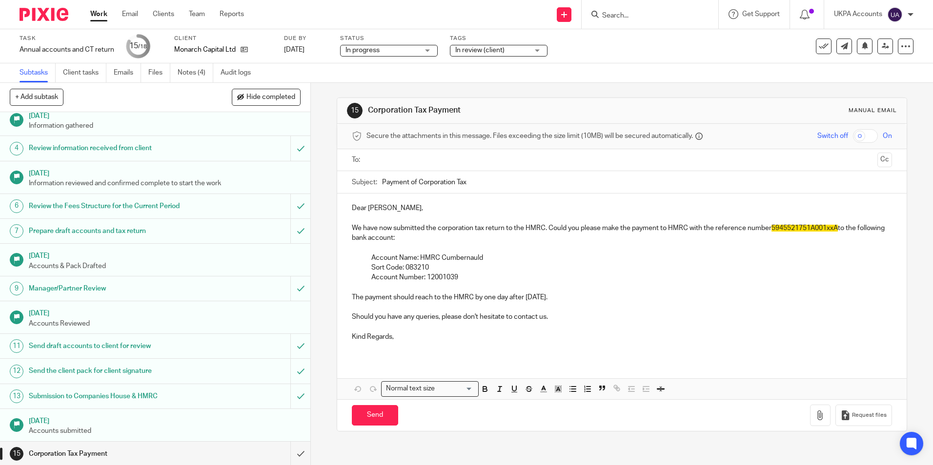
scroll to position [135, 0]
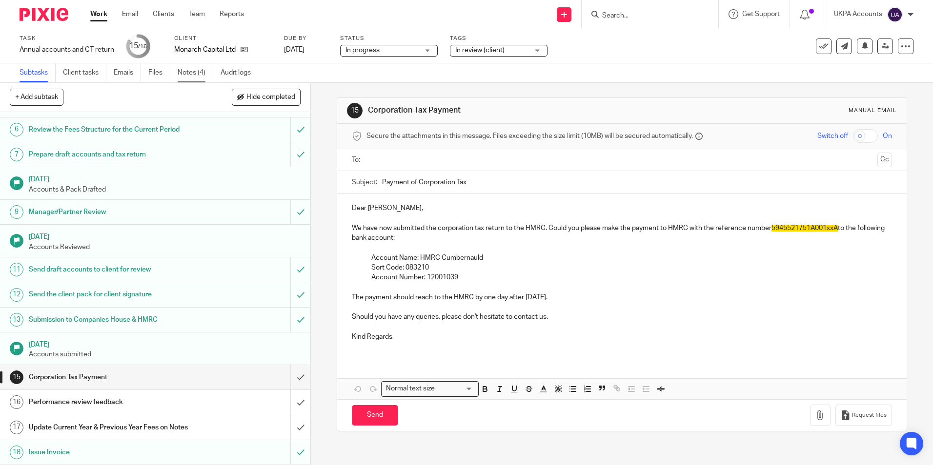
click at [194, 76] on link "Notes (4)" at bounding box center [196, 72] width 36 height 19
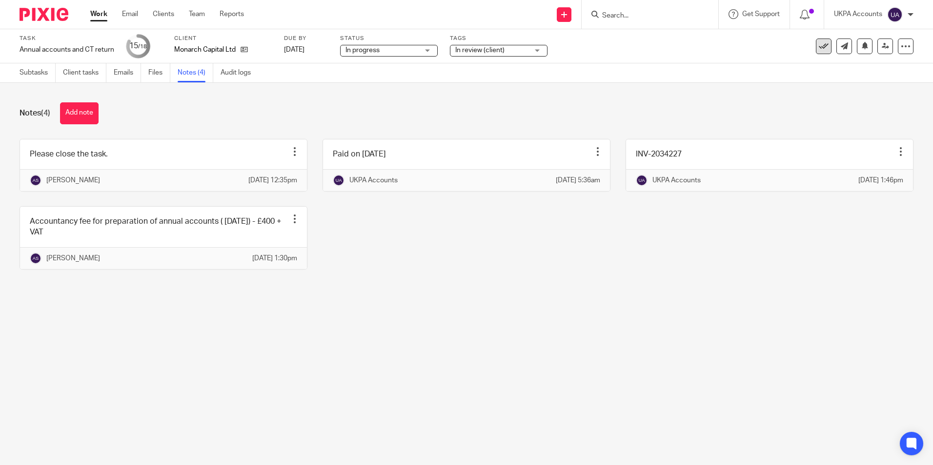
click at [816, 48] on button at bounding box center [824, 47] width 16 height 16
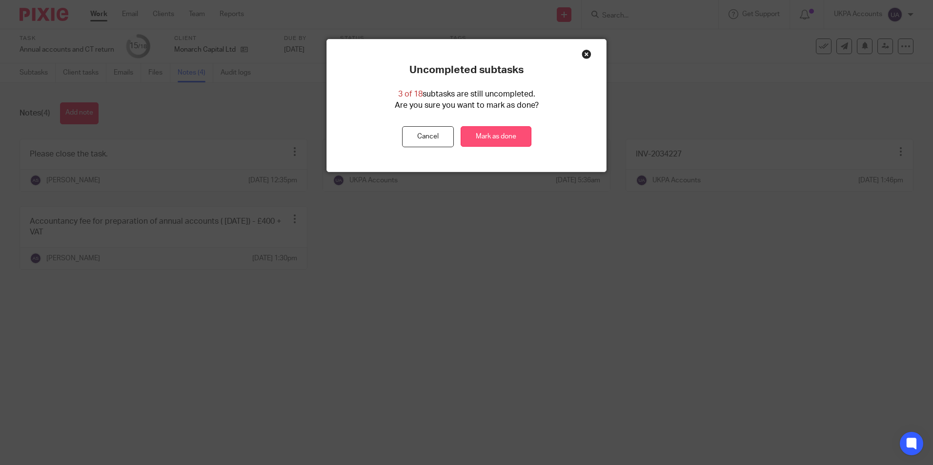
click at [496, 137] on link "Mark as done" at bounding box center [495, 136] width 71 height 21
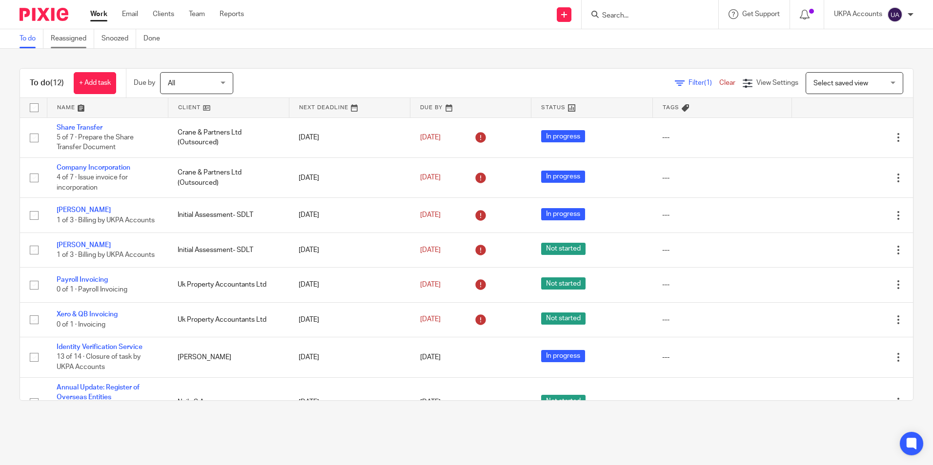
scroll to position [213, 0]
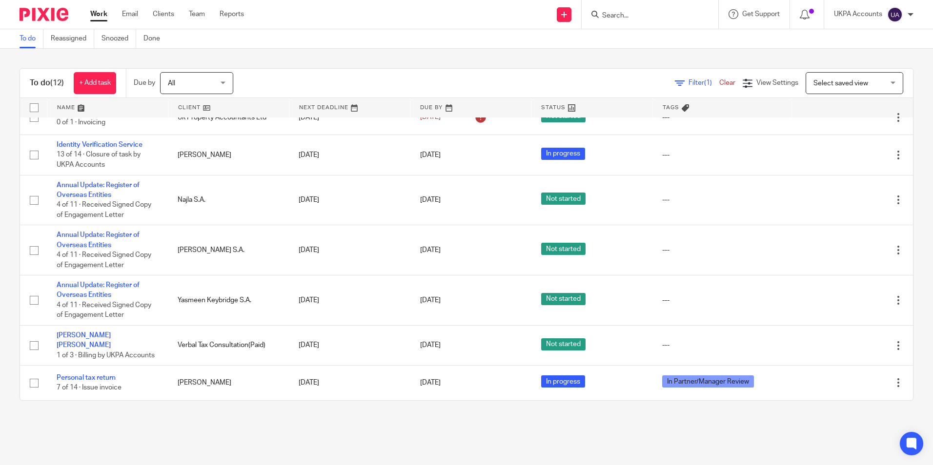
click at [35, 38] on link "To do" at bounding box center [32, 38] width 24 height 19
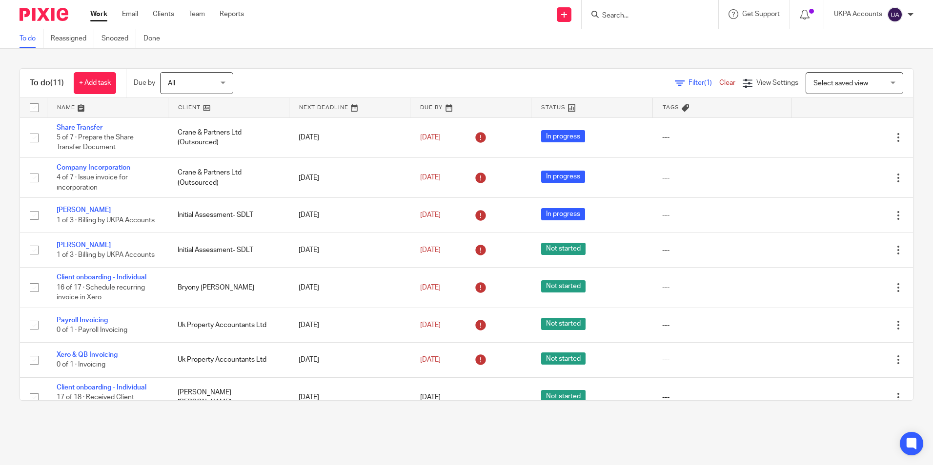
scroll to position [159, 0]
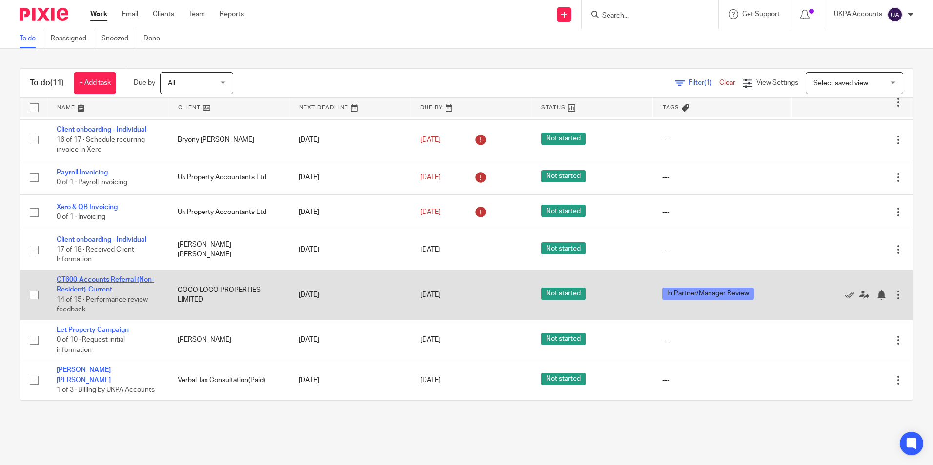
click at [144, 282] on link "CT600-Accounts Referral (Non-Resident)-Current" at bounding box center [106, 285] width 98 height 17
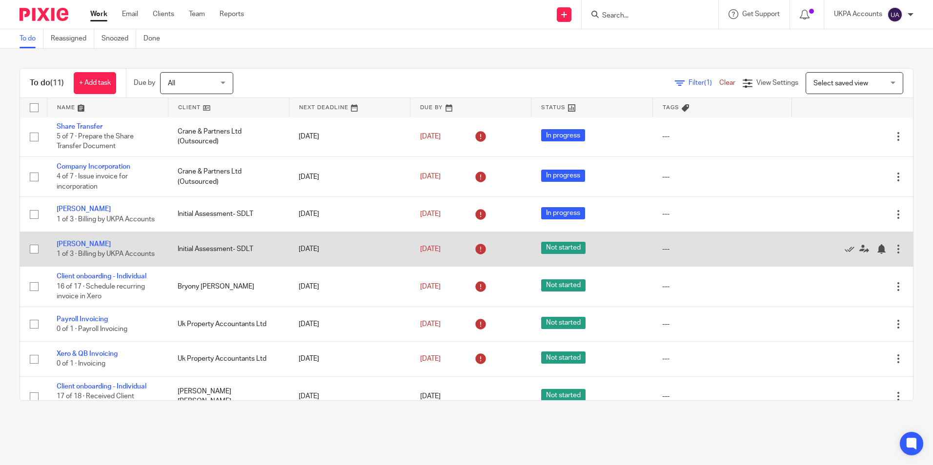
scroll to position [0, 0]
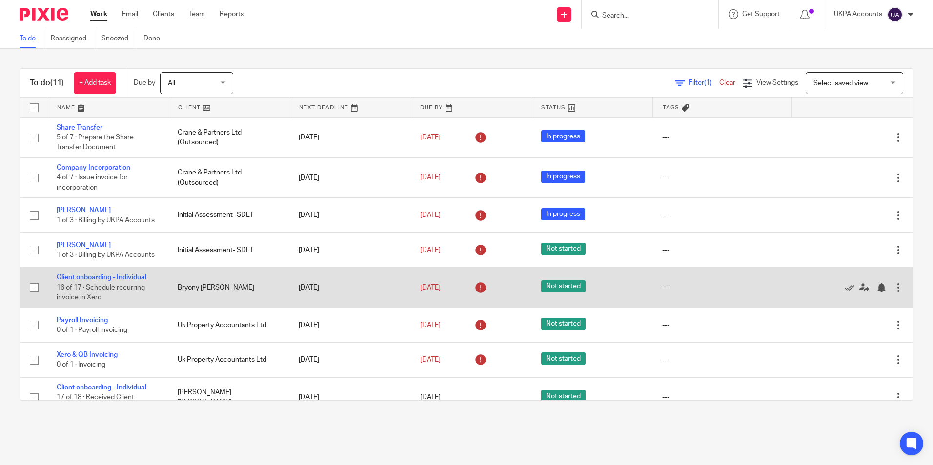
click at [141, 281] on link "Client onboarding - Individual" at bounding box center [102, 277] width 90 height 7
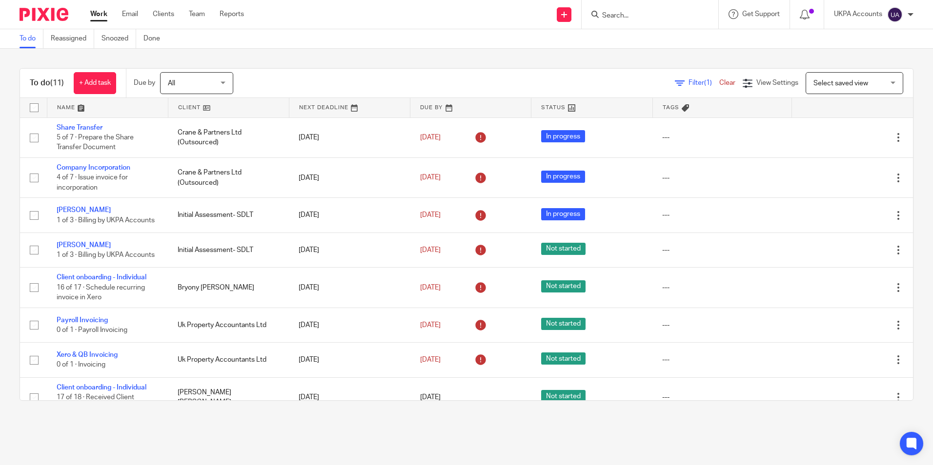
click at [35, 38] on link "To do" at bounding box center [32, 38] width 24 height 19
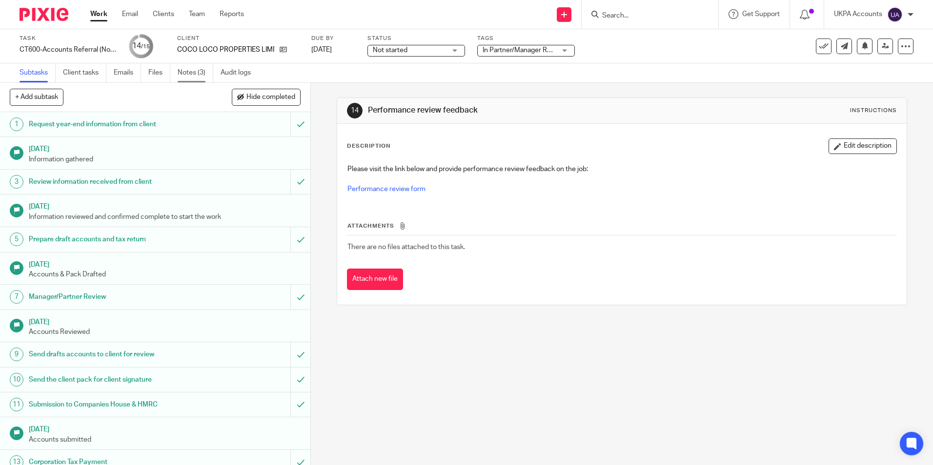
click at [202, 74] on link "Notes (3)" at bounding box center [196, 72] width 36 height 19
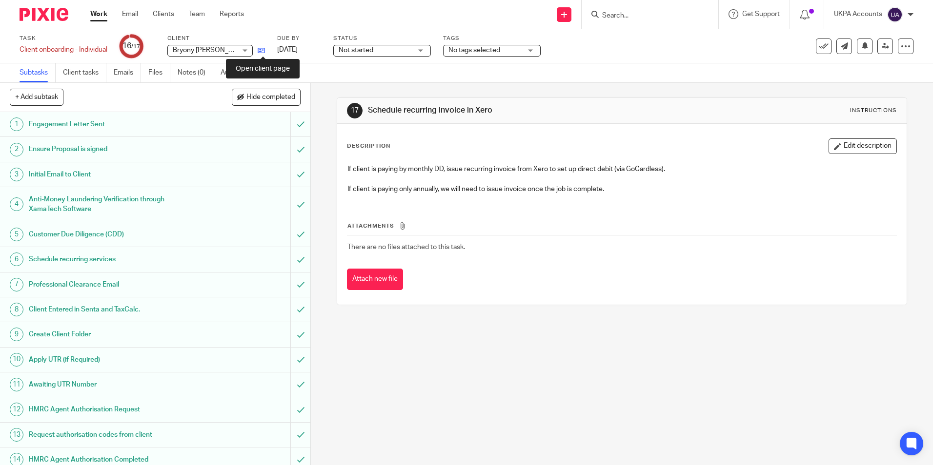
click at [265, 51] on icon at bounding box center [261, 50] width 7 height 7
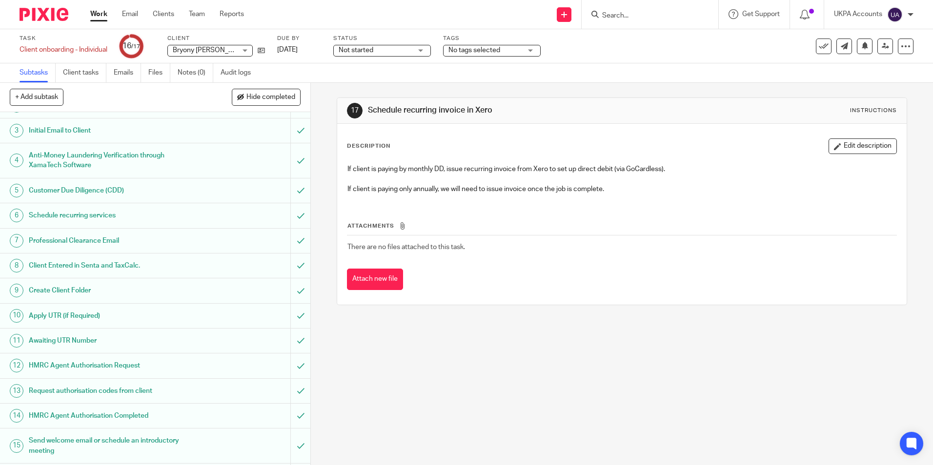
scroll to position [93, 0]
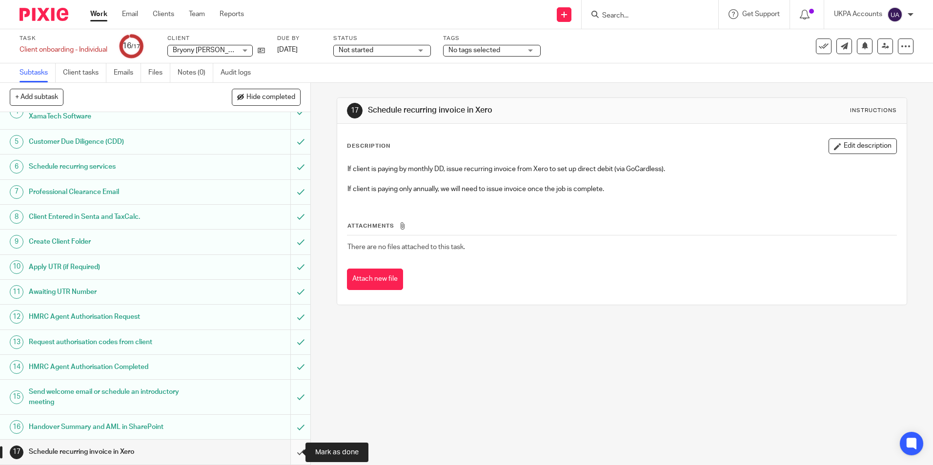
click at [288, 454] on input "submit" at bounding box center [155, 452] width 310 height 24
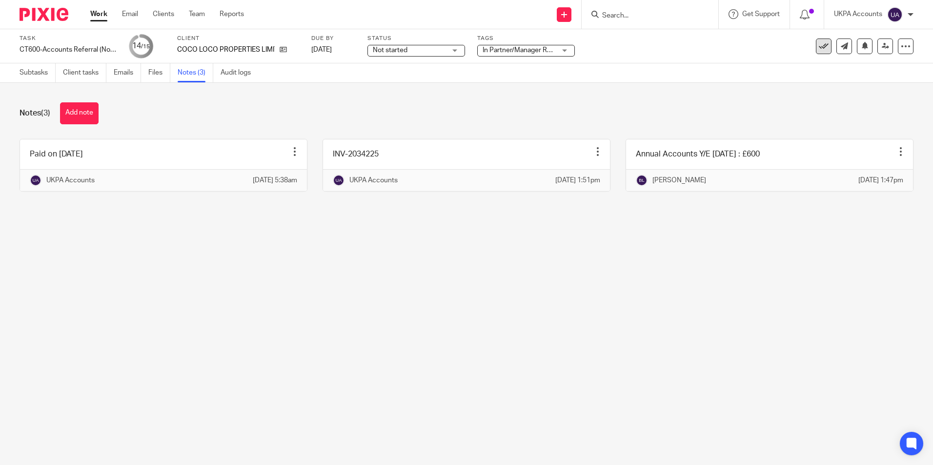
click at [819, 45] on icon at bounding box center [824, 46] width 10 height 10
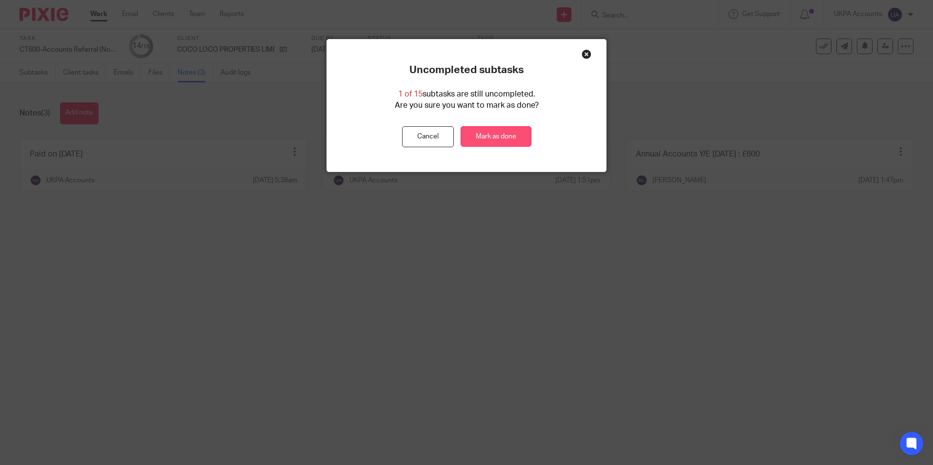
click at [505, 138] on link "Mark as done" at bounding box center [495, 136] width 71 height 21
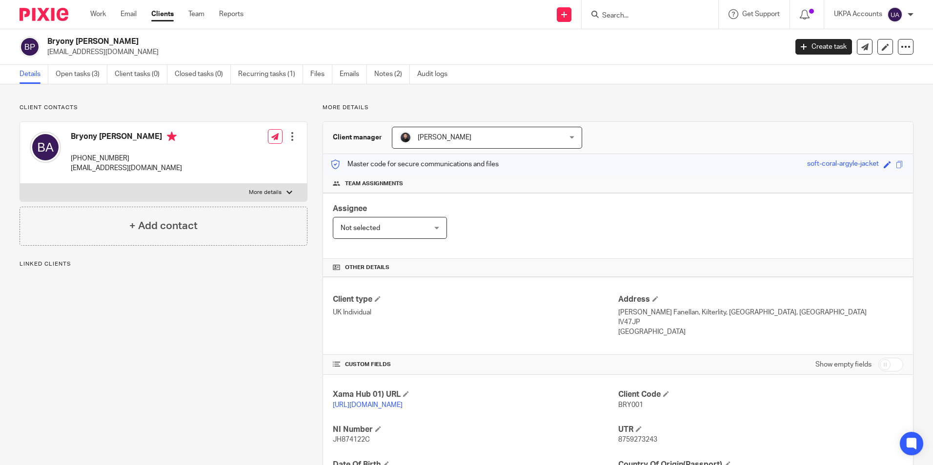
drag, startPoint x: 149, startPoint y: 40, endPoint x: 47, endPoint y: 31, distance: 102.4
click at [48, 31] on div "Bryony Jane Proctor-Ayers bryonyayers@gmail.com Create task Update from Compani…" at bounding box center [466, 47] width 933 height 36
drag, startPoint x: 640, startPoint y: 406, endPoint x: 609, endPoint y: 404, distance: 31.3
click at [609, 404] on div "Xama Hub 01) URL https://platform.xamatech.com/portal/crm/clients/8fe43c70-6e1a…" at bounding box center [618, 470] width 590 height 190
drag, startPoint x: 609, startPoint y: 404, endPoint x: 598, endPoint y: 411, distance: 13.4
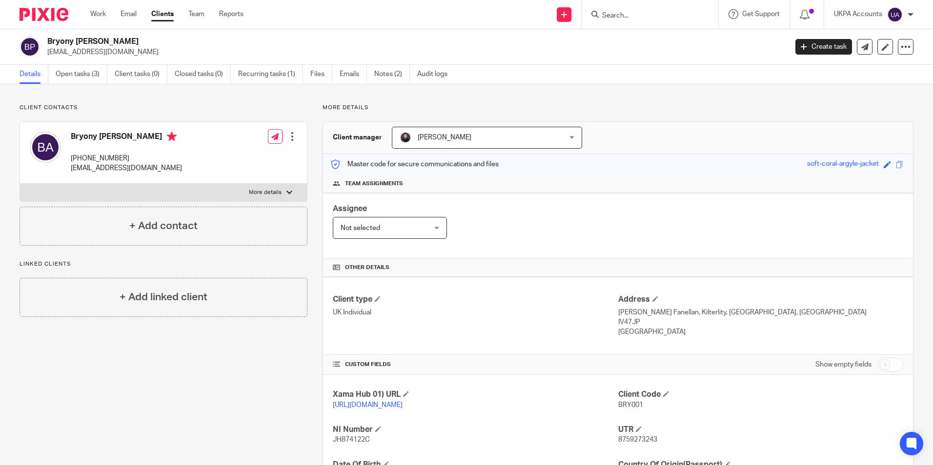
click at [598, 409] on p "https://platform.xamatech.com/portal/crm/clients/8fe43c70-6e1a-11f0-8c8c-43eabe…" at bounding box center [475, 405] width 285 height 10
click at [608, 410] on p "https://platform.xamatech.com/portal/crm/clients/8fe43c70-6e1a-11f0-8c8c-43eabe…" at bounding box center [475, 405] width 285 height 10
drag, startPoint x: 613, startPoint y: 406, endPoint x: 646, endPoint y: 406, distance: 33.7
click at [646, 406] on p "BRY001" at bounding box center [760, 405] width 285 height 10
copy span "BRY001"
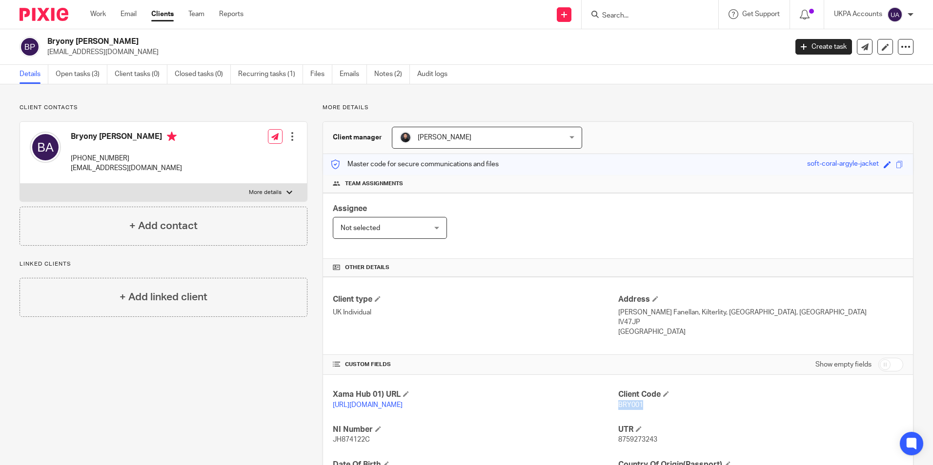
drag, startPoint x: 48, startPoint y: 53, endPoint x: 131, endPoint y: 57, distance: 83.0
click at [130, 57] on p "bryonyayers@gmail.com" at bounding box center [413, 52] width 733 height 10
copy p "bryonyayers@gmail.com"
drag, startPoint x: 70, startPoint y: 157, endPoint x: 146, endPoint y: 158, distance: 75.6
click at [146, 158] on div "Bryony Jane Proctor- Ayers +447591694319 bryonyayers@gmail.com" at bounding box center [106, 153] width 152 height 52
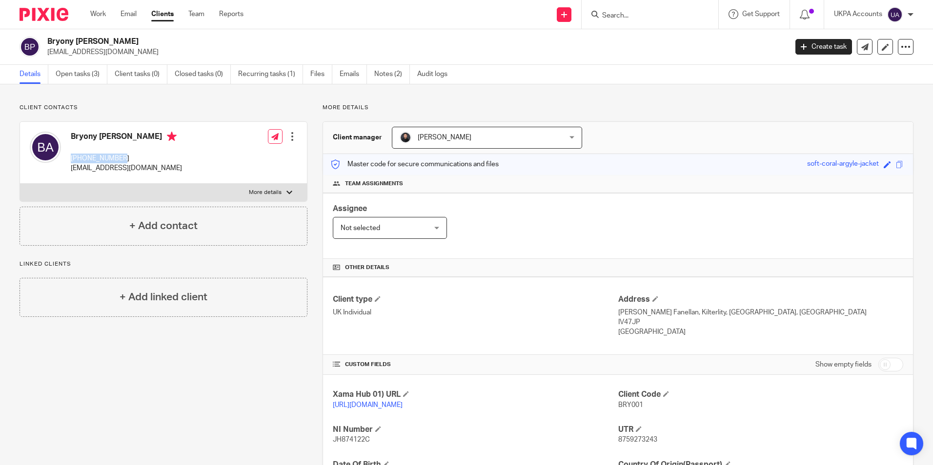
copy p "+447591694319"
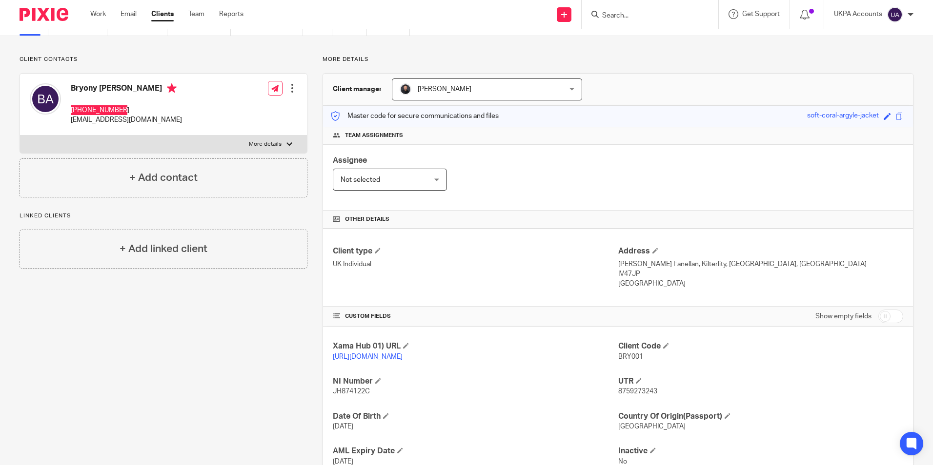
scroll to position [49, 0]
drag, startPoint x: 614, startPoint y: 263, endPoint x: 662, endPoint y: 266, distance: 48.4
click at [662, 266] on p "Wester Fanellan, Kilterlity, Beauly, Inverness Shire" at bounding box center [760, 264] width 285 height 10
copy p "Wester Fanellan"
drag, startPoint x: 669, startPoint y: 262, endPoint x: 688, endPoint y: 264, distance: 19.6
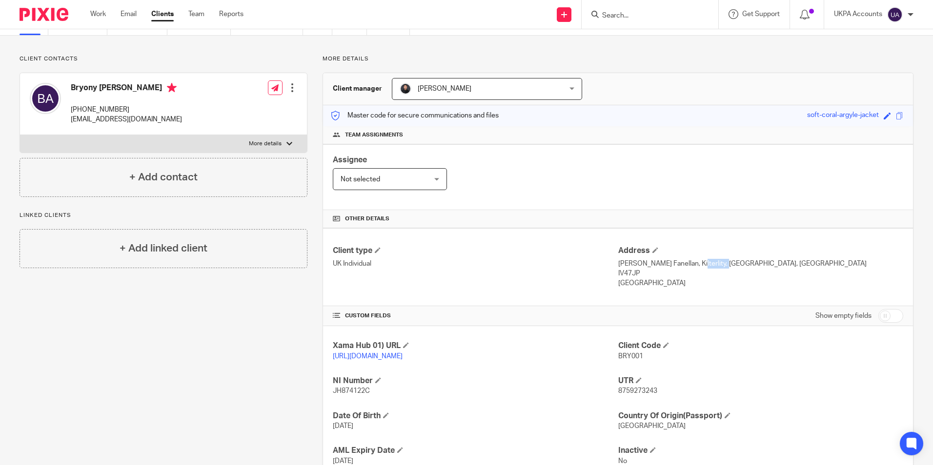
click at [688, 264] on p "Wester Fanellan, Kilterlity, Beauly, Inverness Shire" at bounding box center [760, 264] width 285 height 10
copy p "Kilterlity"
drag, startPoint x: 777, startPoint y: 298, endPoint x: 766, endPoint y: 296, distance: 10.5
click at [773, 298] on div "Client type UK Individual Address Wester Fanellan, Kilterlity, Beauly, Invernes…" at bounding box center [618, 267] width 590 height 78
drag, startPoint x: 694, startPoint y: 264, endPoint x: 713, endPoint y: 265, distance: 19.5
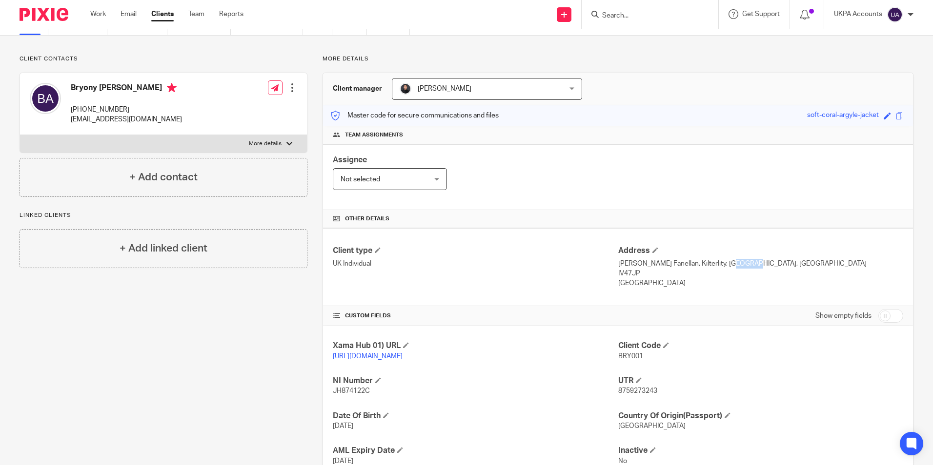
click at [713, 265] on p "Wester Fanellan, Kilterlity, Beauly, Inverness Shire" at bounding box center [760, 264] width 285 height 10
copy p "Beauly"
drag, startPoint x: 716, startPoint y: 261, endPoint x: 765, endPoint y: 265, distance: 49.4
click at [765, 265] on p "Wester Fanellan, Kilterlity, Beauly, Inverness Shire" at bounding box center [760, 264] width 285 height 10
copy p "Inverness Shire"
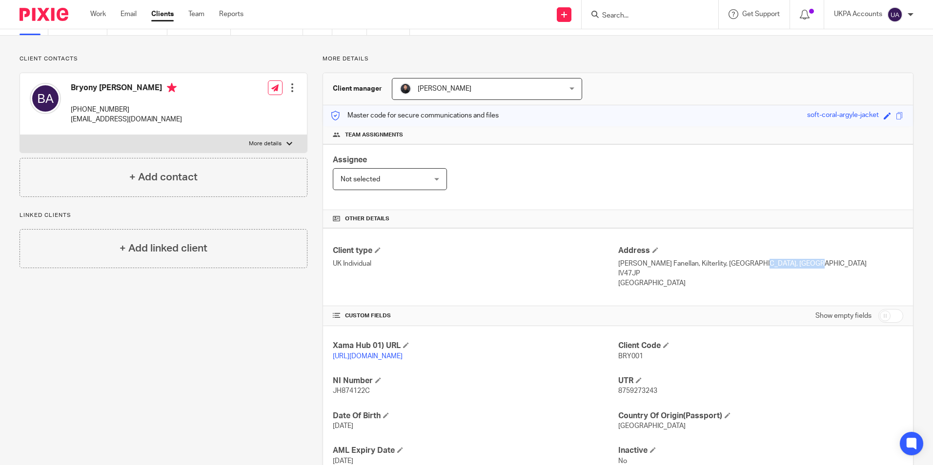
drag, startPoint x: 613, startPoint y: 274, endPoint x: 639, endPoint y: 274, distance: 25.4
click at [639, 274] on p "IV47JP" at bounding box center [760, 274] width 285 height 10
copy p "IV47JP"
drag, startPoint x: 613, startPoint y: 283, endPoint x: 670, endPoint y: 287, distance: 57.2
click at [670, 287] on p "United Kingdom" at bounding box center [760, 284] width 285 height 10
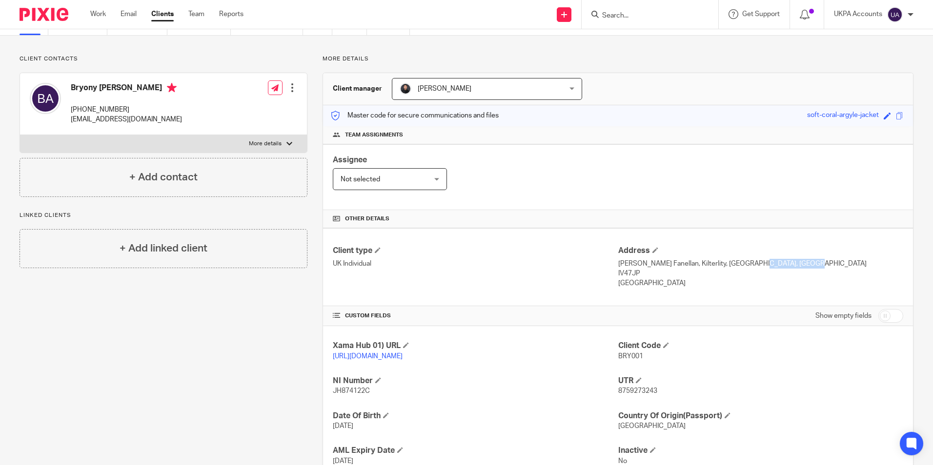
copy p "United Kingdom"
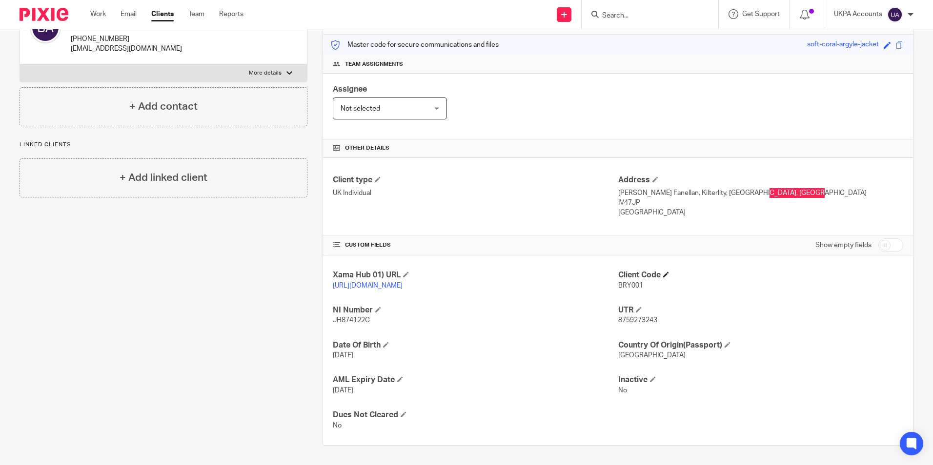
scroll to position [129, 0]
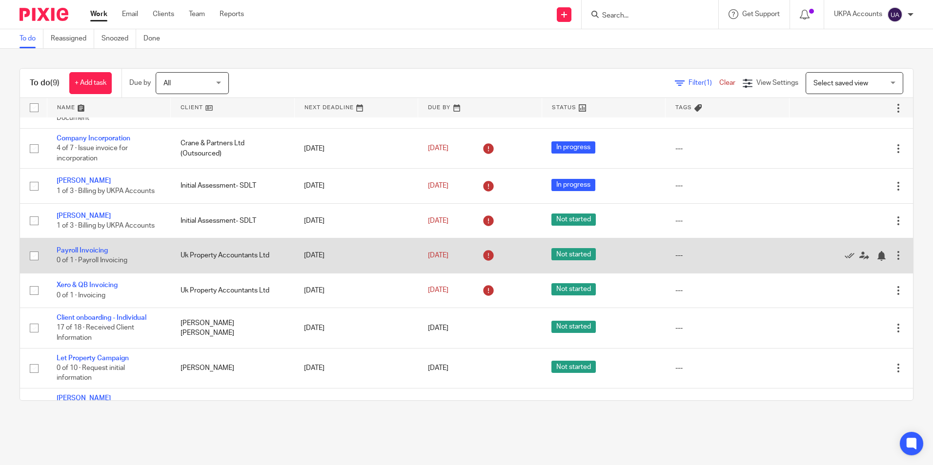
scroll to position [52, 0]
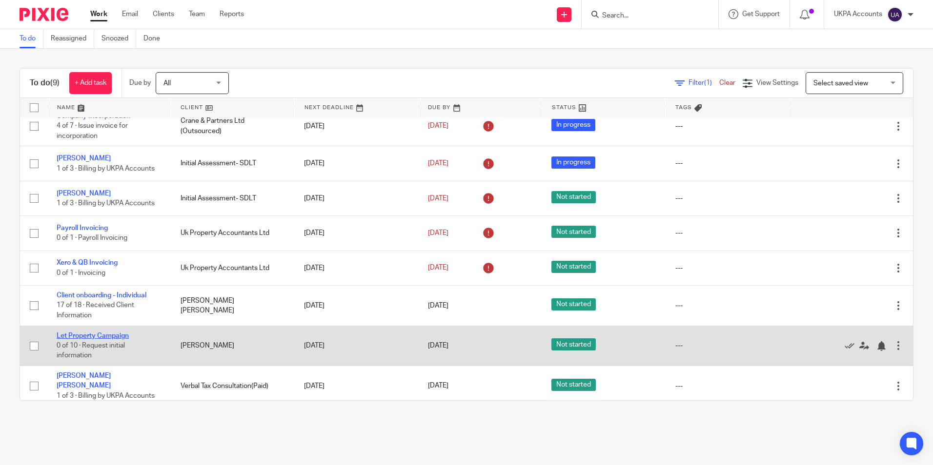
click at [125, 338] on link "Let Property Campaign" at bounding box center [93, 336] width 72 height 7
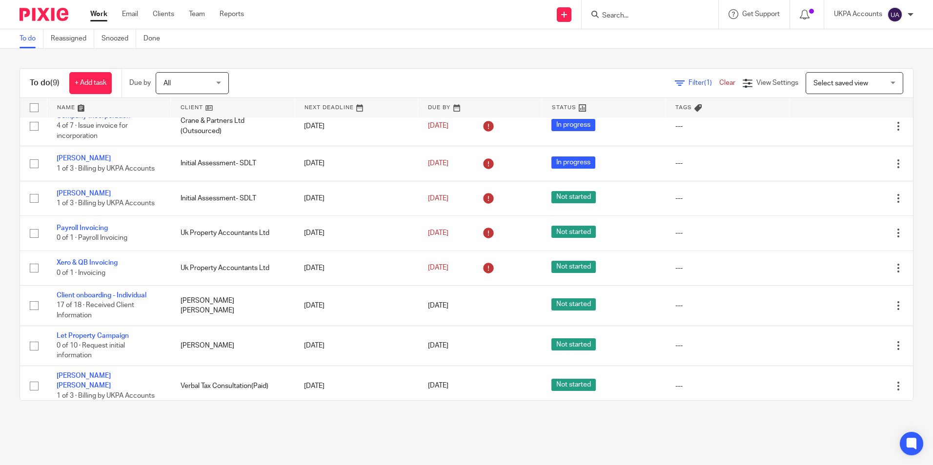
click at [25, 39] on link "To do" at bounding box center [32, 38] width 24 height 19
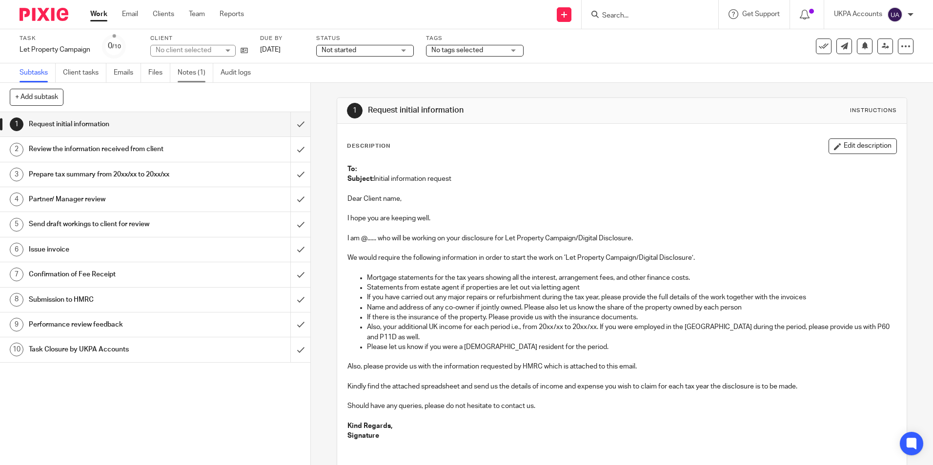
click at [188, 72] on link "Notes (1)" at bounding box center [196, 72] width 36 height 19
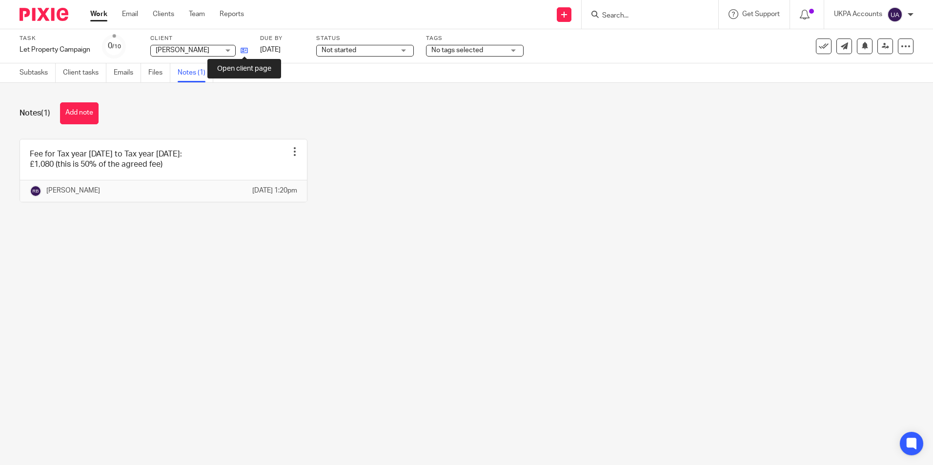
click at [248, 53] on icon at bounding box center [243, 50] width 7 height 7
click at [85, 116] on button "Add note" at bounding box center [79, 113] width 39 height 22
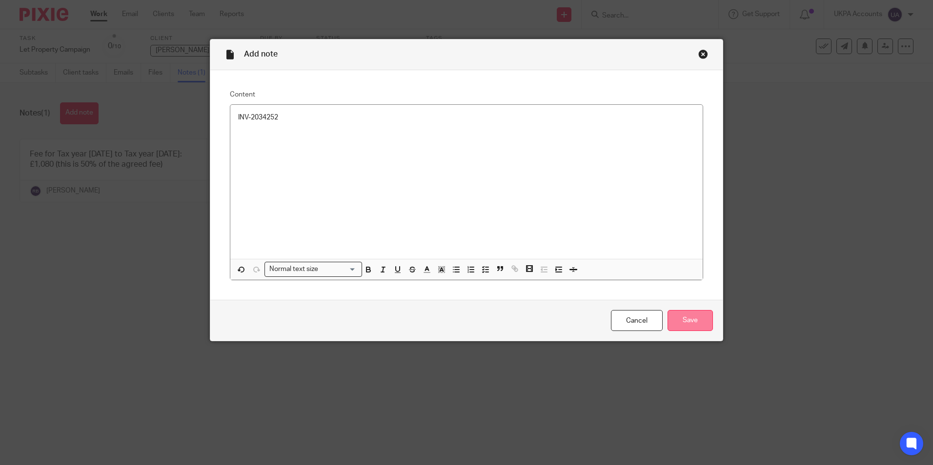
click at [686, 317] on input "Save" at bounding box center [689, 320] width 45 height 21
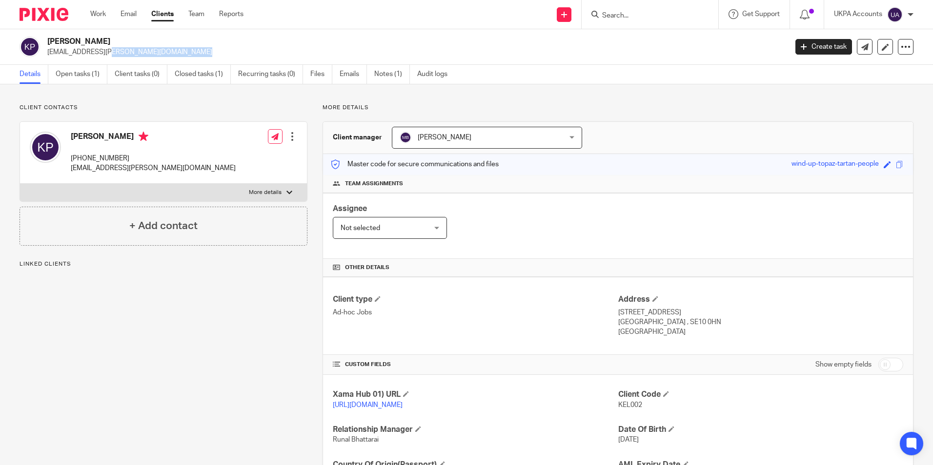
drag, startPoint x: 126, startPoint y: 52, endPoint x: 46, endPoint y: 55, distance: 79.6
click at [46, 55] on div "[PERSON_NAME] [EMAIL_ADDRESS][PERSON_NAME][DOMAIN_NAME]" at bounding box center [400, 47] width 761 height 20
drag, startPoint x: 118, startPoint y: 39, endPoint x: 41, endPoint y: 35, distance: 76.2
click at [41, 35] on div "[PERSON_NAME] [EMAIL_ADDRESS][PERSON_NAME][DOMAIN_NAME] Create task Update from…" at bounding box center [466, 47] width 933 height 36
copy div "[PERSON_NAME]"
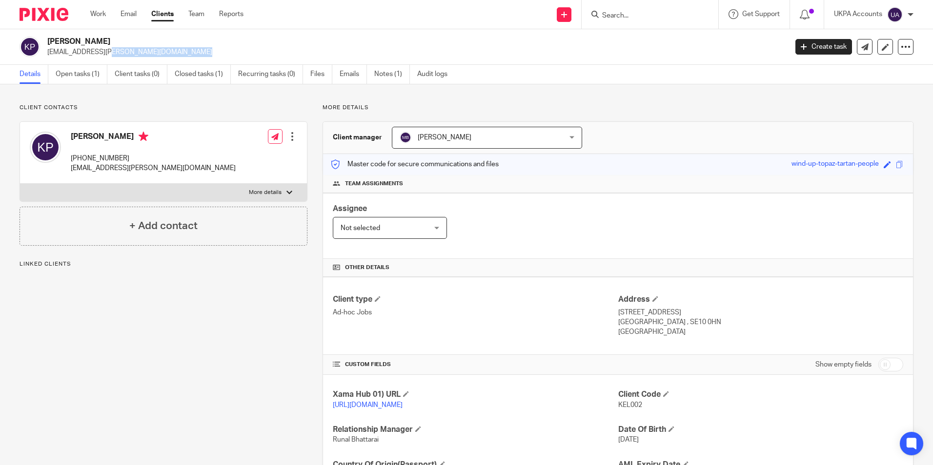
drag, startPoint x: 180, startPoint y: 47, endPoint x: 69, endPoint y: 40, distance: 110.9
click at [68, 40] on div "[PERSON_NAME] [EMAIL_ADDRESS][PERSON_NAME][DOMAIN_NAME]" at bounding box center [413, 47] width 733 height 20
drag, startPoint x: 69, startPoint y: 40, endPoint x: 233, endPoint y: 59, distance: 165.4
click at [253, 63] on div "[PERSON_NAME] [EMAIL_ADDRESS][PERSON_NAME][DOMAIN_NAME] Create task Update from…" at bounding box center [466, 47] width 933 height 36
click at [187, 41] on h2 "[PERSON_NAME]" at bounding box center [340, 42] width 586 height 10
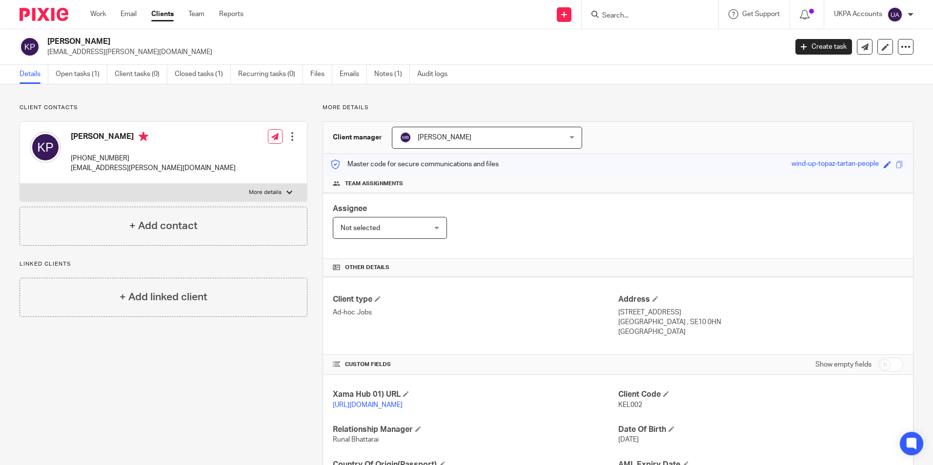
click at [51, 396] on div "Client contacts [PERSON_NAME] [PHONE_NUMBER] [EMAIL_ADDRESS][PERSON_NAME][DOMAI…" at bounding box center [155, 317] width 303 height 426
drag, startPoint x: 115, startPoint y: 40, endPoint x: 41, endPoint y: 37, distance: 74.2
click at [41, 37] on div "Keltze Elias Patino keltze.elias@yahoo.co.uk" at bounding box center [400, 47] width 761 height 20
copy div "[PERSON_NAME]"
drag, startPoint x: 614, startPoint y: 406, endPoint x: 642, endPoint y: 408, distance: 28.4
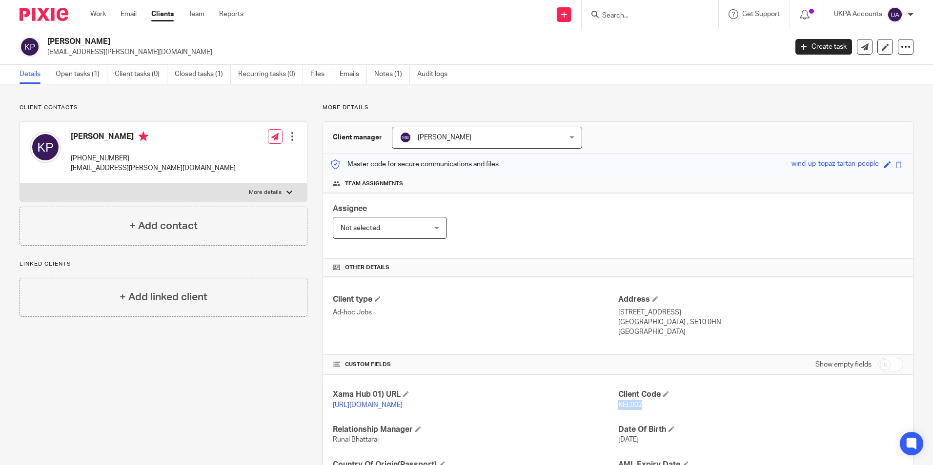
click at [642, 408] on p "KEL002" at bounding box center [760, 405] width 285 height 10
copy span "KEL002"
drag, startPoint x: 74, startPoint y: 56, endPoint x: 133, endPoint y: 59, distance: 59.1
click at [133, 59] on div "Keltze Elias Patino keltze.elias@yahoo.co.uk Create task Update from Companies …" at bounding box center [466, 47] width 933 height 36
copy p "keltze.elias@yahoo.co.uk"
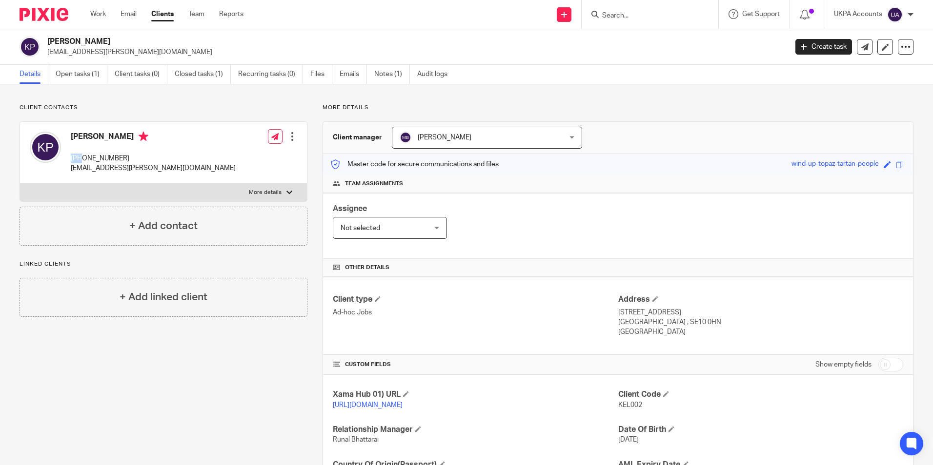
drag, startPoint x: 72, startPoint y: 159, endPoint x: 81, endPoint y: 161, distance: 9.6
click at [81, 161] on p "+447985412713" at bounding box center [153, 159] width 165 height 10
copy p "+44"
click at [165, 149] on div "Keltze Elias Patino +447985412713 keltze.elias@yahoo.co.uk Edit contact Create …" at bounding box center [163, 153] width 287 height 62
drag, startPoint x: 85, startPoint y: 157, endPoint x: 113, endPoint y: 160, distance: 28.6
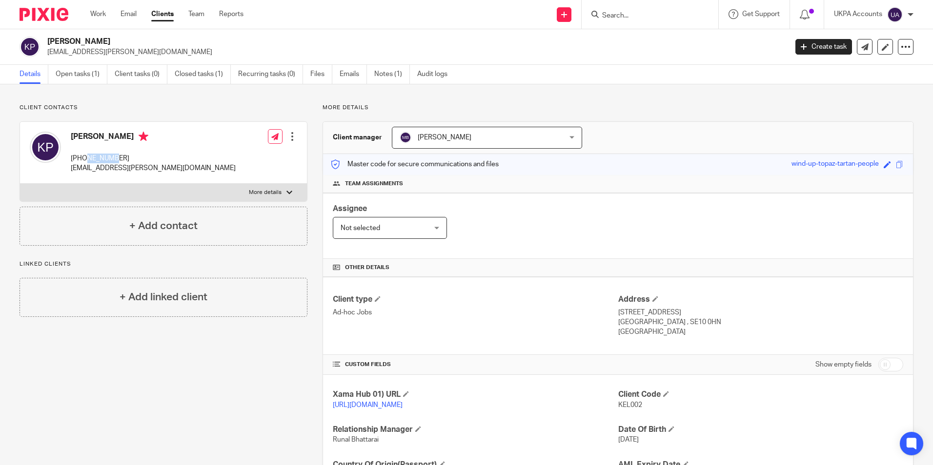
click at [113, 160] on p "+447985412713" at bounding box center [153, 159] width 165 height 10
drag, startPoint x: 113, startPoint y: 160, endPoint x: 127, endPoint y: 162, distance: 14.3
click at [127, 162] on p "+447985412713" at bounding box center [153, 159] width 165 height 10
copy p "7985412713"
drag, startPoint x: 613, startPoint y: 313, endPoint x: 666, endPoint y: 314, distance: 53.2
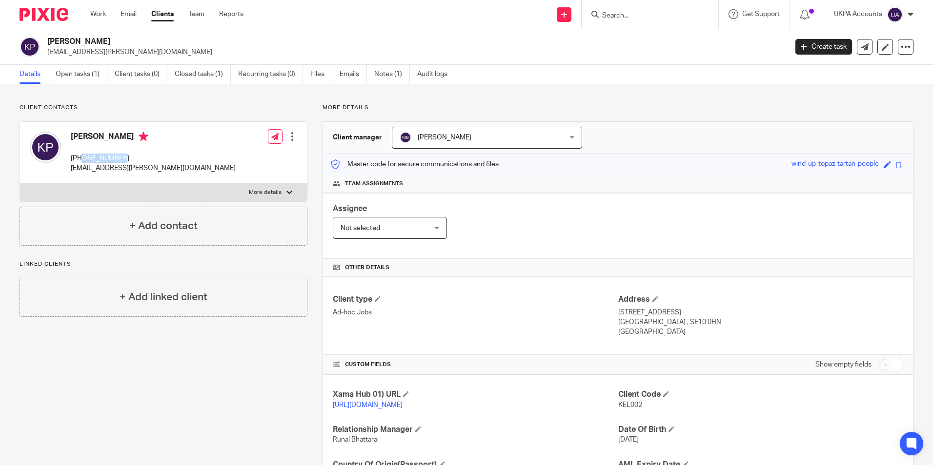
click at [666, 314] on p "51 Armitage Road, Greenwich" at bounding box center [760, 313] width 285 height 10
copy p "51 Armitage Road"
drag, startPoint x: 676, startPoint y: 313, endPoint x: 708, endPoint y: 315, distance: 32.3
click at [708, 315] on p "51 Armitage Road, Greenwich" at bounding box center [760, 313] width 285 height 10
copy p "Greenwich"
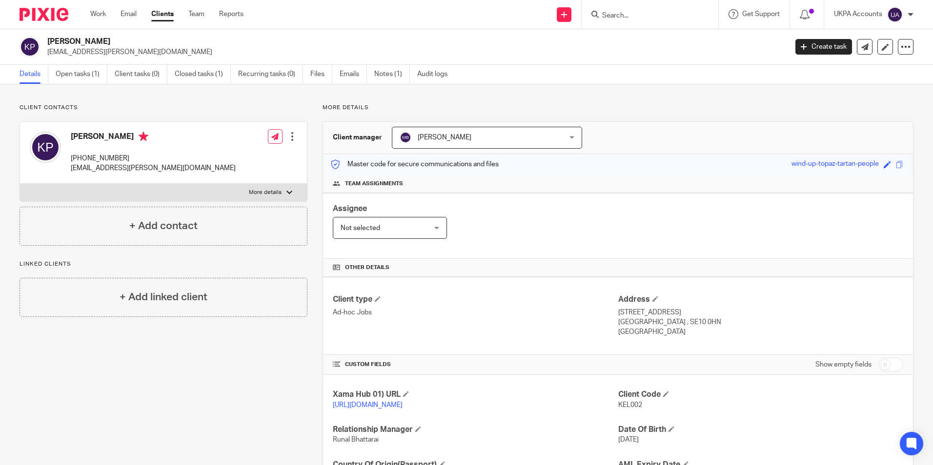
drag, startPoint x: 580, startPoint y: 339, endPoint x: 604, endPoint y: 332, distance: 24.9
click at [582, 338] on div "Client type Ad-hoc Jobs Address 51 Armitage Road, Greenwich London , SE10 0HN U…" at bounding box center [618, 316] width 590 height 78
drag, startPoint x: 613, startPoint y: 320, endPoint x: 636, endPoint y: 323, distance: 23.1
click at [636, 323] on p "London , SE10 0HN" at bounding box center [760, 323] width 285 height 10
copy p "London"
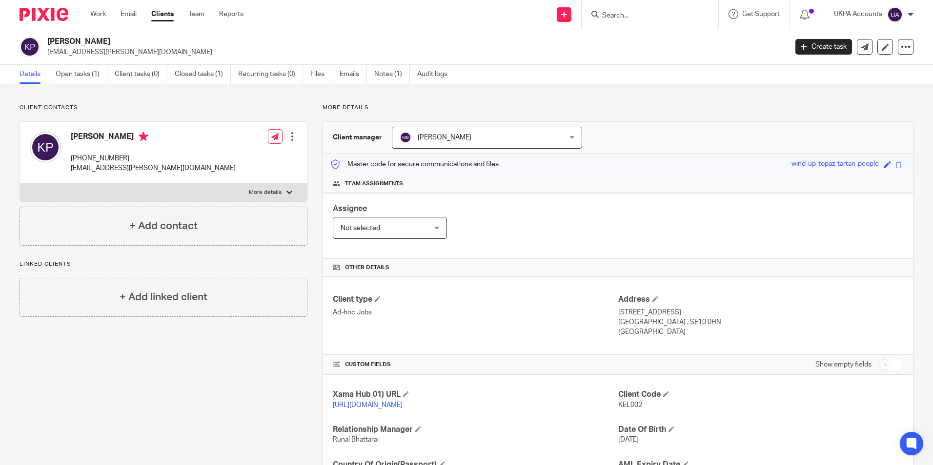
drag, startPoint x: 718, startPoint y: 328, endPoint x: 710, endPoint y: 330, distance: 8.2
click at [718, 328] on p "United Kingdom" at bounding box center [760, 332] width 285 height 10
drag, startPoint x: 654, startPoint y: 322, endPoint x: 674, endPoint y: 322, distance: 20.5
click at [674, 322] on p "London , SE10 0HN" at bounding box center [760, 323] width 285 height 10
drag, startPoint x: 674, startPoint y: 322, endPoint x: 680, endPoint y: 322, distance: 5.4
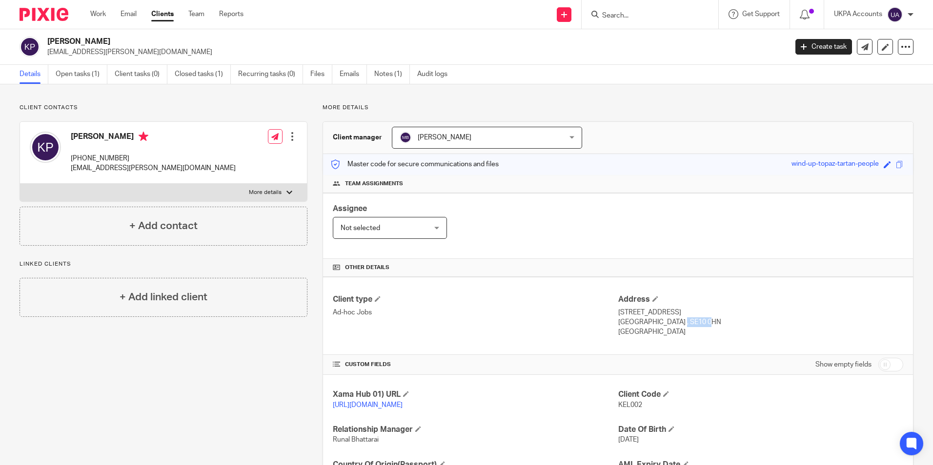
click at [680, 322] on p "London , SE10 0HN" at bounding box center [760, 323] width 285 height 10
copy p "SE10 0HN"
drag, startPoint x: 613, startPoint y: 334, endPoint x: 689, endPoint y: 334, distance: 76.6
click at [689, 334] on p "United Kingdom" at bounding box center [760, 332] width 285 height 10
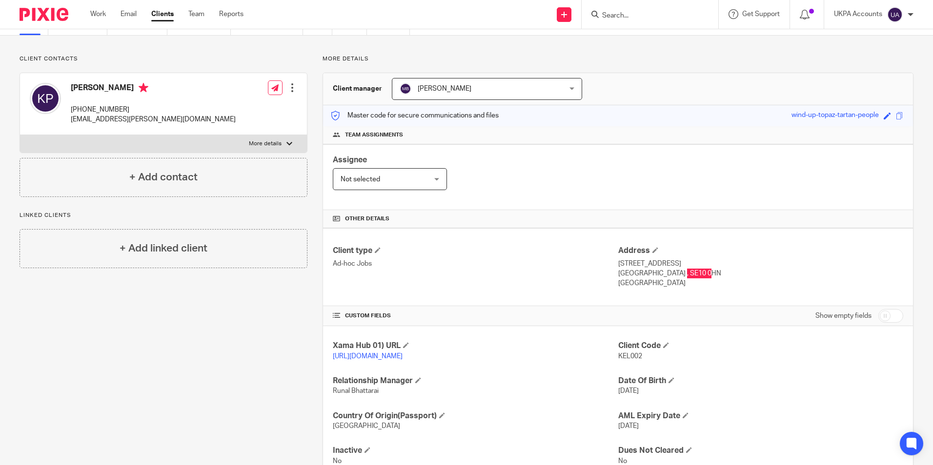
scroll to position [95, 0]
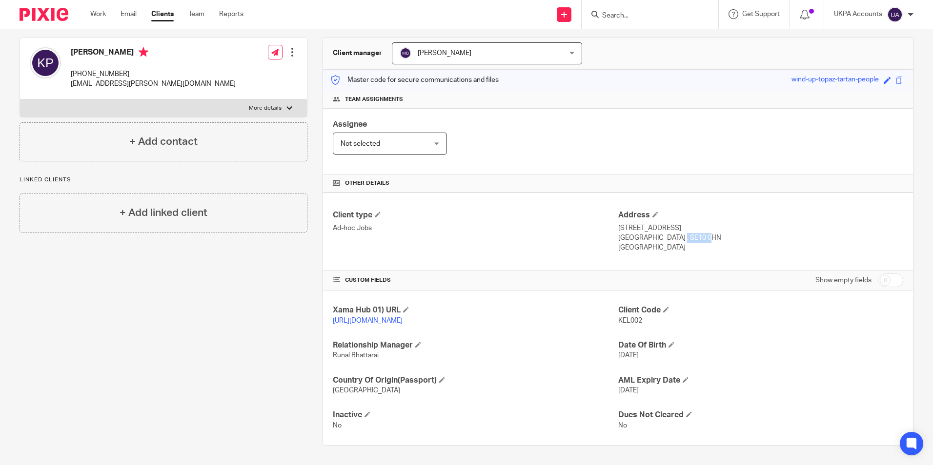
drag, startPoint x: 621, startPoint y: 311, endPoint x: 608, endPoint y: 311, distance: 13.2
click at [608, 311] on div "Xama Hub 01) URL https://platform.xamatech.com/portal/crm/clients/04f81830-9547…" at bounding box center [618, 368] width 590 height 155
drag, startPoint x: 608, startPoint y: 311, endPoint x: 666, endPoint y: 317, distance: 57.9
click at [668, 317] on div "Client Code KEL002" at bounding box center [760, 315] width 285 height 20
drag, startPoint x: 638, startPoint y: 310, endPoint x: 614, endPoint y: 309, distance: 24.4
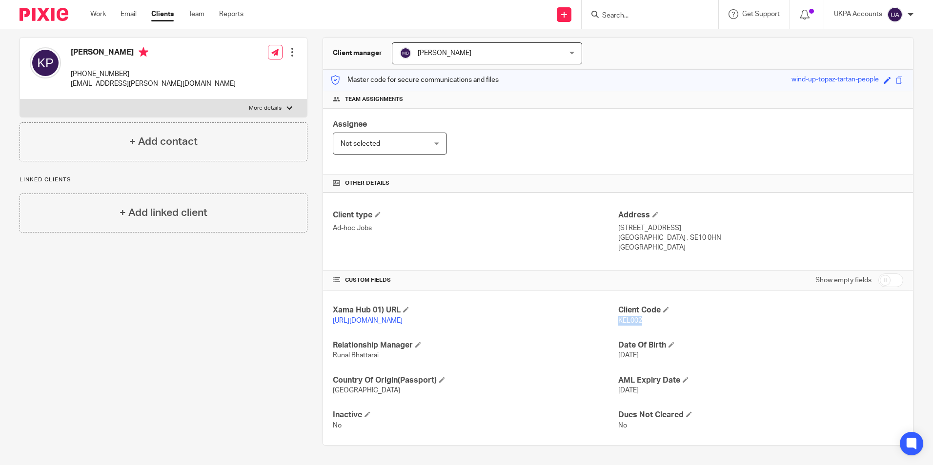
click at [618, 316] on p "KEL002" at bounding box center [760, 321] width 285 height 10
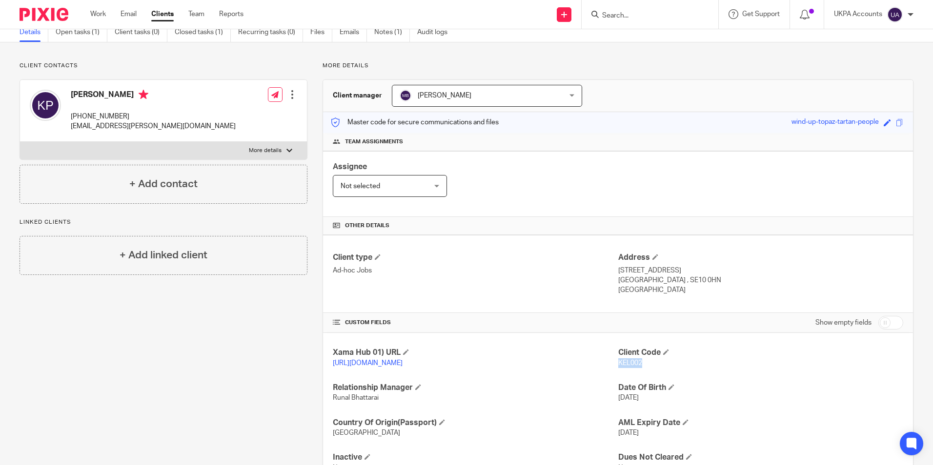
scroll to position [0, 0]
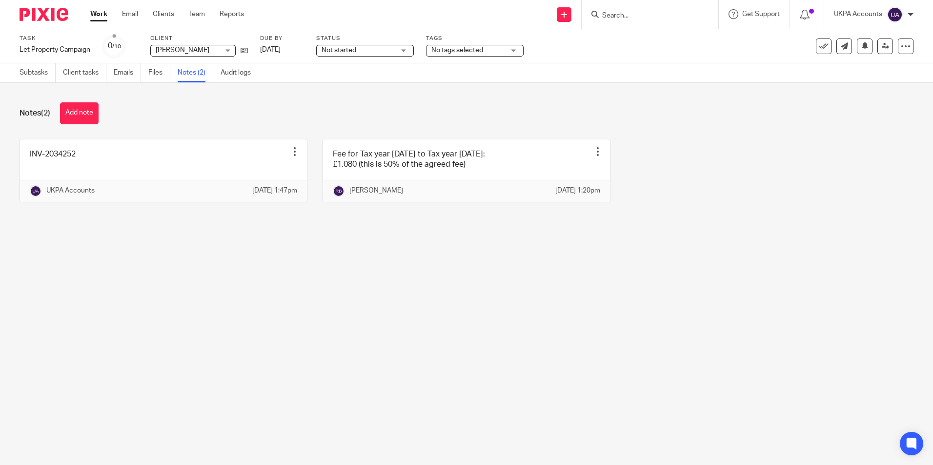
click at [96, 16] on link "Work" at bounding box center [98, 14] width 17 height 10
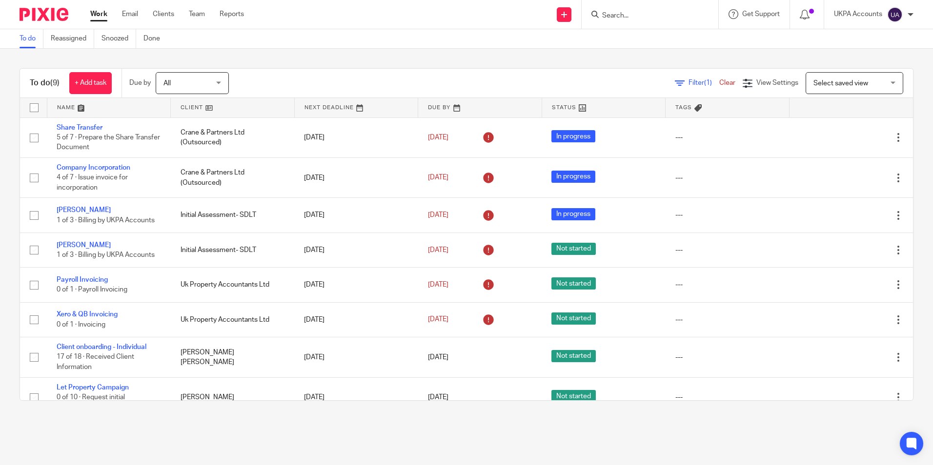
click at [37, 43] on link "To do" at bounding box center [32, 38] width 24 height 19
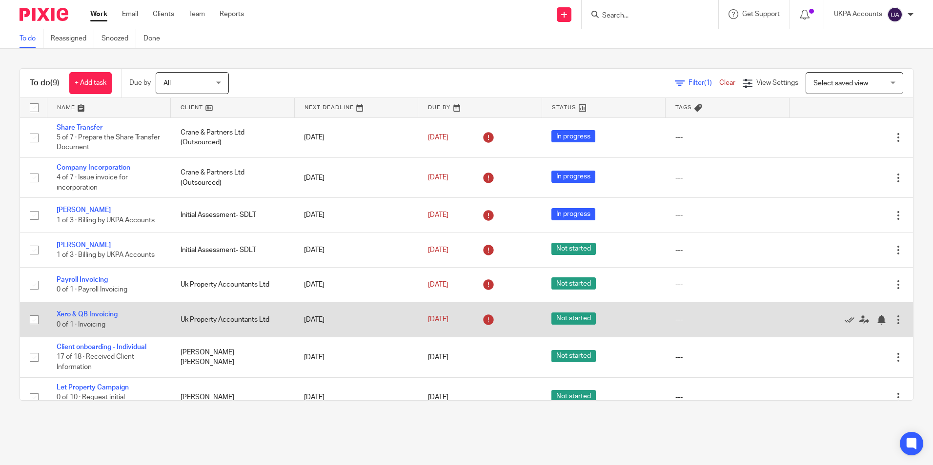
scroll to position [52, 0]
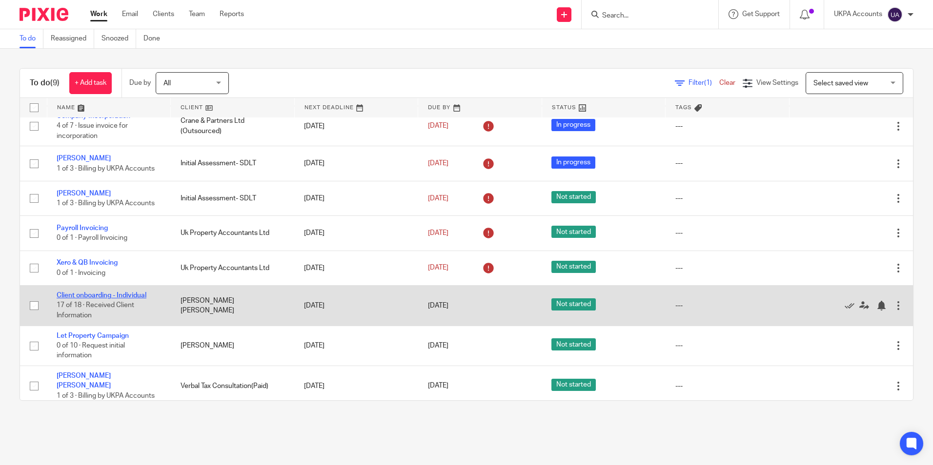
click at [109, 296] on link "Client onboarding - Individual" at bounding box center [102, 295] width 90 height 7
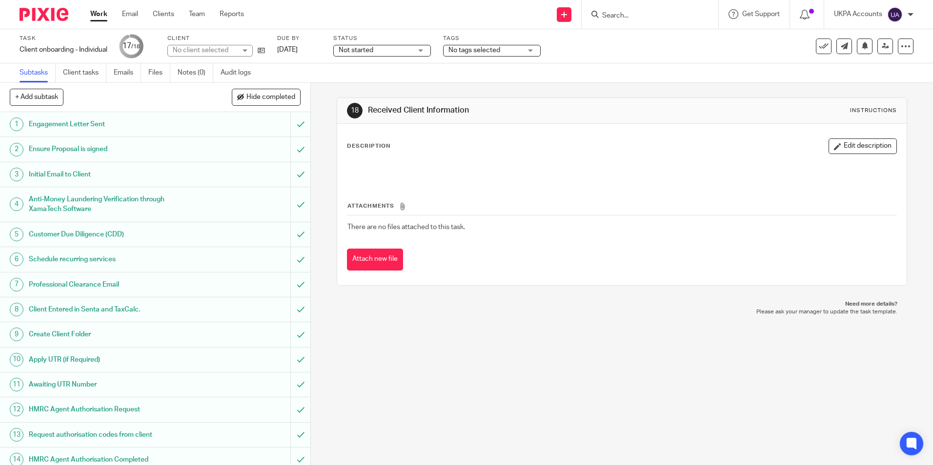
scroll to position [118, 0]
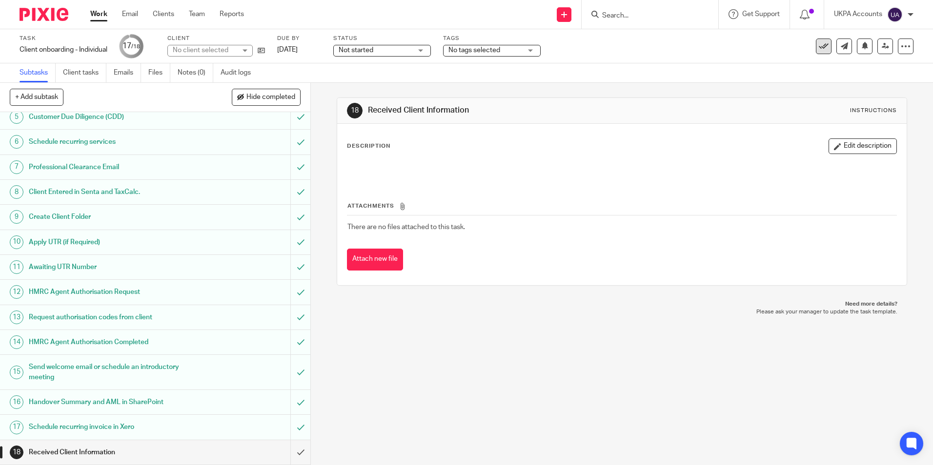
click at [819, 48] on icon at bounding box center [824, 46] width 10 height 10
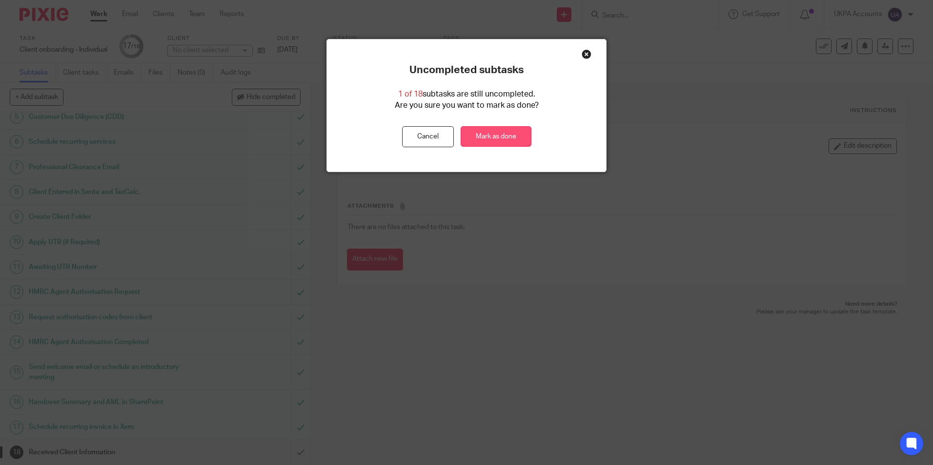
click at [514, 138] on link "Mark as done" at bounding box center [495, 136] width 71 height 21
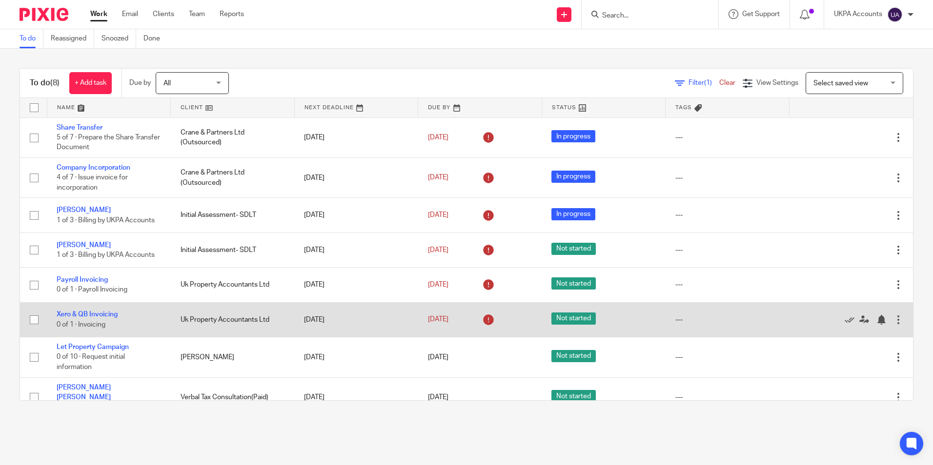
scroll to position [12, 0]
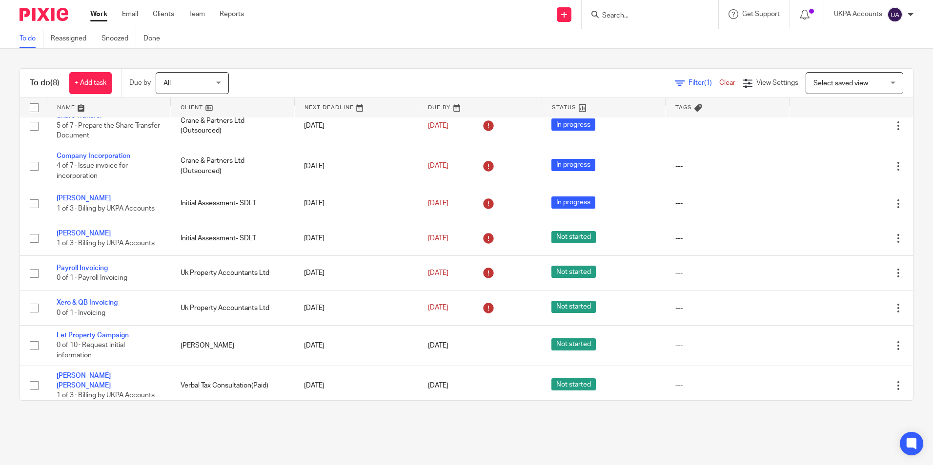
click at [26, 40] on link "To do" at bounding box center [32, 38] width 24 height 19
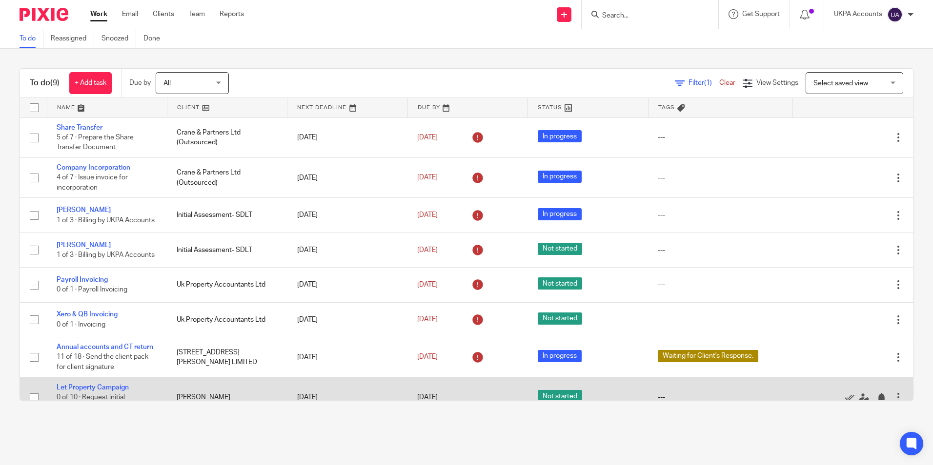
scroll to position [68, 0]
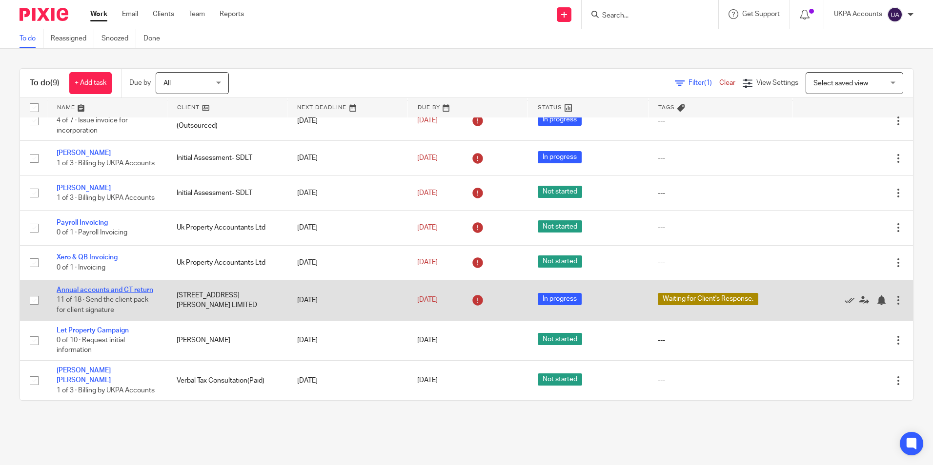
click at [128, 290] on link "Annual accounts and CT return" at bounding box center [105, 290] width 97 height 7
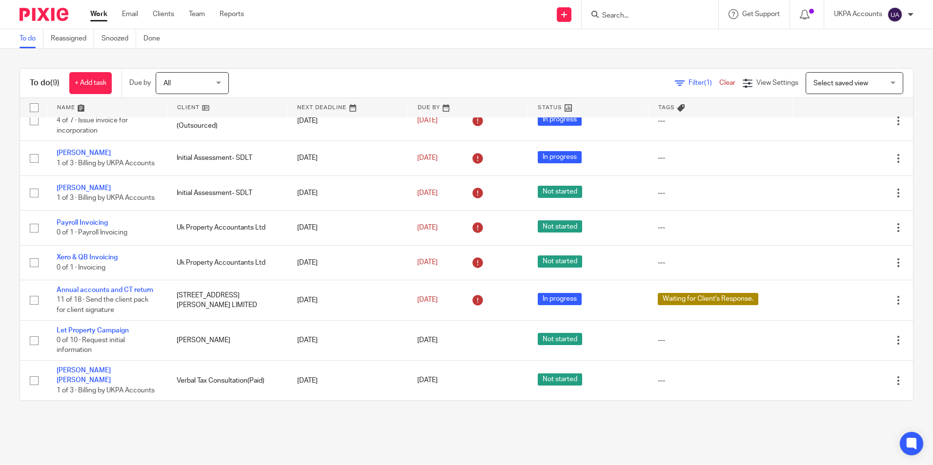
click at [31, 35] on link "To do" at bounding box center [32, 38] width 24 height 19
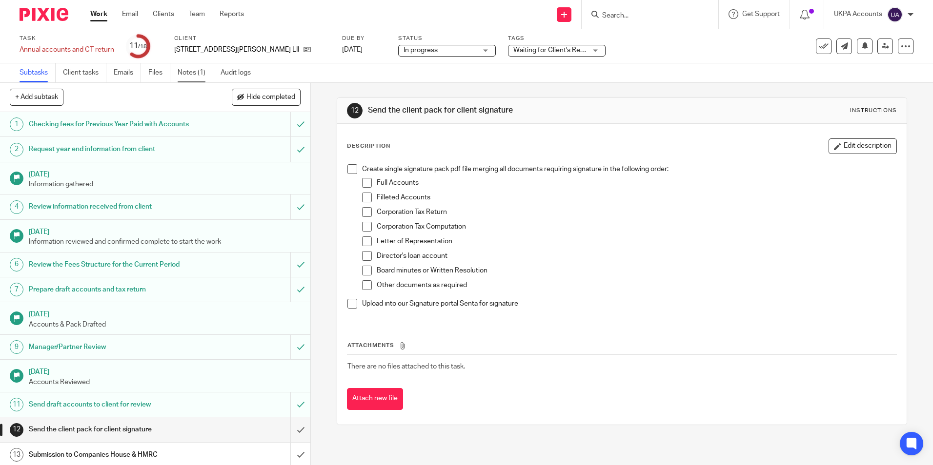
click at [193, 72] on link "Notes (1)" at bounding box center [196, 72] width 36 height 19
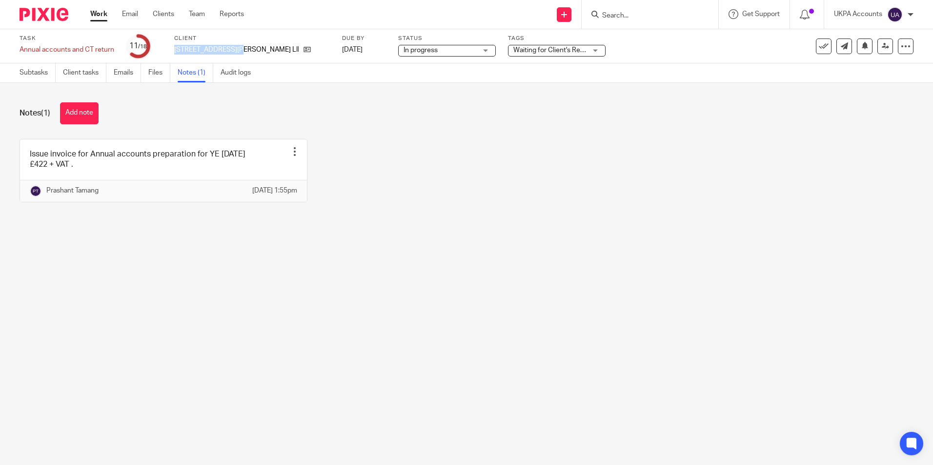
drag, startPoint x: 215, startPoint y: 48, endPoint x: 169, endPoint y: 45, distance: 46.4
click at [169, 45] on div "Task Annual accounts and CT return Save Annual accounts and CT return 11 /18 Cl…" at bounding box center [392, 46] width 745 height 23
click at [303, 49] on icon at bounding box center [306, 49] width 7 height 7
click at [85, 116] on button "Add note" at bounding box center [79, 113] width 39 height 22
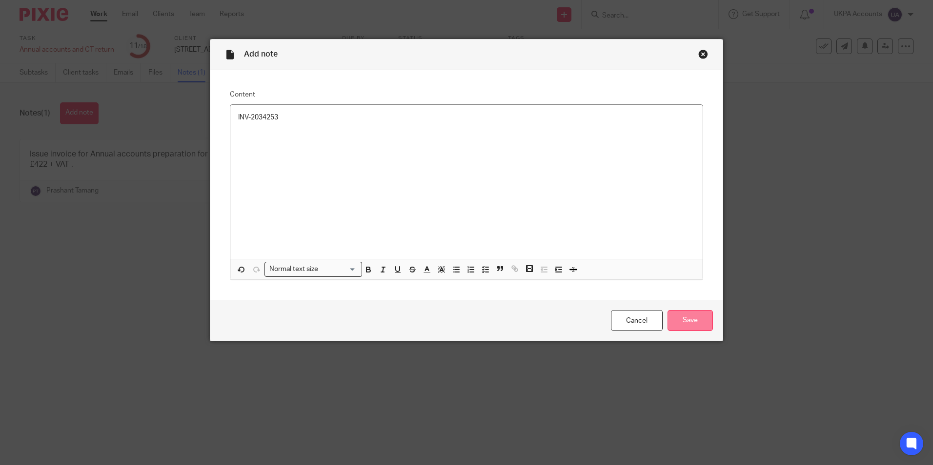
click at [690, 321] on input "Save" at bounding box center [689, 320] width 45 height 21
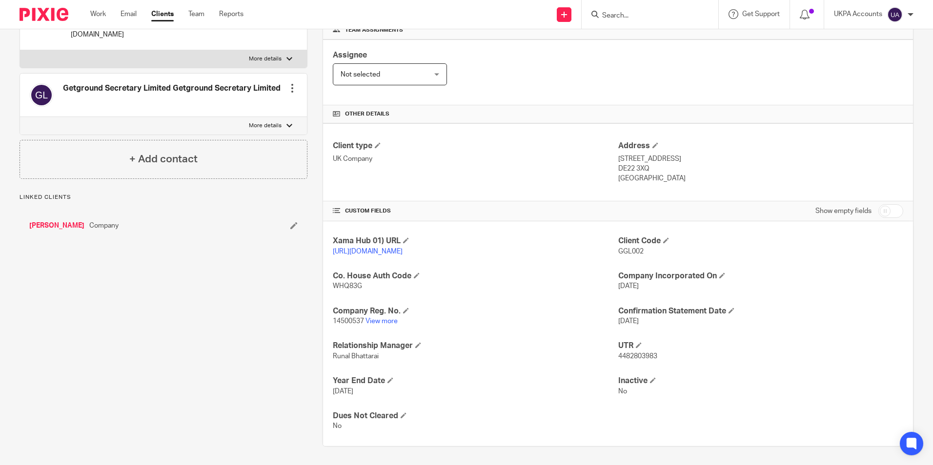
scroll to position [164, 0]
click at [379, 321] on link "View more" at bounding box center [381, 320] width 32 height 7
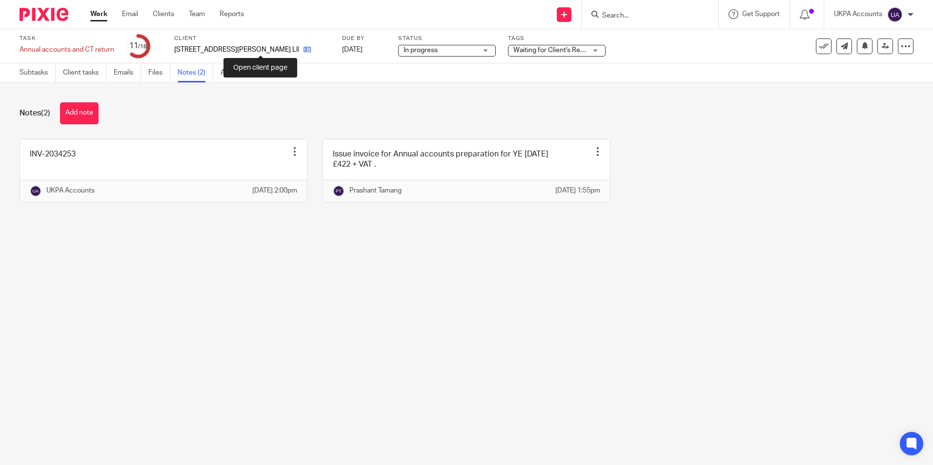
click at [303, 51] on icon at bounding box center [306, 49] width 7 height 7
click at [103, 19] on link "Work" at bounding box center [98, 14] width 17 height 10
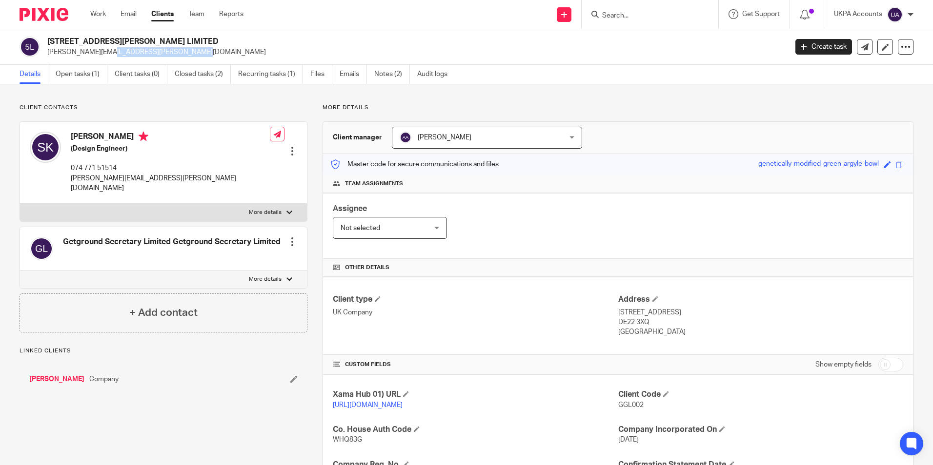
drag, startPoint x: 137, startPoint y: 53, endPoint x: 47, endPoint y: 57, distance: 89.8
click at [47, 57] on div "5 GRESHAM ROAD LIMITED shwetabh.saket@gmail.com" at bounding box center [400, 47] width 761 height 20
copy p "shwetabh.saket@gmail.com"
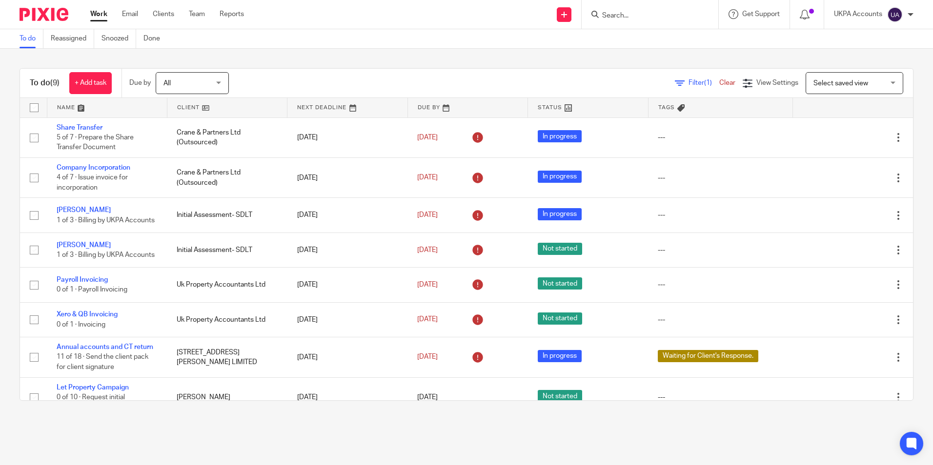
click at [29, 44] on link "To do" at bounding box center [32, 38] width 24 height 19
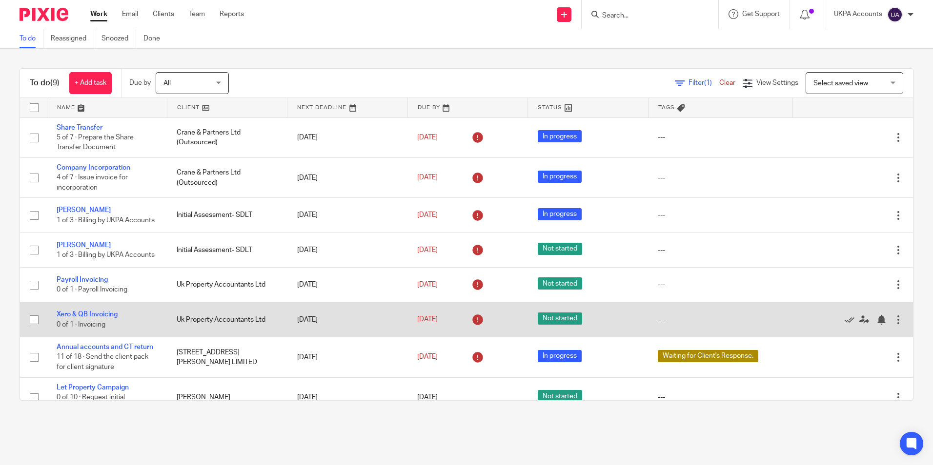
scroll to position [68, 0]
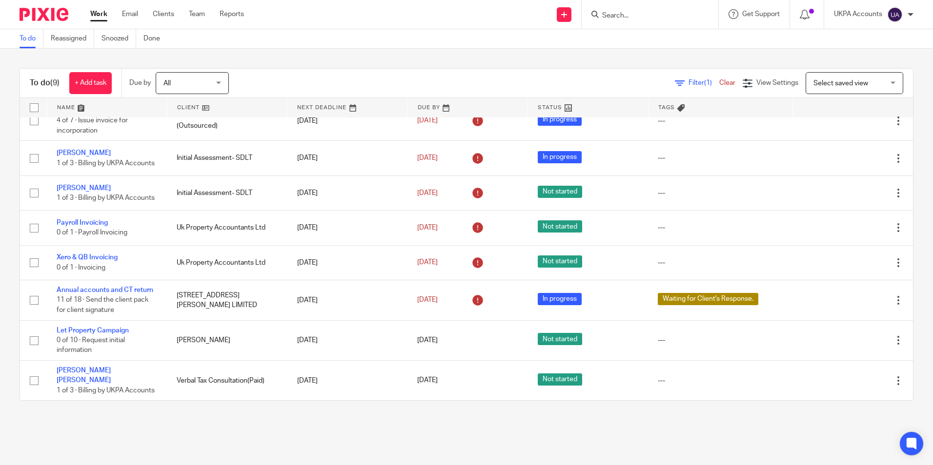
click at [206, 436] on main "To do Reassigned Snoozed Done To do (9) + Add task Due by All All Today Tomorro…" at bounding box center [466, 232] width 933 height 465
click at [30, 36] on link "To do" at bounding box center [32, 38] width 24 height 19
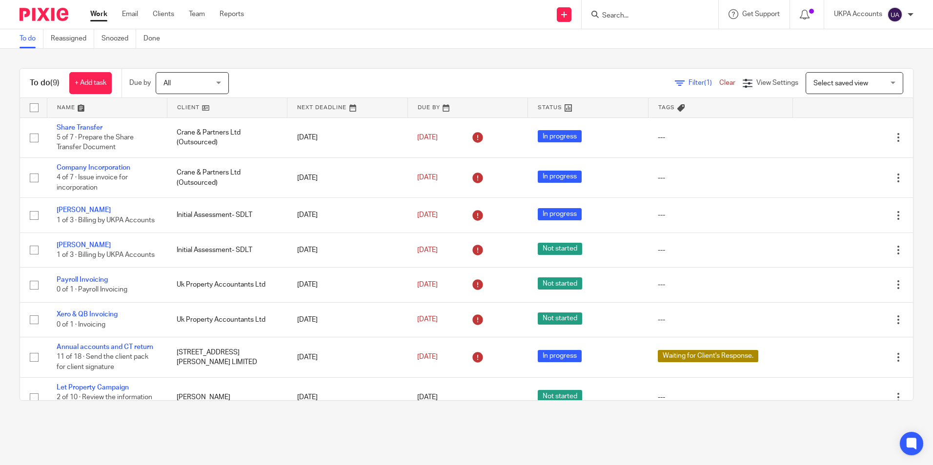
click at [170, 431] on main "To do Reassigned Snoozed Done To do (9) + Add task Due by All All Today Tomorro…" at bounding box center [466, 232] width 933 height 465
click at [33, 41] on link "To do" at bounding box center [32, 38] width 24 height 19
click at [33, 40] on link "To do" at bounding box center [32, 38] width 24 height 19
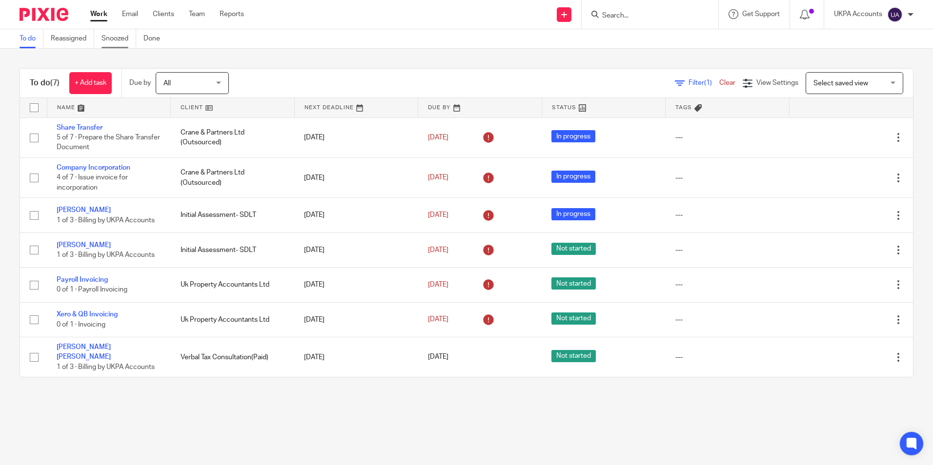
click at [118, 38] on link "Snoozed" at bounding box center [118, 38] width 35 height 19
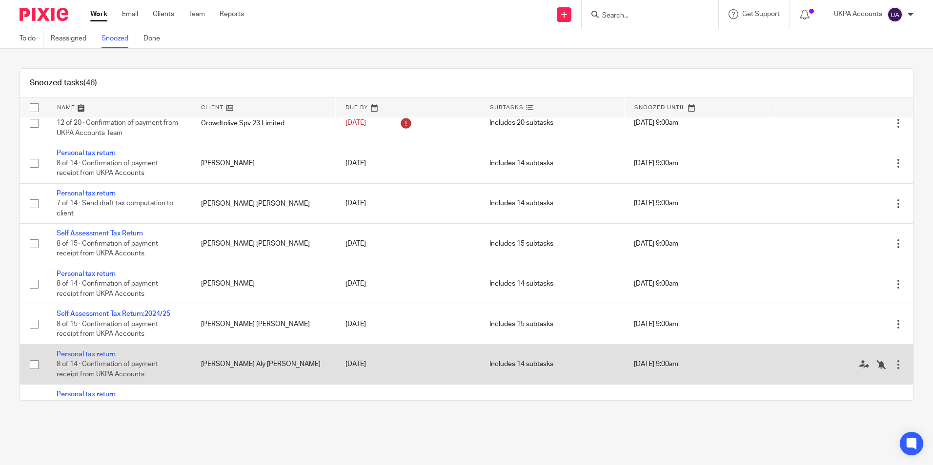
scroll to position [1589, 0]
